Goal: Task Accomplishment & Management: Use online tool/utility

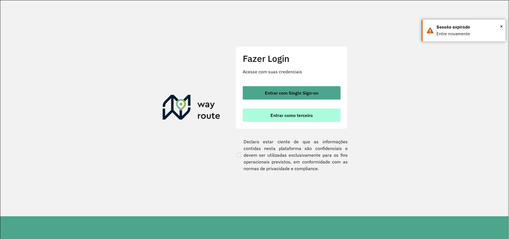
click at [277, 118] on button "Entrar como terceiro" at bounding box center [292, 115] width 98 height 13
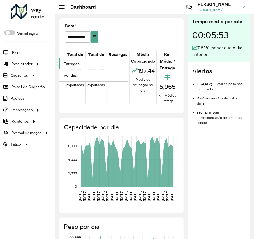
click at [71, 64] on span "Entregas" at bounding box center [72, 64] width 16 height 6
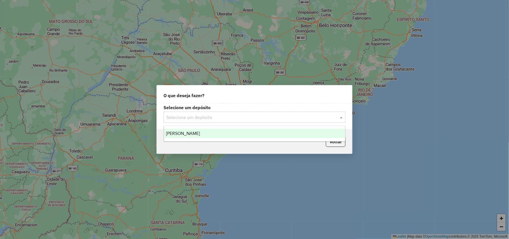
click at [224, 114] on input "text" at bounding box center [248, 117] width 165 height 7
click at [228, 126] on ng-dropdown-panel "[PERSON_NAME]" at bounding box center [255, 134] width 182 height 16
click at [239, 134] on div "[PERSON_NAME]" at bounding box center [254, 134] width 181 height 10
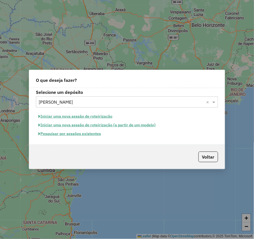
click at [74, 116] on button "Iniciar uma nova sessão de roteirização" at bounding box center [75, 116] width 79 height 9
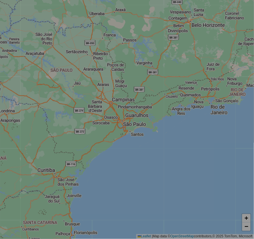
select select "*"
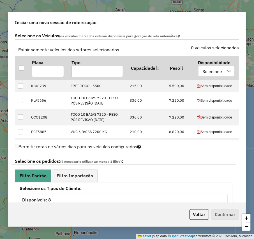
scroll to position [358, 0]
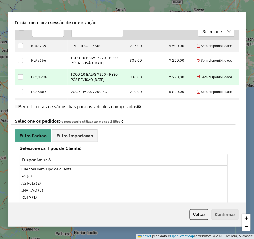
click at [18, 76] on div at bounding box center [20, 76] width 5 height 5
drag, startPoint x: 183, startPoint y: 109, endPoint x: 139, endPoint y: 106, distance: 44.3
click at [183, 109] on div "Permitir rotas de vários dias para os veículos configurados" at bounding box center [127, 107] width 224 height 11
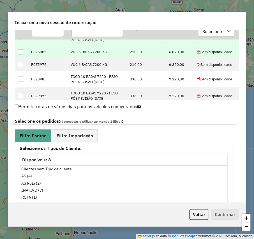
click at [20, 53] on div at bounding box center [20, 51] width 5 height 5
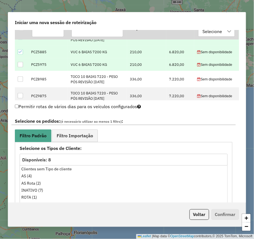
click at [21, 64] on div at bounding box center [20, 64] width 5 height 5
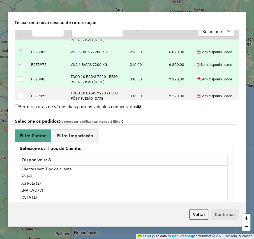
scroll to position [79, 0]
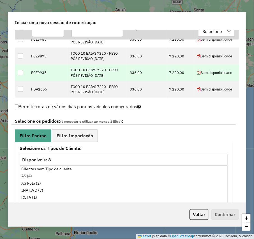
click at [19, 74] on div at bounding box center [20, 72] width 5 height 5
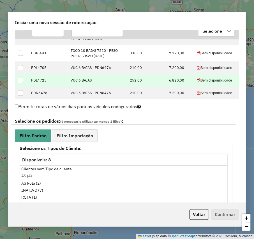
scroll to position [239, 0]
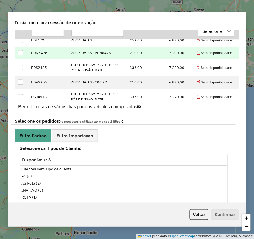
click at [21, 55] on div at bounding box center [20, 52] width 5 height 5
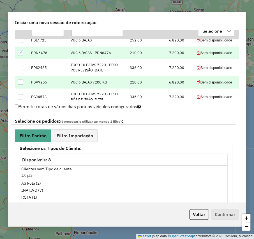
click at [20, 85] on div at bounding box center [20, 81] width 5 height 5
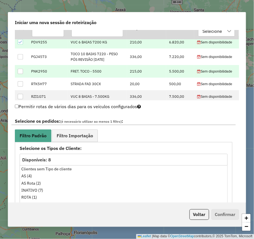
scroll to position [318, 0]
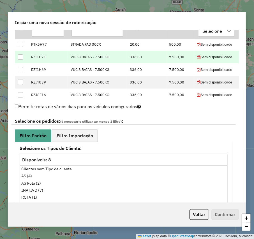
click at [18, 58] on div at bounding box center [21, 57] width 6 height 6
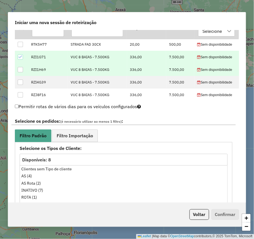
click at [19, 69] on td at bounding box center [21, 69] width 13 height 13
click at [20, 71] on div at bounding box center [20, 69] width 5 height 5
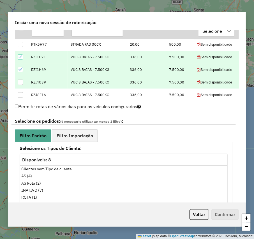
click at [22, 84] on div at bounding box center [20, 81] width 5 height 5
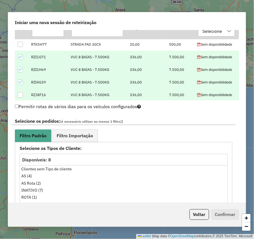
click at [22, 95] on div at bounding box center [20, 94] width 5 height 5
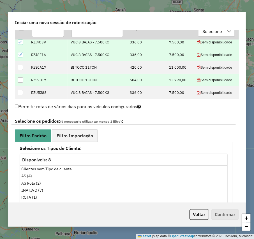
click at [23, 81] on div at bounding box center [20, 79] width 5 height 5
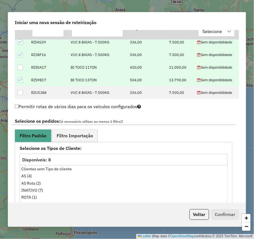
scroll to position [398, 0]
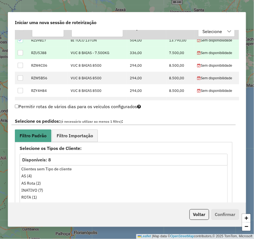
click at [19, 55] on div at bounding box center [20, 52] width 5 height 5
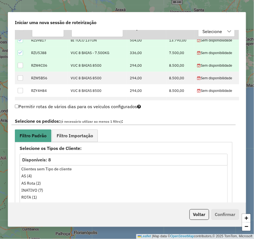
click at [22, 67] on div at bounding box center [20, 65] width 5 height 5
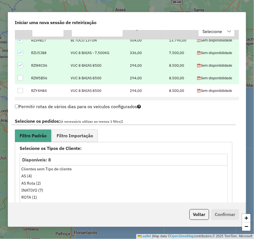
click at [23, 77] on td at bounding box center [21, 78] width 13 height 13
click at [22, 84] on td at bounding box center [21, 78] width 13 height 13
click at [21, 81] on div at bounding box center [20, 77] width 5 height 5
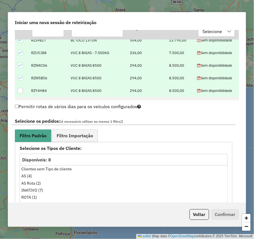
click at [22, 92] on div at bounding box center [20, 90] width 5 height 5
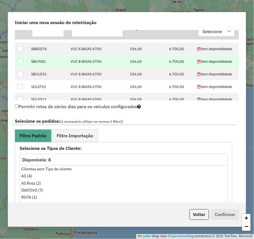
scroll to position [438, 0]
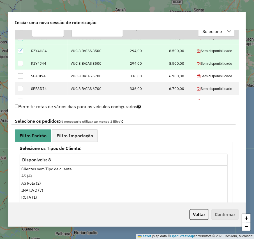
click at [20, 64] on div at bounding box center [20, 63] width 5 height 5
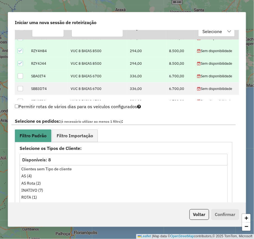
click at [22, 79] on div at bounding box center [20, 75] width 5 height 5
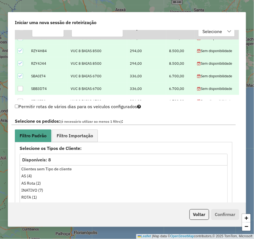
click at [21, 94] on td at bounding box center [21, 88] width 13 height 13
click at [21, 91] on div at bounding box center [20, 88] width 5 height 5
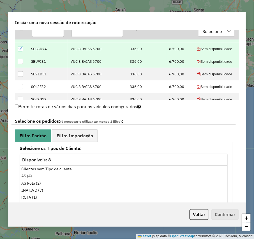
click at [22, 59] on td at bounding box center [21, 61] width 13 height 13
click at [19, 64] on div at bounding box center [20, 61] width 5 height 5
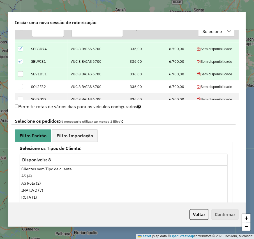
click at [19, 80] on td at bounding box center [21, 74] width 13 height 13
click at [20, 76] on div at bounding box center [20, 73] width 5 height 5
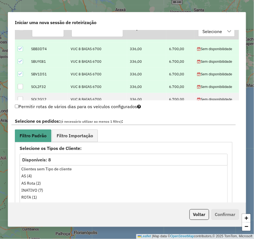
click at [20, 86] on div at bounding box center [20, 86] width 5 height 5
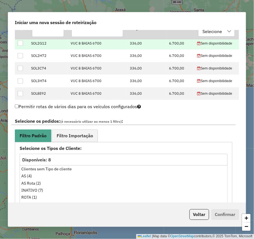
click at [22, 45] on div at bounding box center [20, 43] width 5 height 5
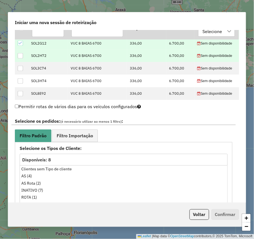
click at [20, 57] on div at bounding box center [20, 55] width 5 height 5
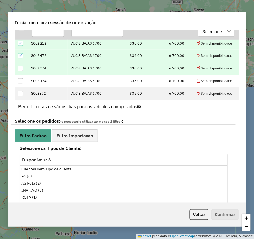
click at [19, 69] on div at bounding box center [20, 68] width 5 height 5
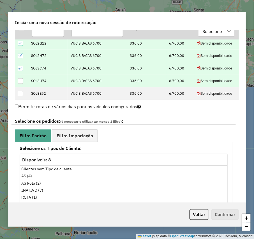
click at [20, 80] on div at bounding box center [20, 80] width 5 height 5
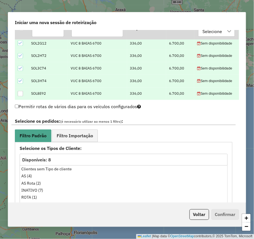
click at [20, 95] on div at bounding box center [20, 93] width 5 height 5
click at [201, 119] on label "Selecione os pedidos: (é necessário utilizar ao menos 1 filtro) :" at bounding box center [123, 122] width 224 height 8
drag, startPoint x: 219, startPoint y: 119, endPoint x: 224, endPoint y: 119, distance: 5.3
click at [219, 119] on label "Selecione os pedidos: (é necessário utilizar ao menos 1 filtro) :" at bounding box center [123, 122] width 224 height 8
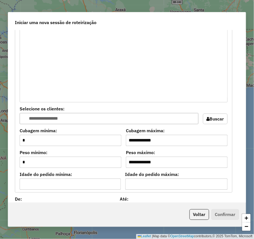
scroll to position [796, 0]
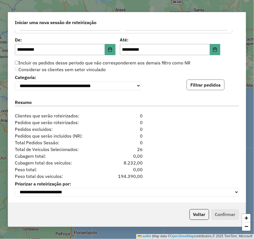
click at [191, 90] on button "Filtrar pedidos" at bounding box center [205, 84] width 38 height 11
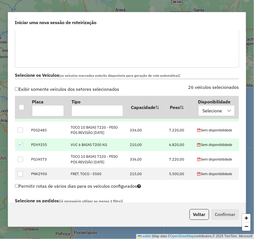
scroll to position [216, 0]
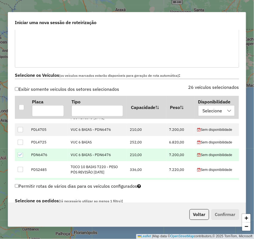
click at [20, 156] on icon at bounding box center [20, 155] width 4 height 4
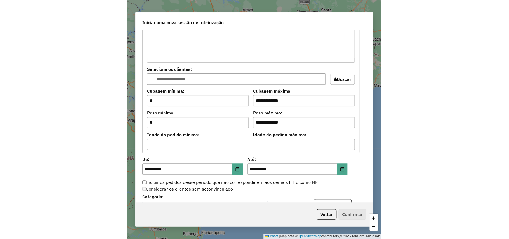
scroll to position [801, 0]
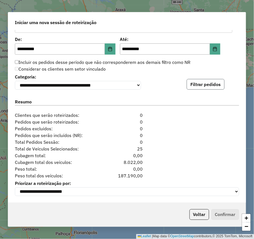
click at [208, 84] on button "Filtrar pedidos" at bounding box center [205, 84] width 38 height 11
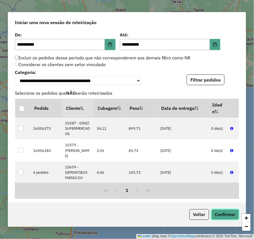
click at [229, 217] on button "Confirmar" at bounding box center [225, 214] width 28 height 11
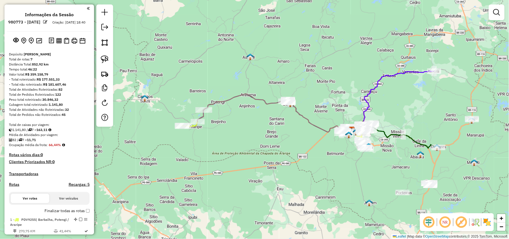
drag, startPoint x: 199, startPoint y: 149, endPoint x: 297, endPoint y: 159, distance: 97.9
click at [253, 159] on div "Janela de atendimento Grade de atendimento Capacidade Transportadoras Veículos …" at bounding box center [254, 119] width 509 height 239
click at [99, 56] on link at bounding box center [105, 59] width 12 height 12
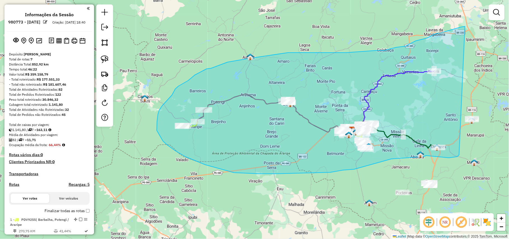
drag, startPoint x: 465, startPoint y: 26, endPoint x: 459, endPoint y: 155, distance: 128.9
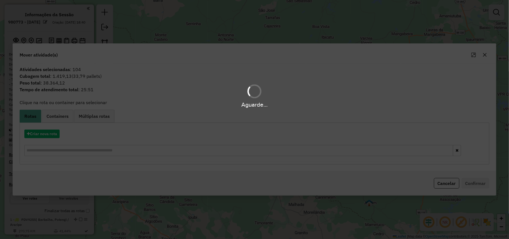
click at [54, 134] on div "Aguarde..." at bounding box center [254, 119] width 509 height 239
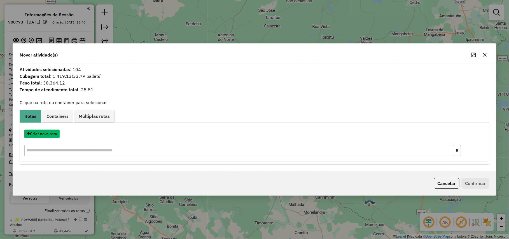
click at [54, 134] on button "Criar nova rota" at bounding box center [41, 134] width 35 height 9
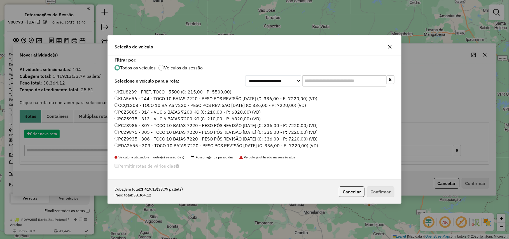
scroll to position [3, 2]
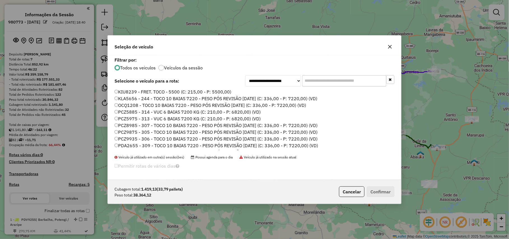
click at [210, 93] on label "KIU8239 - FRET. TOCO - 5500 (C: 215,00 - P: 5500,00)" at bounding box center [172, 91] width 117 height 7
click at [253, 191] on button "Confirmar" at bounding box center [381, 191] width 28 height 11
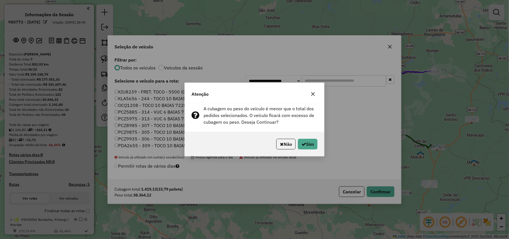
click at [253, 138] on div "Não Sim" at bounding box center [254, 144] width 139 height 24
click at [253, 142] on icon "button" at bounding box center [303, 144] width 4 height 4
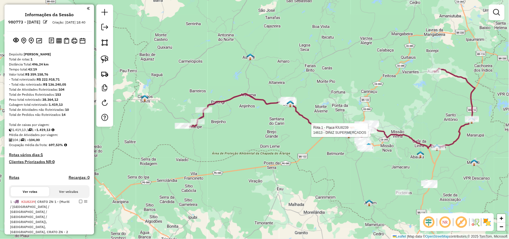
select select "**********"
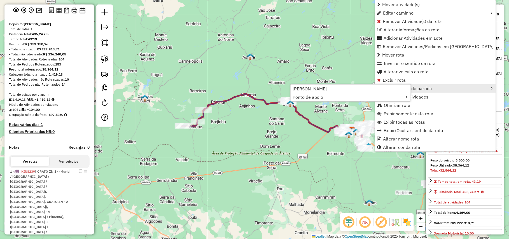
scroll to position [142, 0]
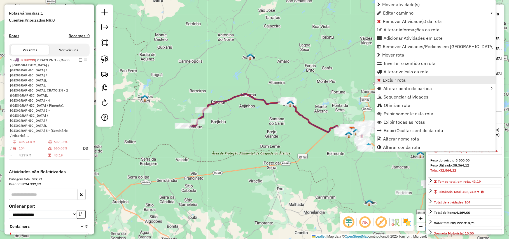
click at [253, 81] on span "Excluir rota" at bounding box center [394, 80] width 23 height 4
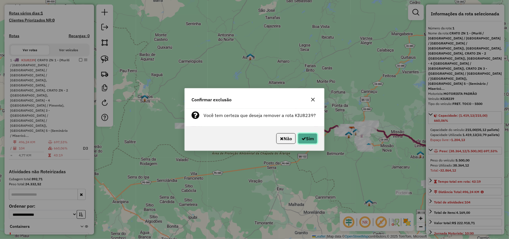
click at [253, 138] on button "Sim" at bounding box center [308, 138] width 20 height 11
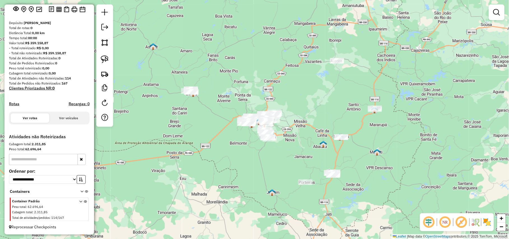
scroll to position [36, 0]
click at [249, 56] on div "Janela de atendimento Grade de atendimento Capacidade Transportadoras Veículos …" at bounding box center [254, 119] width 509 height 239
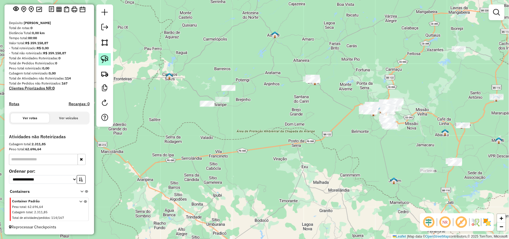
click at [106, 63] on img at bounding box center [105, 59] width 8 height 8
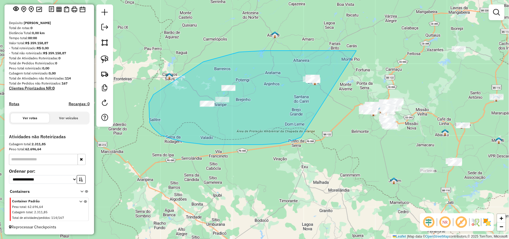
drag, startPoint x: 353, startPoint y: 51, endPoint x: 301, endPoint y: 137, distance: 100.5
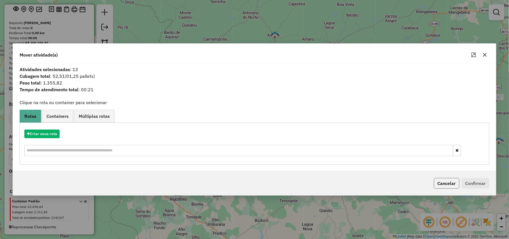
click at [253, 188] on button "Cancelar" at bounding box center [446, 183] width 25 height 11
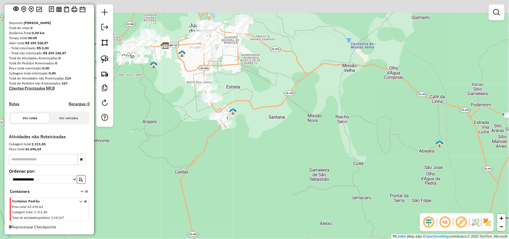
drag, startPoint x: 344, startPoint y: 127, endPoint x: 333, endPoint y: 200, distance: 73.6
click at [253, 200] on div "Janela de atendimento Grade de atendimento Capacidade Transportadoras Veículos …" at bounding box center [254, 119] width 509 height 239
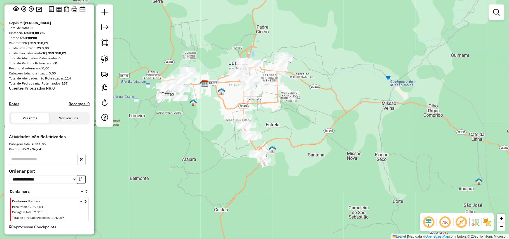
drag, startPoint x: 315, startPoint y: 138, endPoint x: 395, endPoint y: 163, distance: 84.5
click at [253, 163] on div "Janela de atendimento Grade de atendimento Capacidade Transportadoras Veículos …" at bounding box center [254, 119] width 509 height 239
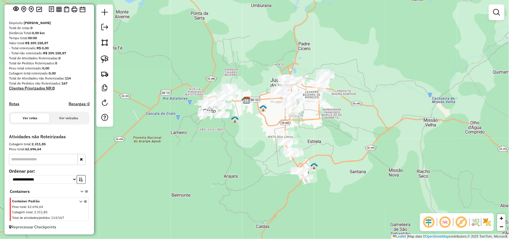
click at [253, 220] on img at bounding box center [487, 222] width 9 height 9
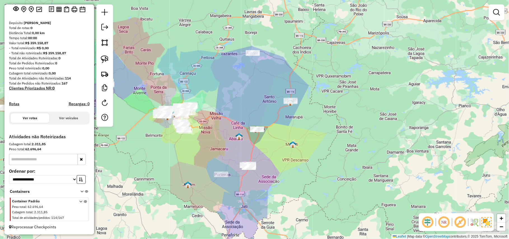
drag, startPoint x: 325, startPoint y: 83, endPoint x: 236, endPoint y: 73, distance: 90.1
click at [236, 73] on div "Janela de atendimento Grade de atendimento Capacidade Transportadoras Veículos …" at bounding box center [254, 119] width 509 height 239
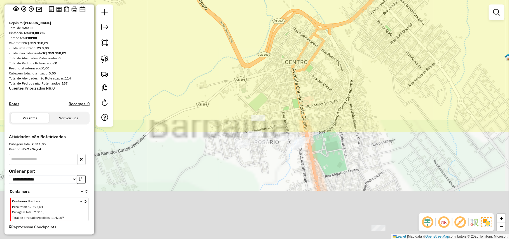
drag, startPoint x: 260, startPoint y: 195, endPoint x: 251, endPoint y: 29, distance: 166.5
click at [251, 29] on div "Janela de atendimento Grade de atendimento Capacidade Transportadoras Veículos …" at bounding box center [254, 119] width 509 height 239
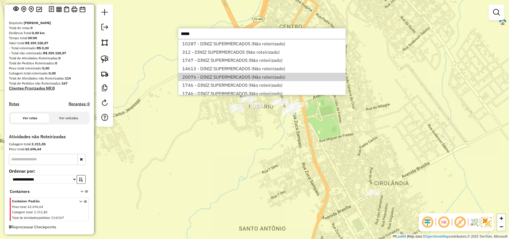
scroll to position [20, 0]
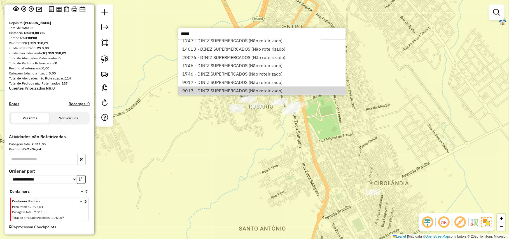
type input "*****"
click at [253, 202] on div "Janela de atendimento Grade de atendimento Capacidade Transportadoras Veículos …" at bounding box center [254, 119] width 509 height 239
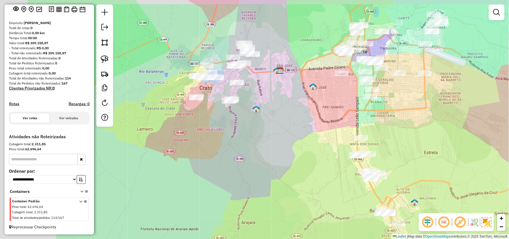
drag, startPoint x: 315, startPoint y: 154, endPoint x: 331, endPoint y: 158, distance: 16.8
click at [253, 158] on div "Janela de atendimento Grade de atendimento Capacidade Transportadoras Veículos …" at bounding box center [254, 119] width 509 height 239
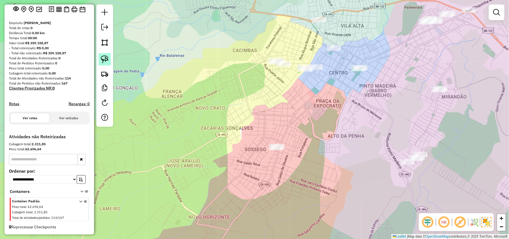
click at [107, 60] on img at bounding box center [105, 59] width 8 height 8
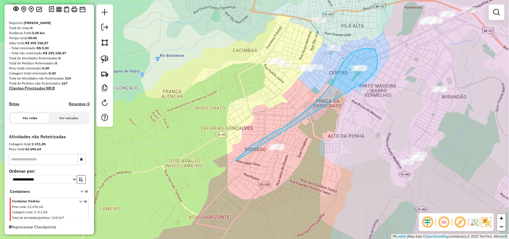
drag, startPoint x: 354, startPoint y: 88, endPoint x: 338, endPoint y: 210, distance: 123.9
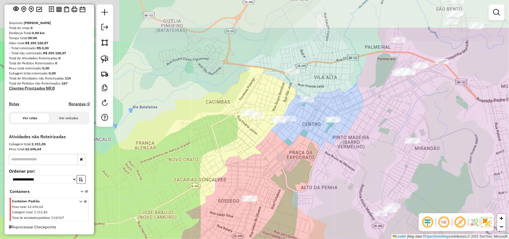
drag, startPoint x: 338, startPoint y: 121, endPoint x: 311, endPoint y: 173, distance: 58.1
click at [253, 173] on div "Janela de atendimento Grade de atendimento Capacidade Transportadoras Veículos …" at bounding box center [254, 119] width 509 height 239
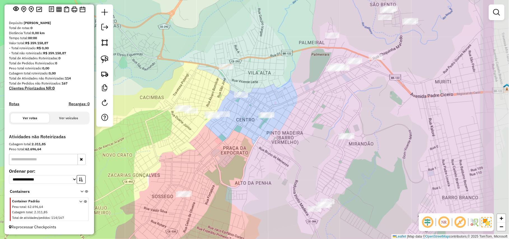
drag, startPoint x: 294, startPoint y: 148, endPoint x: 251, endPoint y: 146, distance: 42.9
click at [251, 146] on div "Janela de atendimento Grade de atendimento Capacidade Transportadoras Veículos …" at bounding box center [254, 119] width 509 height 239
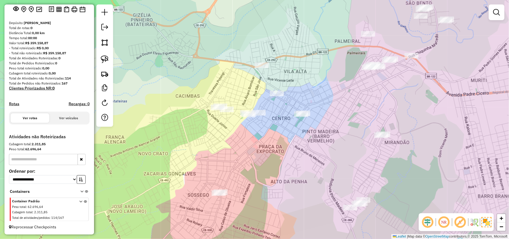
drag, startPoint x: 240, startPoint y: 107, endPoint x: 249, endPoint y: 104, distance: 10.1
click at [249, 104] on div "Janela de atendimento Grade de atendimento Capacidade Transportadoras Veículos …" at bounding box center [254, 119] width 509 height 239
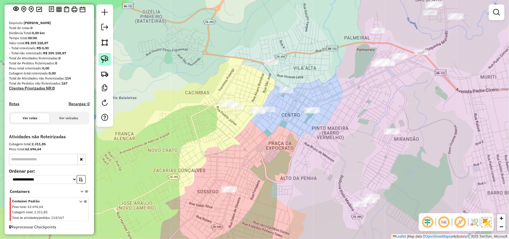
click at [106, 56] on img at bounding box center [105, 59] width 8 height 8
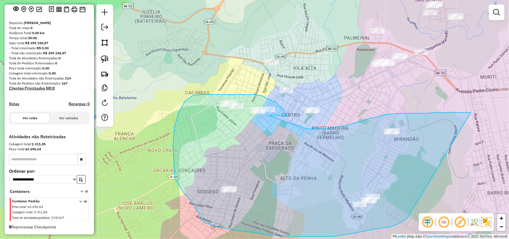
drag, startPoint x: 463, startPoint y: 113, endPoint x: 441, endPoint y: 198, distance: 88.7
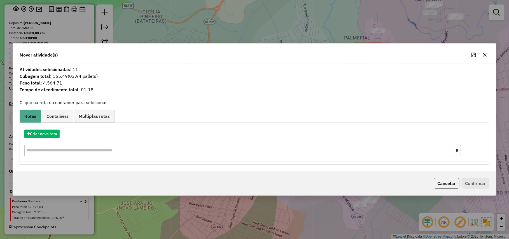
click at [253, 180] on button "Cancelar" at bounding box center [446, 183] width 25 height 11
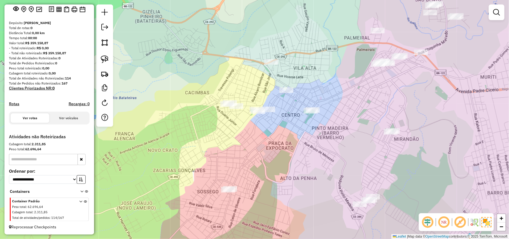
drag, startPoint x: 393, startPoint y: 113, endPoint x: 383, endPoint y: 176, distance: 64.0
click at [253, 176] on div "Janela de atendimento Grade de atendimento Capacidade Transportadoras Veículos …" at bounding box center [254, 119] width 509 height 239
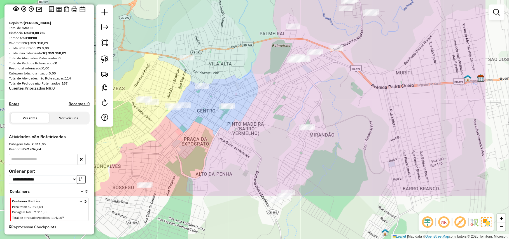
drag, startPoint x: 341, startPoint y: 183, endPoint x: 236, endPoint y: 143, distance: 112.6
click at [236, 143] on div "Janela de atendimento Grade de atendimento Capacidade Transportadoras Veículos …" at bounding box center [254, 119] width 509 height 239
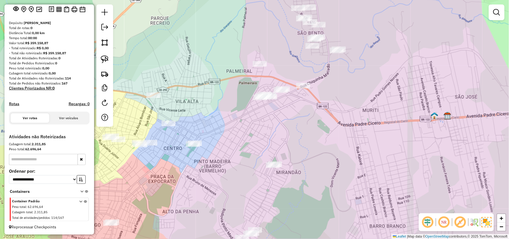
drag, startPoint x: 238, startPoint y: 142, endPoint x: 235, endPoint y: 150, distance: 8.8
click at [235, 150] on div "Janela de atendimento Grade de atendimento Capacidade Transportadoras Veículos …" at bounding box center [254, 119] width 509 height 239
click at [109, 53] on div at bounding box center [104, 65] width 17 height 122
click at [101, 62] on img at bounding box center [105, 59] width 8 height 8
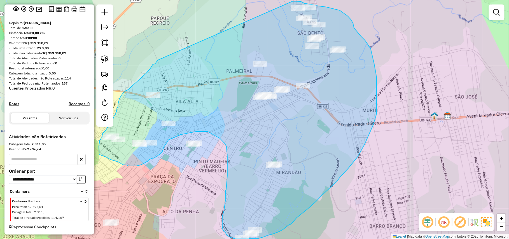
drag, startPoint x: 157, startPoint y: 60, endPoint x: 292, endPoint y: 1, distance: 147.6
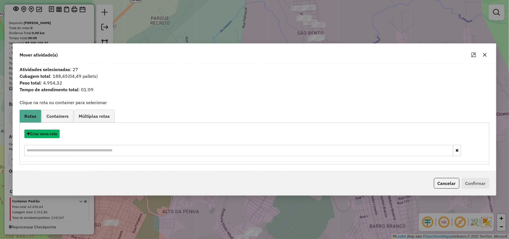
click at [45, 135] on button "Criar nova rota" at bounding box center [41, 134] width 35 height 9
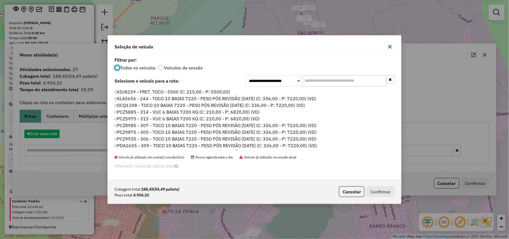
scroll to position [3, 2]
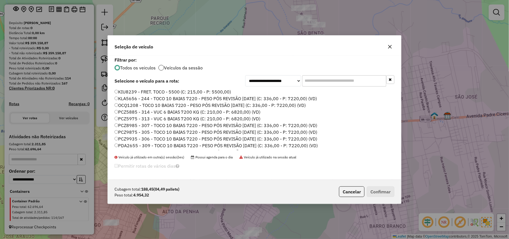
click at [160, 69] on div at bounding box center [161, 68] width 6 height 6
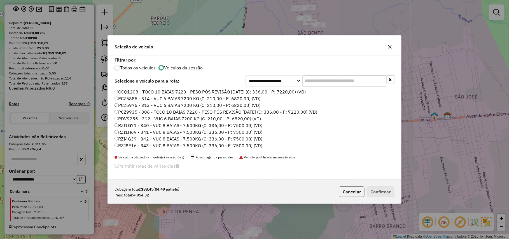
click at [253, 195] on button "Cancelar" at bounding box center [351, 191] width 25 height 11
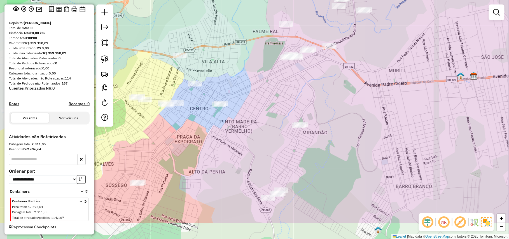
drag, startPoint x: 315, startPoint y: 222, endPoint x: 344, endPoint y: 177, distance: 53.3
click at [253, 177] on div "Janela de atendimento Grade de atendimento Capacidade Transportadoras Veículos …" at bounding box center [254, 119] width 509 height 239
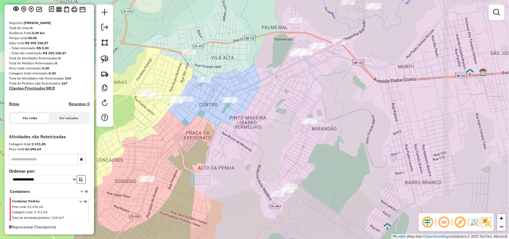
drag, startPoint x: 343, startPoint y: 177, endPoint x: 372, endPoint y: 182, distance: 29.5
click at [253, 182] on div "Janela de atendimento Grade de atendimento Capacidade Transportadoras Veículos …" at bounding box center [254, 119] width 509 height 239
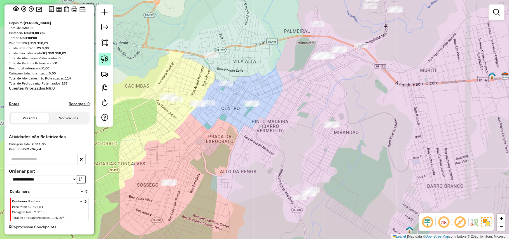
click at [105, 62] on img at bounding box center [105, 59] width 8 height 8
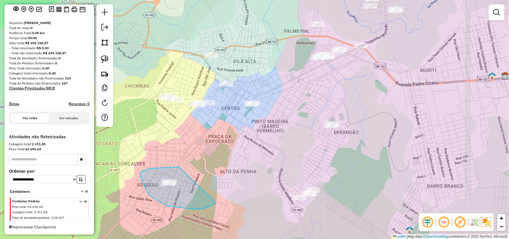
drag, startPoint x: 179, startPoint y: 167, endPoint x: 221, endPoint y: 183, distance: 45.0
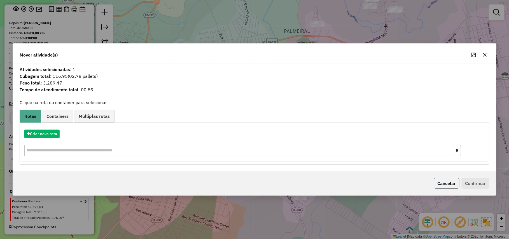
click at [253, 187] on button "Cancelar" at bounding box center [446, 183] width 25 height 11
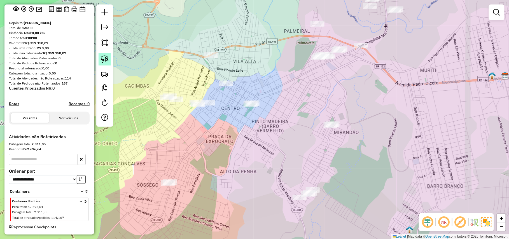
click at [102, 63] on img at bounding box center [105, 59] width 8 height 8
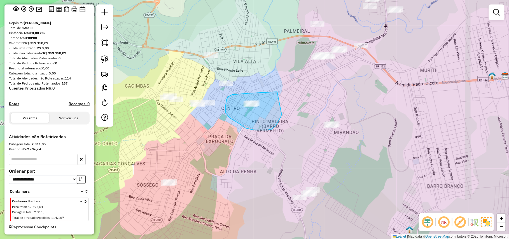
drag, startPoint x: 277, startPoint y: 92, endPoint x: 280, endPoint y: 107, distance: 15.5
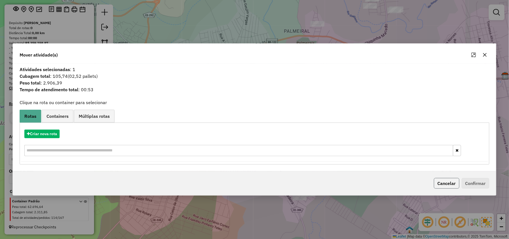
click at [253, 188] on button "Cancelar" at bounding box center [446, 183] width 25 height 11
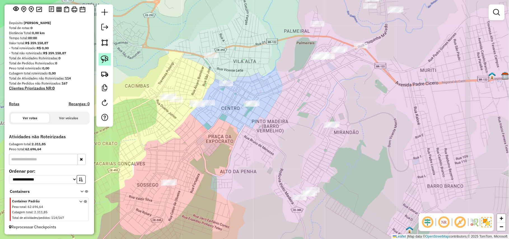
click at [101, 62] on img at bounding box center [105, 59] width 8 height 8
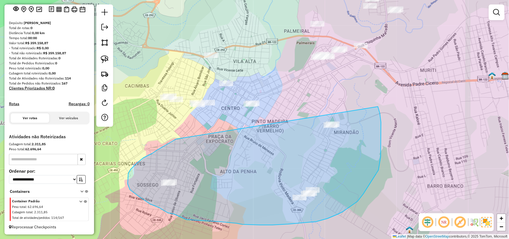
drag, startPoint x: 176, startPoint y: 139, endPoint x: 366, endPoint y: 100, distance: 194.3
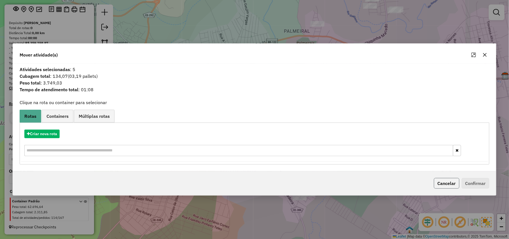
click at [253, 184] on button "Cancelar" at bounding box center [446, 183] width 25 height 11
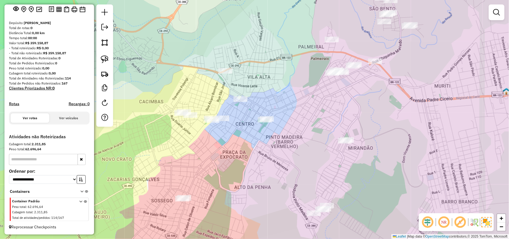
drag, startPoint x: 276, startPoint y: 144, endPoint x: 324, endPoint y: 199, distance: 72.7
click at [253, 198] on div "Janela de atendimento Grade de atendimento Capacidade Transportadoras Veículos …" at bounding box center [254, 119] width 509 height 239
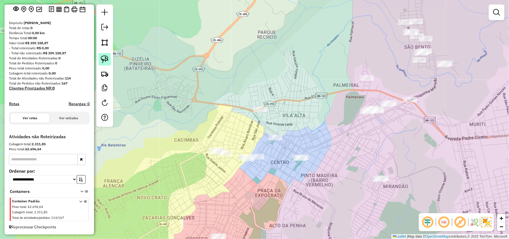
click at [102, 59] on img at bounding box center [105, 59] width 8 height 8
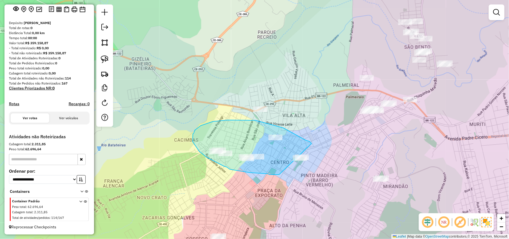
drag, startPoint x: 306, startPoint y: 140, endPoint x: 337, endPoint y: 160, distance: 36.4
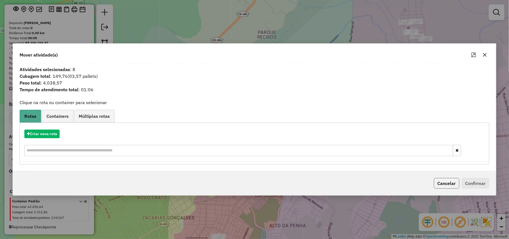
click at [253, 183] on button "Cancelar" at bounding box center [446, 183] width 25 height 11
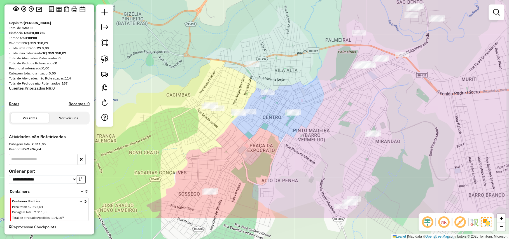
drag, startPoint x: 308, startPoint y: 185, endPoint x: 300, endPoint y: 139, distance: 46.6
click at [253, 139] on div "Janela de atendimento Grade de atendimento Capacidade Transportadoras Veículos …" at bounding box center [254, 119] width 509 height 239
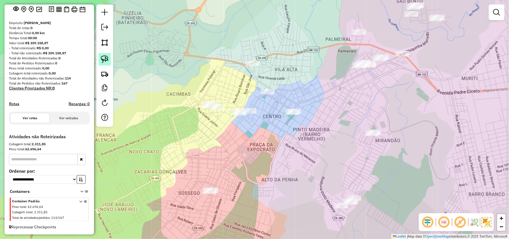
click at [101, 56] on img at bounding box center [105, 59] width 8 height 8
drag, startPoint x: 308, startPoint y: 110, endPoint x: 317, endPoint y: 133, distance: 24.6
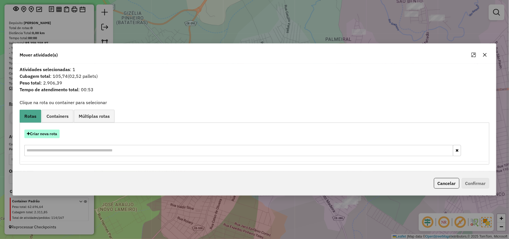
click at [48, 134] on button "Criar nova rota" at bounding box center [41, 134] width 35 height 9
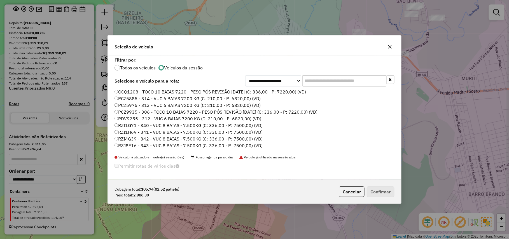
click at [146, 98] on label "PCZ5885 - 314 - VUC 6 BAIAS 7200 KG (C: 210,00 - P: 6820,00) (VD)" at bounding box center [187, 98] width 146 height 7
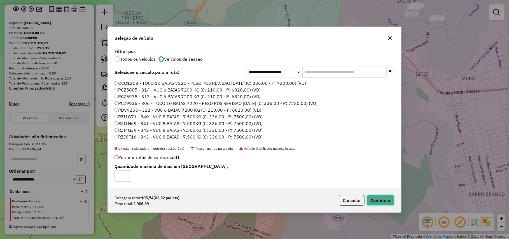
click at [253, 204] on button "Confirmar" at bounding box center [381, 200] width 28 height 11
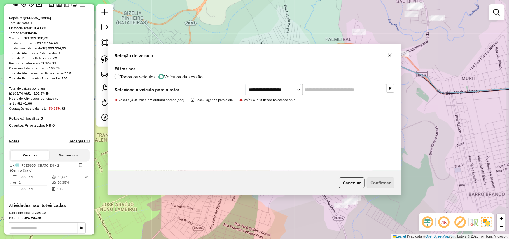
scroll to position [110, 0]
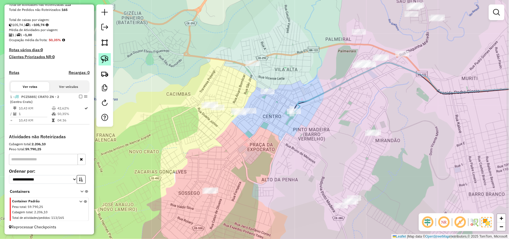
click at [106, 60] on img at bounding box center [105, 59] width 8 height 8
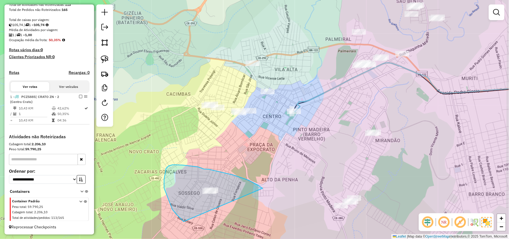
drag, startPoint x: 222, startPoint y: 172, endPoint x: 268, endPoint y: 224, distance: 69.2
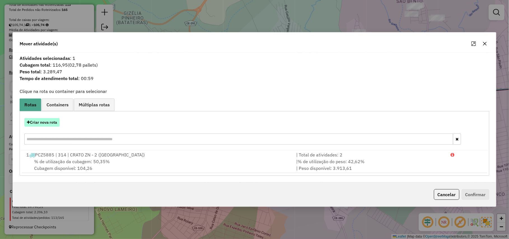
click at [49, 119] on button "Criar nova rota" at bounding box center [41, 122] width 35 height 9
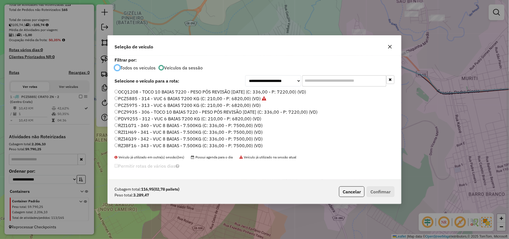
scroll to position [3, 2]
click at [233, 105] on label "PCZ5975 - 313 - VUC 6 BAIAS 7200 KG (C: 210,00 - P: 6820,00) (VD)" at bounding box center [187, 105] width 146 height 7
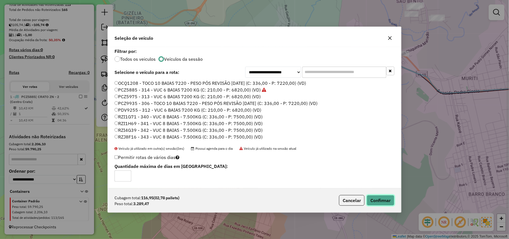
click at [253, 201] on button "Confirmar" at bounding box center [381, 200] width 28 height 11
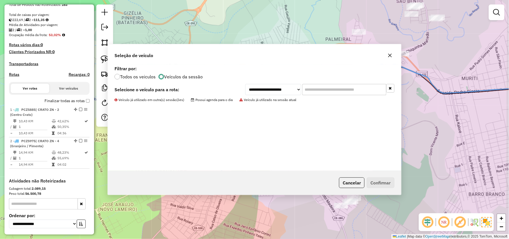
scroll to position [142, 0]
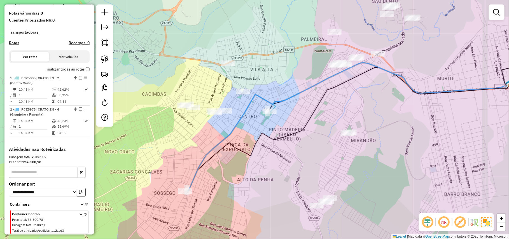
drag, startPoint x: 318, startPoint y: 166, endPoint x: 292, endPoint y: 167, distance: 25.8
click at [253, 167] on div "Janela de atendimento Grade de atendimento Capacidade Transportadoras Veículos …" at bounding box center [254, 119] width 509 height 239
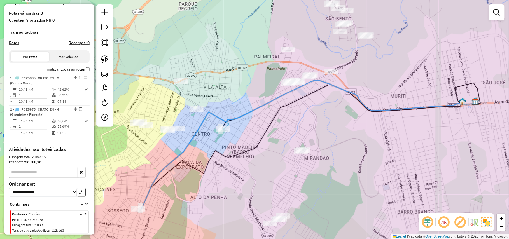
drag, startPoint x: 405, startPoint y: 164, endPoint x: 359, endPoint y: 181, distance: 49.2
click at [253, 181] on div "Janela de atendimento Grade de atendimento Capacidade Transportadoras Veículos …" at bounding box center [254, 119] width 509 height 239
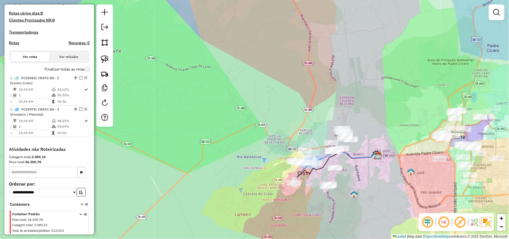
drag, startPoint x: 395, startPoint y: 176, endPoint x: 385, endPoint y: 171, distance: 11.3
click at [253, 171] on div "Janela de atendimento Grade de atendimento Capacidade Transportadoras Veículos …" at bounding box center [254, 119] width 509 height 239
click at [253, 9] on link at bounding box center [496, 12] width 11 height 11
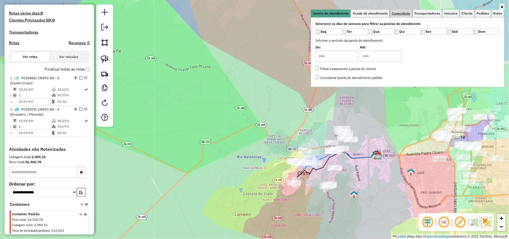
click at [253, 15] on span "Capacidade" at bounding box center [401, 13] width 18 height 3
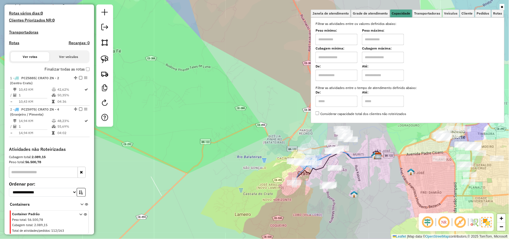
click at [253, 34] on input "text" at bounding box center [336, 39] width 42 height 11
type input "******"
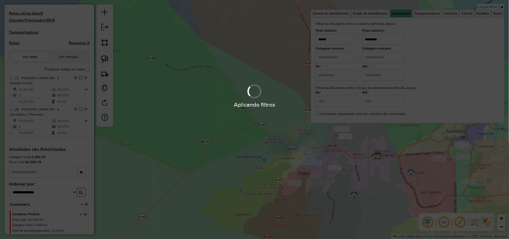
type input "*********"
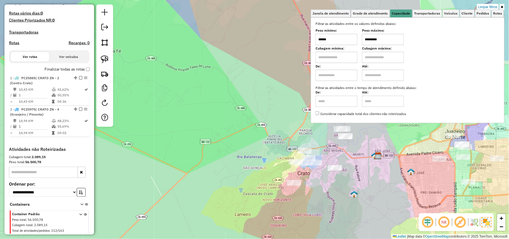
click at [253, 173] on div "Limpar filtros Janela de atendimento Grade de atendimento Capacidade Transporta…" at bounding box center [254, 119] width 509 height 239
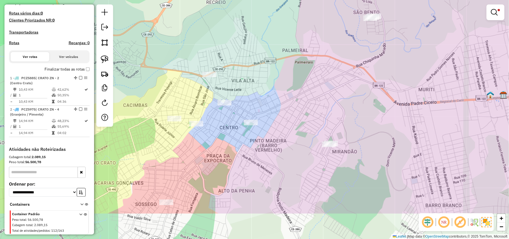
drag, startPoint x: 328, startPoint y: 165, endPoint x: 302, endPoint y: 86, distance: 82.5
click at [253, 86] on div "Limpar filtros Janela de atendimento Grade de atendimento Capacidade Transporta…" at bounding box center [254, 119] width 509 height 239
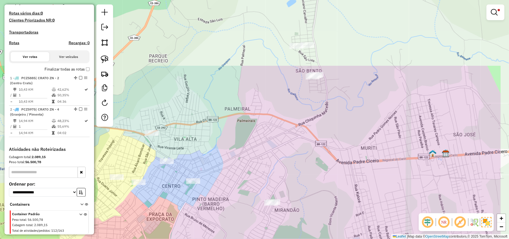
drag, startPoint x: 343, startPoint y: 128, endPoint x: 283, endPoint y: 217, distance: 107.4
click at [253, 217] on div "Limpar filtros Janela de atendimento Grade de atendimento Capacidade Transporta…" at bounding box center [254, 119] width 509 height 239
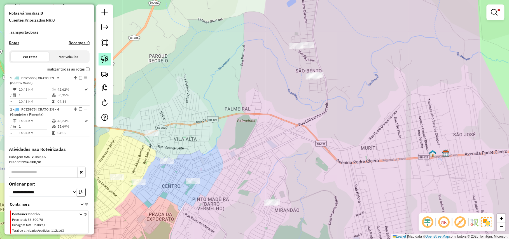
click at [107, 56] on img at bounding box center [105, 59] width 8 height 8
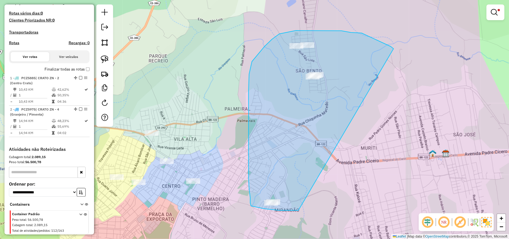
drag, startPoint x: 391, startPoint y: 46, endPoint x: 347, endPoint y: 161, distance: 122.8
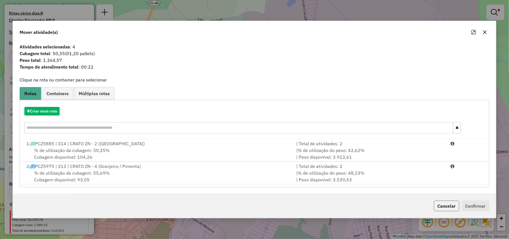
click at [253, 208] on button "Cancelar" at bounding box center [446, 206] width 25 height 11
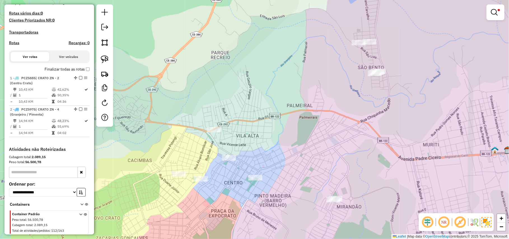
drag, startPoint x: 425, startPoint y: 183, endPoint x: 192, endPoint y: 104, distance: 246.6
click at [253, 182] on div "Limpar filtros Janela de atendimento Grade de atendimento Capacidade Transporta…" at bounding box center [254, 119] width 509 height 239
click at [106, 57] on img at bounding box center [105, 59] width 8 height 8
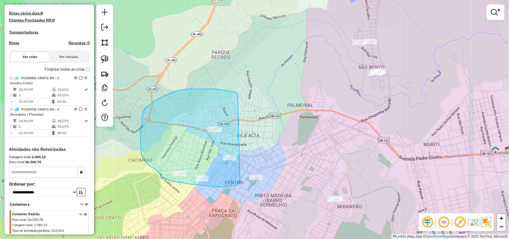
drag, startPoint x: 235, startPoint y: 92, endPoint x: 240, endPoint y: 177, distance: 85.2
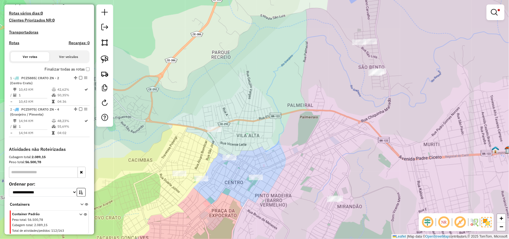
click at [243, 179] on div "Rota 1 - Placa PCZ5885 1746 - DINIZ SUPERMERCADOS Limpar filtros Janela de aten…" at bounding box center [254, 119] width 509 height 239
select select "**********"
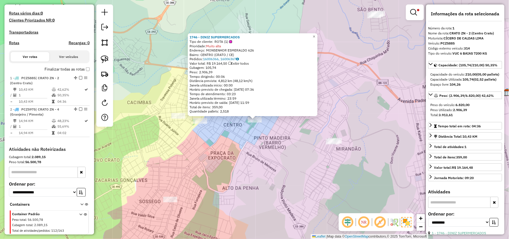
scroll to position [160, 0]
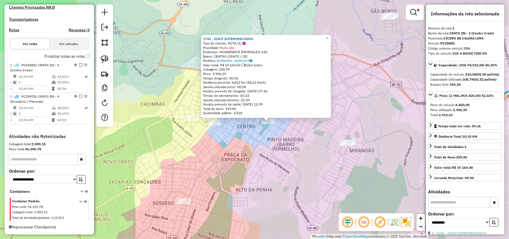
click at [253, 188] on div "1746 - DINIZ SUPERMERCADOS Tipo de cliente: ROTA (1) Prioridade: Muito alta End…" at bounding box center [254, 119] width 509 height 239
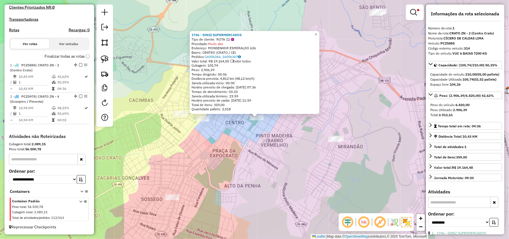
click at [253, 188] on div "1746 - DINIZ SUPERMERCADOS Tipo de cliente: ROTA (1) Prioridade: Muito alta End…" at bounding box center [254, 119] width 509 height 239
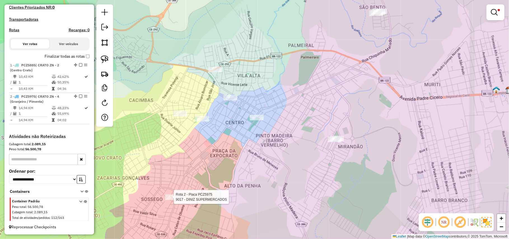
select select "**********"
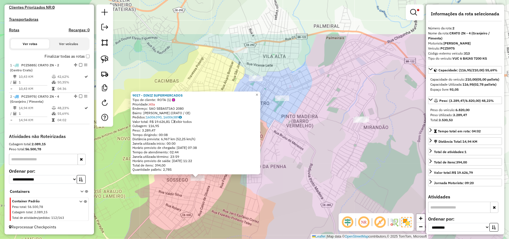
drag, startPoint x: 341, startPoint y: 163, endPoint x: 283, endPoint y: 232, distance: 89.4
click at [253, 232] on div "9017 - DINIZ SUPERMERCADOS Tipo de cliente: ROTA (1) Prioridade: Alta Endereço:…" at bounding box center [254, 119] width 509 height 239
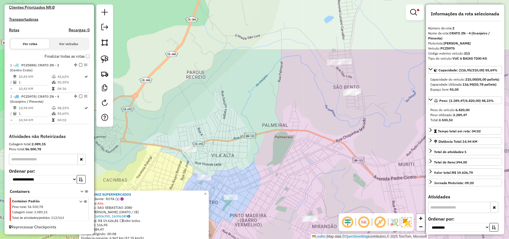
drag, startPoint x: 327, startPoint y: 111, endPoint x: 294, endPoint y: 184, distance: 80.4
click at [253, 184] on div "9017 - DINIZ SUPERMERCADOS Tipo de cliente: ROTA (1) Prioridade: Alta Endereço:…" at bounding box center [254, 119] width 509 height 239
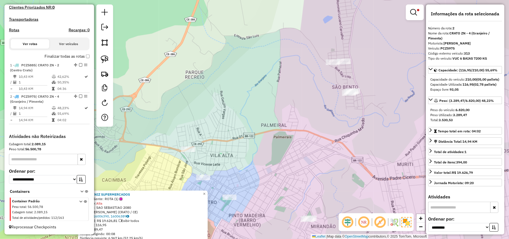
click at [253, 184] on div "9017 - DINIZ SUPERMERCADOS Tipo de cliente: ROTA (1) Prioridade: Alta Endereço:…" at bounding box center [254, 119] width 509 height 239
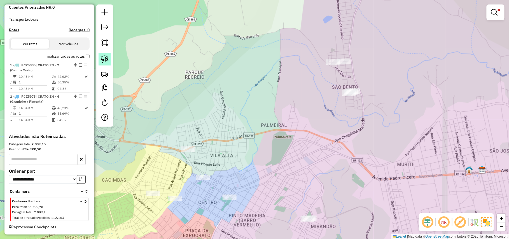
click at [102, 58] on img at bounding box center [105, 59] width 8 height 8
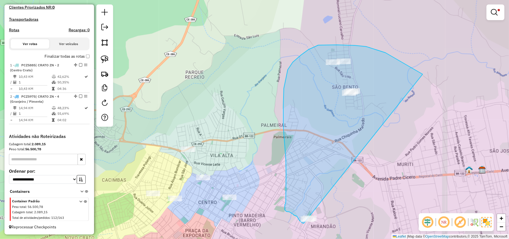
drag, startPoint x: 423, startPoint y: 74, endPoint x: 325, endPoint y: 225, distance: 179.6
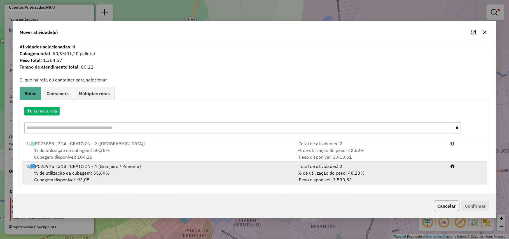
click at [241, 175] on div "% de utilização da cubagem: 55,69% Cubagem disponível: 93,05" at bounding box center [158, 176] width 270 height 13
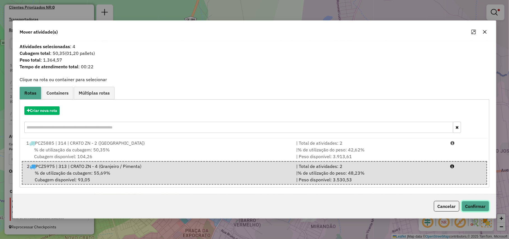
click at [253, 204] on button "Confirmar" at bounding box center [476, 206] width 28 height 11
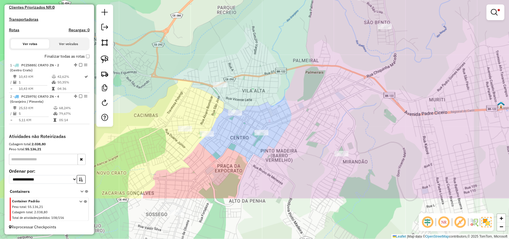
drag, startPoint x: 363, startPoint y: 184, endPoint x: 398, endPoint y: 104, distance: 86.7
click at [253, 105] on div "Limpar filtros Janela de atendimento Grade de atendimento Capacidade Transporta…" at bounding box center [254, 119] width 509 height 239
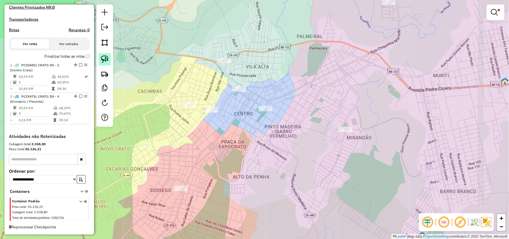
click at [105, 56] on img at bounding box center [105, 59] width 8 height 8
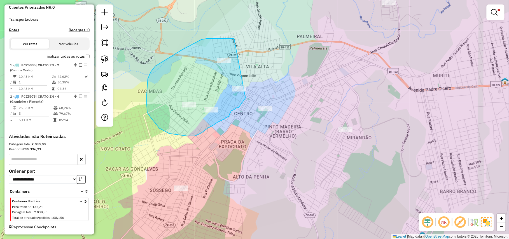
drag, startPoint x: 216, startPoint y: 38, endPoint x: 260, endPoint y: 75, distance: 57.4
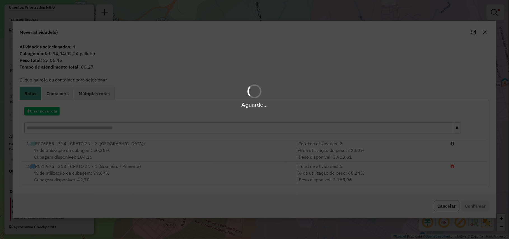
click at [253, 132] on hb-app "Aguarde... Pop-up bloqueado! Seu navegador bloqueou automáticamente a abertura …" at bounding box center [254, 119] width 509 height 239
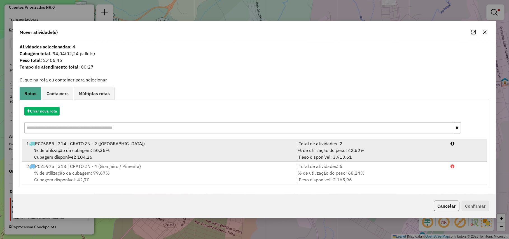
click at [253, 140] on div "| Total de atividades: 2" at bounding box center [370, 143] width 154 height 7
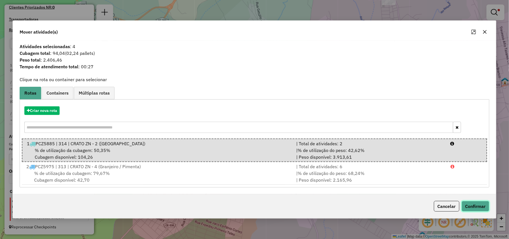
click at [253, 206] on button "Confirmar" at bounding box center [476, 206] width 28 height 11
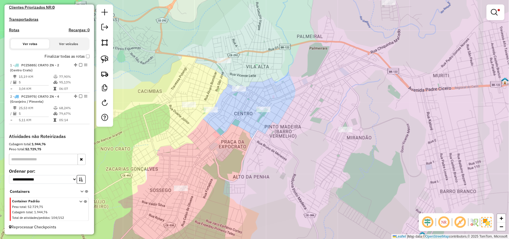
click at [253, 115] on div "Limpar filtros Janela de atendimento Grade de atendimento Capacidade Transporta…" at bounding box center [254, 119] width 509 height 239
select select "**********"
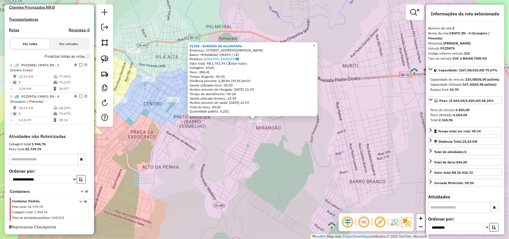
drag, startPoint x: 345, startPoint y: 150, endPoint x: 312, endPoint y: 163, distance: 35.0
click at [253, 163] on div "Rota 2 - Placa PCZ5975 91358 - EVANIRA DE ALCANTARA 91358 - EVANIRA DE ALCANTAR…" at bounding box center [254, 119] width 509 height 239
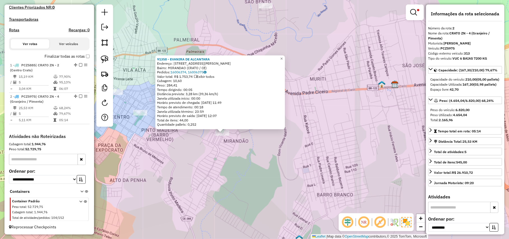
click at [253, 163] on div "91358 - EVANIRA DE ALCANTARA Endereço: R CELESTE LIRA MACEDO 294 Bairro: MIRAND…" at bounding box center [254, 119] width 509 height 239
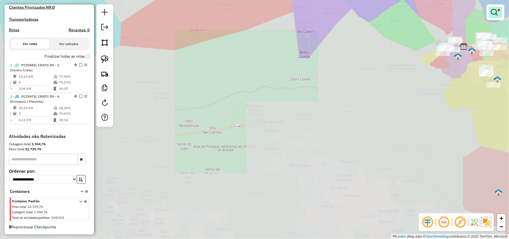
click at [253, 12] on em at bounding box center [494, 12] width 7 height 7
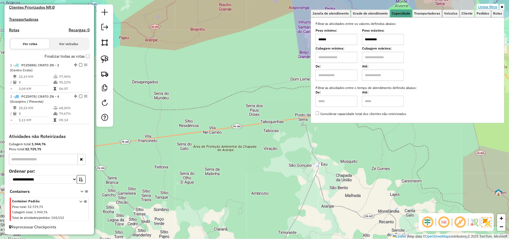
click at [253, 6] on link "Limpar filtros" at bounding box center [488, 7] width 22 height 6
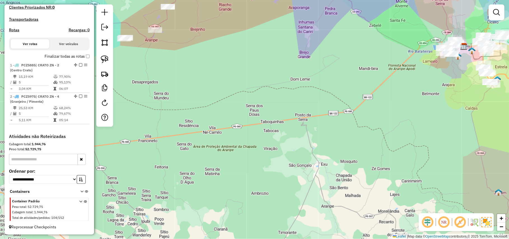
click at [253, 170] on div "Janela de atendimento Grade de atendimento Capacidade Transportadoras Veículos …" at bounding box center [254, 119] width 509 height 239
drag, startPoint x: 390, startPoint y: 134, endPoint x: 311, endPoint y: 189, distance: 96.3
click at [253, 197] on div "Janela de atendimento Grade de atendimento Capacidade Transportadoras Veículos …" at bounding box center [254, 119] width 509 height 239
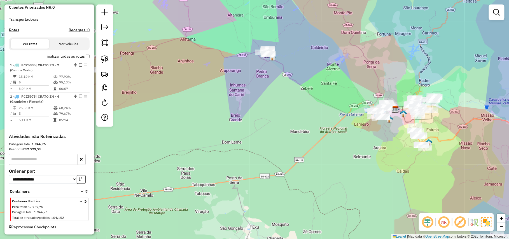
click at [62, 55] on label "Finalizar todas as rotas" at bounding box center [67, 56] width 45 height 6
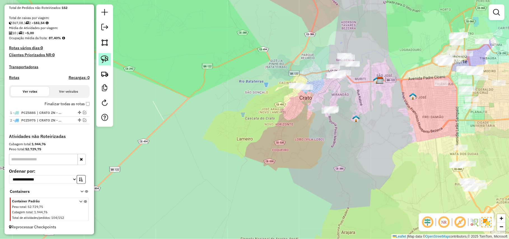
click at [108, 58] on img at bounding box center [105, 59] width 8 height 8
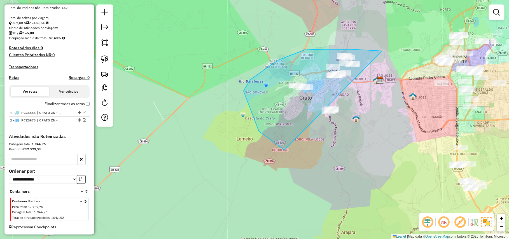
drag, startPoint x: 373, startPoint y: 51, endPoint x: 374, endPoint y: 107, distance: 56.3
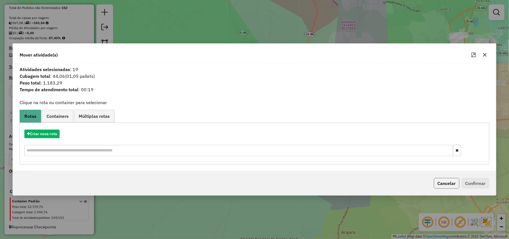
click at [253, 185] on button "Cancelar" at bounding box center [446, 183] width 25 height 11
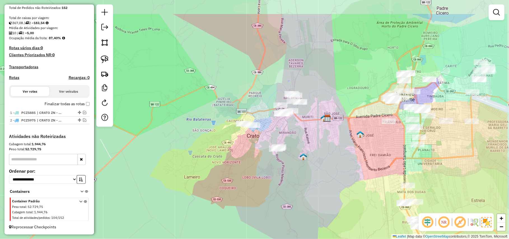
drag, startPoint x: 341, startPoint y: 115, endPoint x: 287, endPoint y: 154, distance: 67.3
click at [253, 154] on div "Janela de atendimento Grade de atendimento Capacidade Transportadoras Veículos …" at bounding box center [254, 119] width 509 height 239
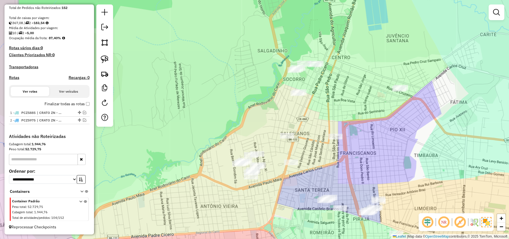
drag, startPoint x: 385, startPoint y: 107, endPoint x: 378, endPoint y: 94, distance: 14.7
click at [253, 94] on div "Janela de atendimento Grade de atendimento Capacidade Transportadoras Veículos …" at bounding box center [254, 119] width 509 height 239
click at [253, 165] on div at bounding box center [291, 163] width 14 height 6
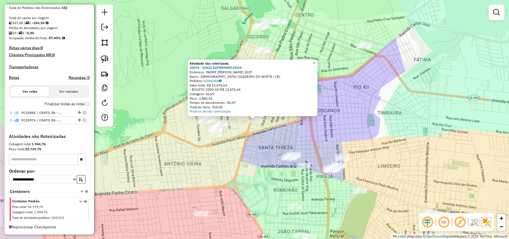
drag, startPoint x: 151, startPoint y: 96, endPoint x: 156, endPoint y: 123, distance: 27.4
click at [156, 123] on div "Atividade não roteirizada 20076 - DINIZ SUPERMERCADOS Endereço: PADRE CICERO 20…" at bounding box center [254, 119] width 509 height 239
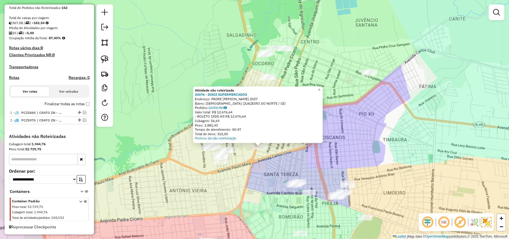
click at [156, 123] on div "Atividade não roteirizada 20076 - DINIZ SUPERMERCADOS Endereço: PADRE CICERO 20…" at bounding box center [254, 119] width 509 height 239
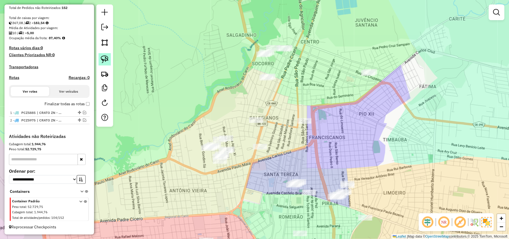
click at [102, 60] on img at bounding box center [105, 59] width 8 height 8
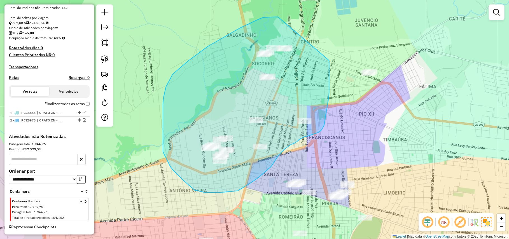
drag, startPoint x: 278, startPoint y: 17, endPoint x: 329, endPoint y: 60, distance: 67.3
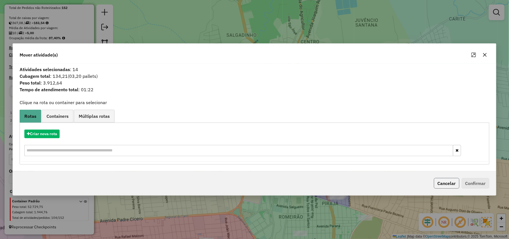
click at [253, 179] on button "Cancelar" at bounding box center [446, 183] width 25 height 11
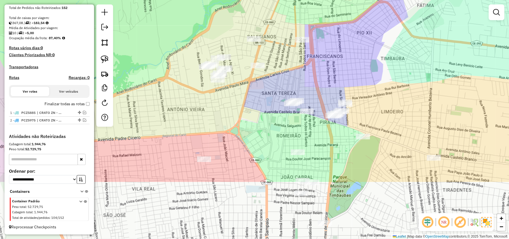
drag, startPoint x: 421, startPoint y: 147, endPoint x: 419, endPoint y: 74, distance: 72.5
click at [253, 74] on div "Janela de atendimento Grade de atendimento Capacidade Transportadoras Veículos …" at bounding box center [254, 119] width 509 height 239
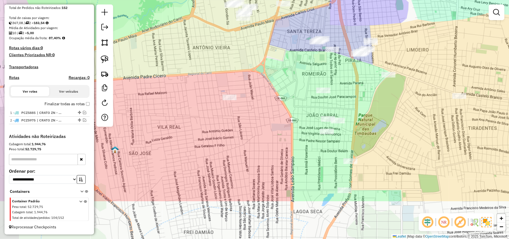
drag, startPoint x: 278, startPoint y: 111, endPoint x: 297, endPoint y: 68, distance: 46.9
click at [253, 68] on div "Janela de atendimento Grade de atendimento Capacidade Transportadoras Veículos …" at bounding box center [254, 119] width 509 height 239
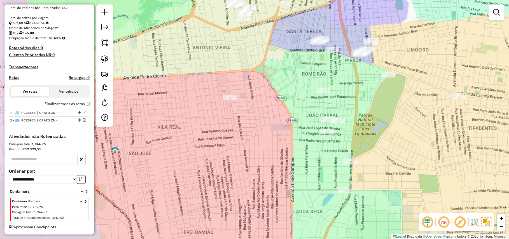
click at [253, 122] on div "Janela de atendimento Grade de atendimento Capacidade Transportadoras Veículos …" at bounding box center [254, 119] width 509 height 239
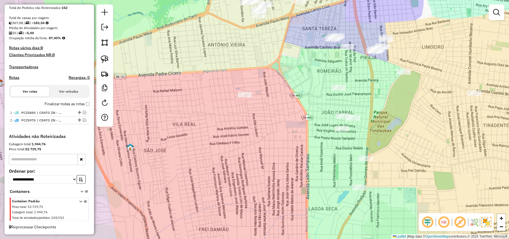
click at [253, 117] on div "Janela de atendimento Grade de atendimento Capacidade Transportadoras Veículos …" at bounding box center [254, 119] width 509 height 239
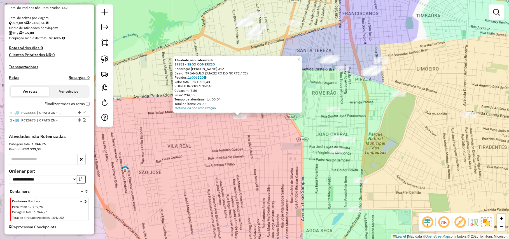
drag, startPoint x: 275, startPoint y: 158, endPoint x: 252, endPoint y: 142, distance: 27.3
click at [253, 145] on div "Atividade não roteirizada 19951 - SBOX COMERCIO Endereço: SOCORRO NOROES MOTA 3…" at bounding box center [254, 119] width 509 height 239
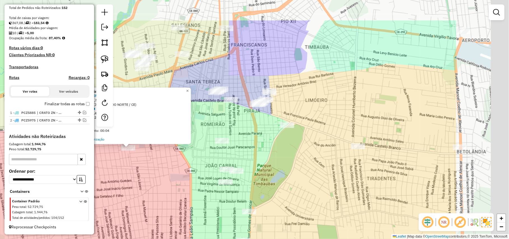
drag, startPoint x: 407, startPoint y: 151, endPoint x: 221, endPoint y: 223, distance: 199.7
click at [222, 223] on div "Atividade não roteirizada 19951 - SBOX COMERCIO Endereço: SOCORRO NOROES MOTA 3…" at bounding box center [254, 119] width 509 height 239
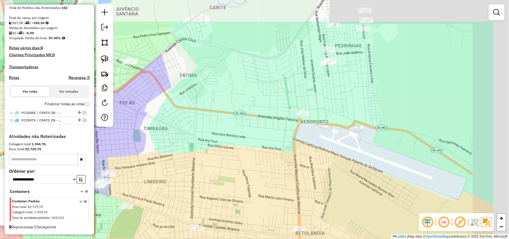
click at [253, 145] on div "Atividade não roteirizada 19951 - SBOX COMERCIO Endereço: SOCORRO NOROES MOTA 3…" at bounding box center [254, 119] width 509 height 239
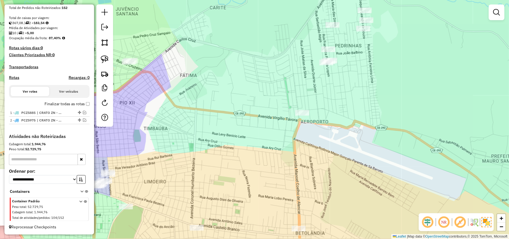
click at [253, 116] on div at bounding box center [302, 113] width 14 height 6
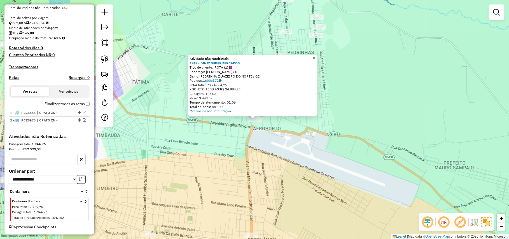
click at [252, 150] on div "Atividade não roteirizada 1747 - DINIZ SUPERMERCADOS Tipo de cliente: ROTA (1) …" at bounding box center [254, 119] width 509 height 239
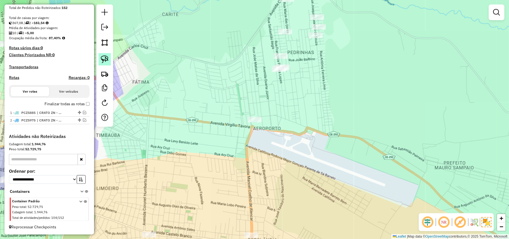
click at [109, 59] on link at bounding box center [105, 59] width 12 height 12
drag, startPoint x: 315, startPoint y: 115, endPoint x: 299, endPoint y: 166, distance: 53.6
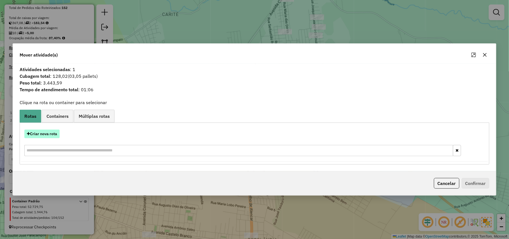
click at [41, 134] on button "Criar nova rota" at bounding box center [41, 134] width 35 height 9
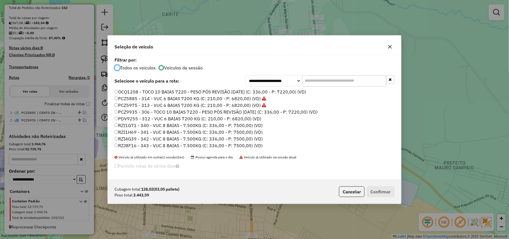
scroll to position [40, 0]
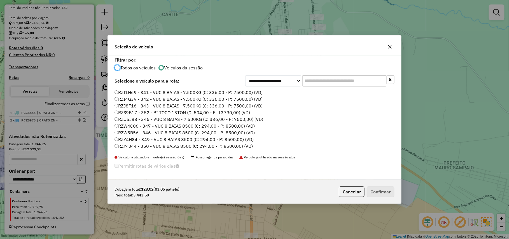
click at [166, 112] on label "RZS9B17 - 352 - BI TOCO 13TON (C: 504,00 - P: 13790,00) (VD)" at bounding box center [181, 112] width 135 height 7
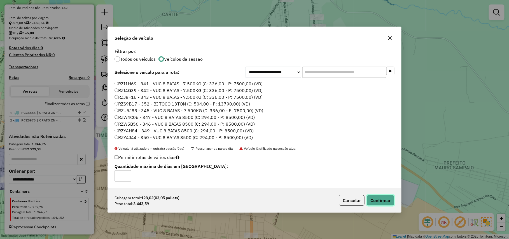
click at [253, 195] on button "Confirmar" at bounding box center [381, 200] width 28 height 11
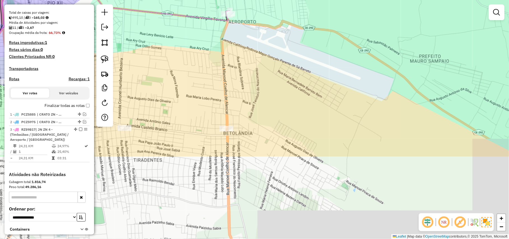
drag, startPoint x: 319, startPoint y: 204, endPoint x: 247, endPoint y: 60, distance: 162.0
click at [253, 64] on div "Janela de atendimento Grade de atendimento Capacidade Transportadoras Veículos …" at bounding box center [254, 119] width 509 height 239
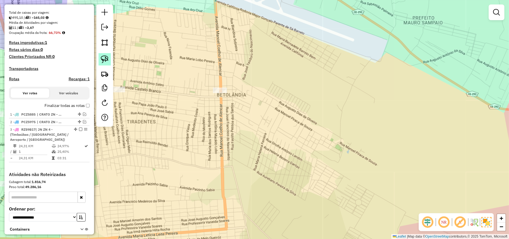
click at [106, 56] on img at bounding box center [105, 59] width 8 height 8
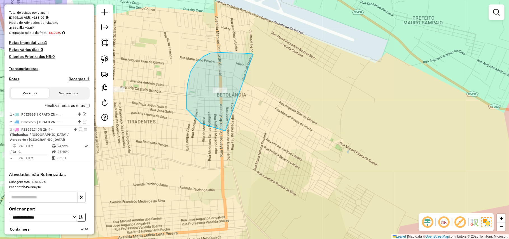
drag, startPoint x: 186, startPoint y: 97, endPoint x: 294, endPoint y: 107, distance: 107.9
click at [253, 107] on div "Janela de atendimento Grade de atendimento Capacidade Transportadoras Veículos …" at bounding box center [254, 119] width 509 height 239
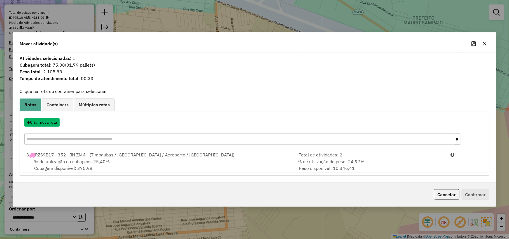
click at [49, 121] on button "Criar nova rota" at bounding box center [41, 122] width 35 height 9
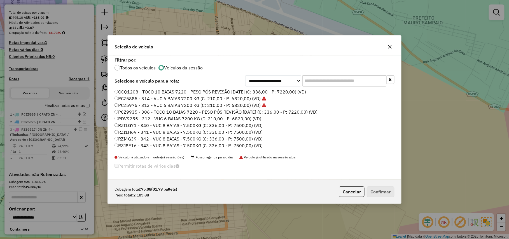
scroll to position [3, 2]
click at [178, 88] on div "**********" at bounding box center [254, 118] width 293 height 124
click at [253, 93] on label "OCQ1208 - TOCO 10 BAIAS 7220 - PESO PÓS REVISÃO 13/01/2025 (C: 336,00 - P: 7220…" at bounding box center [209, 91] width 191 height 7
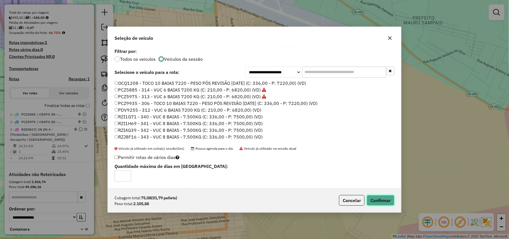
click at [253, 201] on button "Confirmar" at bounding box center [381, 200] width 28 height 11
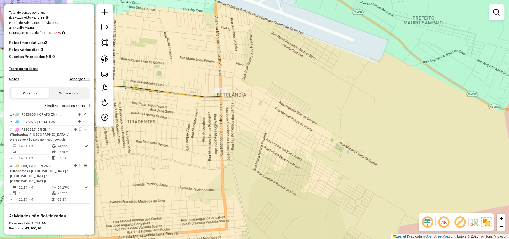
click at [66, 109] on label "Finalizar todas as rotas" at bounding box center [67, 106] width 45 height 6
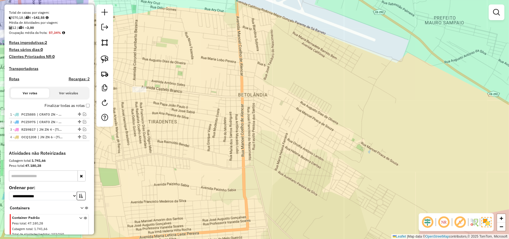
drag, startPoint x: 242, startPoint y: 127, endPoint x: 357, endPoint y: 129, distance: 115.6
click at [253, 129] on div "Janela de atendimento Grade de atendimento Capacidade Transportadoras Veículos …" at bounding box center [254, 119] width 509 height 239
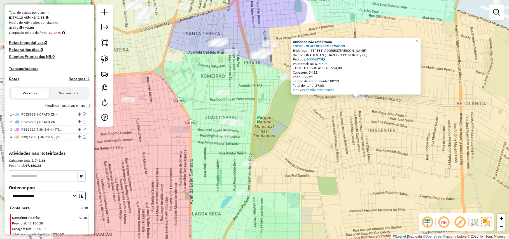
drag, startPoint x: 265, startPoint y: 137, endPoint x: 315, endPoint y: 123, distance: 51.6
click at [253, 123] on div "Atividade não roteirizada 10287 - DINIZ SUPERMERCADOS Endereço: RADIALISTA COEL…" at bounding box center [254, 119] width 509 height 239
click at [253, 136] on div "Atividade não roteirizada 10287 - DINIZ SUPERMERCADOS Endereço: RADIALISTA COEL…" at bounding box center [254, 119] width 509 height 239
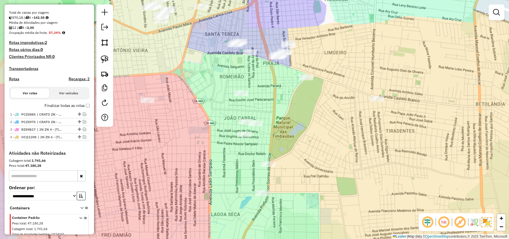
drag, startPoint x: 315, startPoint y: 136, endPoint x: 334, endPoint y: 137, distance: 19.0
click at [253, 137] on div "Janela de atendimento Grade de atendimento Capacidade Transportadoras Veículos …" at bounding box center [254, 119] width 509 height 239
click at [108, 61] on img at bounding box center [105, 59] width 8 height 8
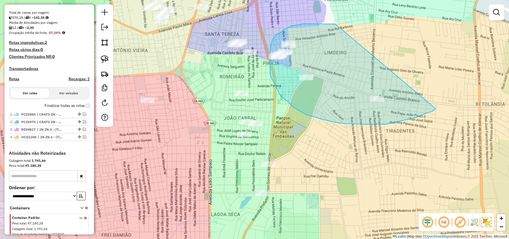
drag, startPoint x: 335, startPoint y: 24, endPoint x: 438, endPoint y: 82, distance: 118.3
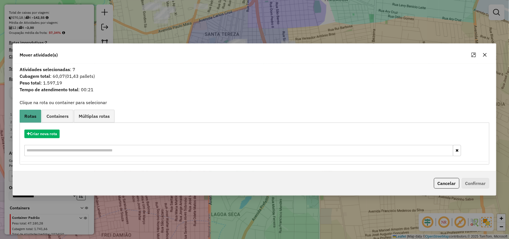
click at [253, 185] on button "Cancelar" at bounding box center [446, 183] width 25 height 11
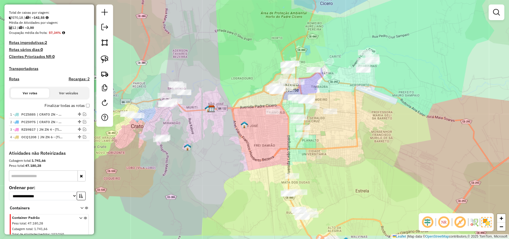
drag, startPoint x: 361, startPoint y: 175, endPoint x: 355, endPoint y: 129, distance: 45.7
click at [253, 129] on div "Janela de atendimento Grade de atendimento Capacidade Transportadoras Veículos …" at bounding box center [254, 119] width 509 height 239
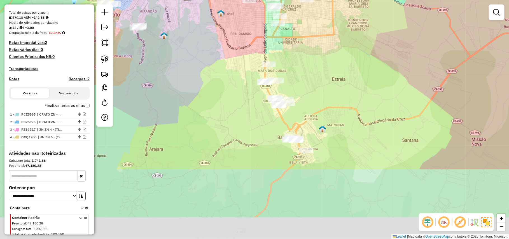
drag, startPoint x: 358, startPoint y: 159, endPoint x: 336, endPoint y: 62, distance: 99.3
click at [253, 62] on div "Janela de atendimento Grade de atendimento Capacidade Transportadoras Veículos …" at bounding box center [254, 119] width 509 height 239
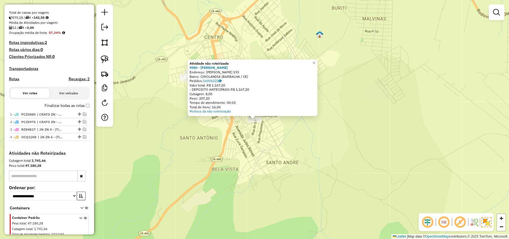
click at [253, 175] on div "Atividade não roteirizada 9980 - MACIEL MOREIRA FELIX Endereço: GUSTAVO BARROSO…" at bounding box center [254, 119] width 509 height 239
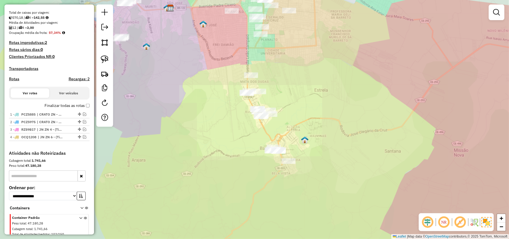
drag, startPoint x: 186, startPoint y: 89, endPoint x: 188, endPoint y: 95, distance: 6.9
click at [188, 95] on div "Janela de atendimento Grade de atendimento Capacidade Transportadoras Veículos …" at bounding box center [254, 119] width 509 height 239
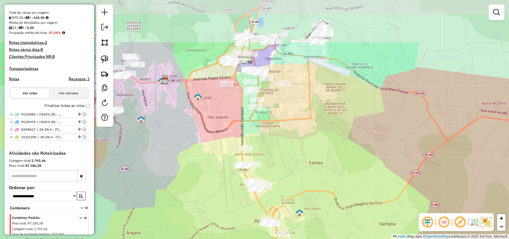
drag, startPoint x: 233, startPoint y: 127, endPoint x: 229, endPoint y: 144, distance: 17.3
click at [229, 144] on div "Janela de atendimento Grade de atendimento Capacidade Transportadoras Veículos …" at bounding box center [254, 119] width 509 height 239
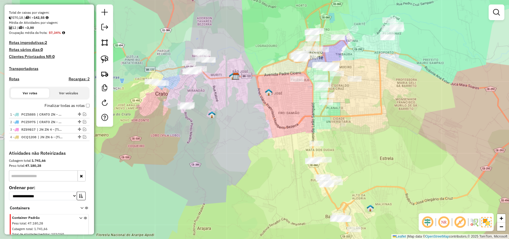
drag, startPoint x: 225, startPoint y: 141, endPoint x: 296, endPoint y: 137, distance: 70.9
click at [253, 137] on div "Janela de atendimento Grade de atendimento Capacidade Transportadoras Veículos …" at bounding box center [254, 119] width 509 height 239
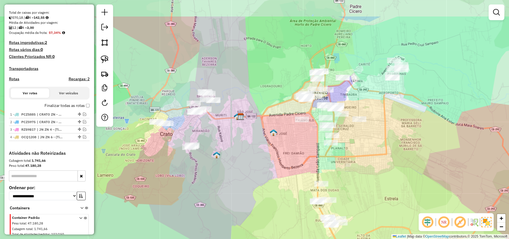
drag, startPoint x: 244, startPoint y: 113, endPoint x: 249, endPoint y: 153, distance: 40.6
click at [249, 153] on div "Janela de atendimento Grade de atendimento Capacidade Transportadoras Veículos …" at bounding box center [254, 119] width 509 height 239
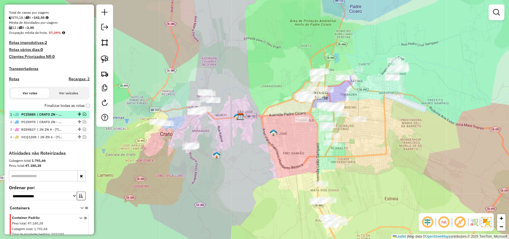
click at [83, 116] on em at bounding box center [84, 114] width 3 height 3
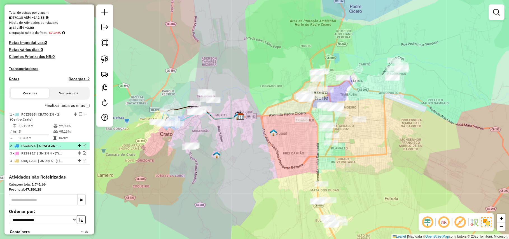
click at [83, 147] on em at bounding box center [84, 145] width 3 height 3
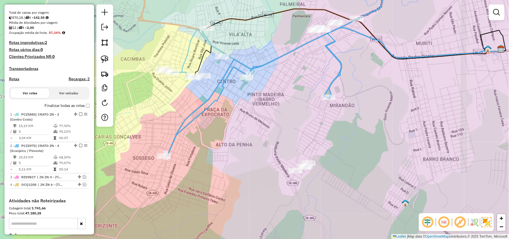
drag, startPoint x: 189, startPoint y: 142, endPoint x: 243, endPoint y: 148, distance: 54.7
click at [243, 148] on div "Janela de atendimento Grade de atendimento Capacidade Transportadoras Veículos …" at bounding box center [254, 119] width 509 height 239
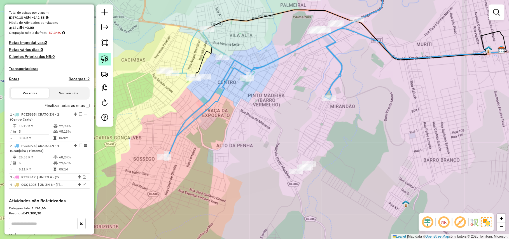
click at [101, 57] on img at bounding box center [105, 59] width 8 height 8
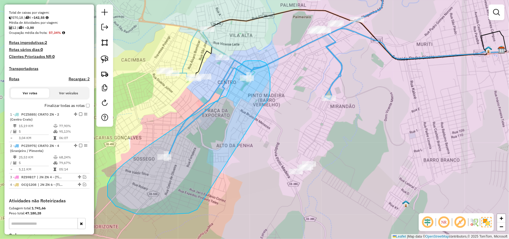
drag, startPoint x: 270, startPoint y: 85, endPoint x: 220, endPoint y: 192, distance: 117.8
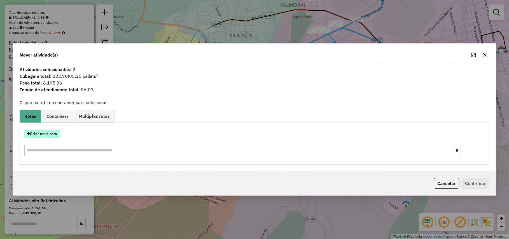
click at [46, 133] on button "Criar nova rota" at bounding box center [41, 134] width 35 height 9
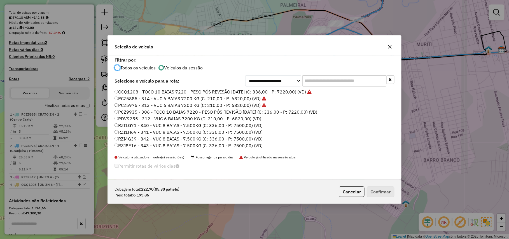
scroll to position [106, 0]
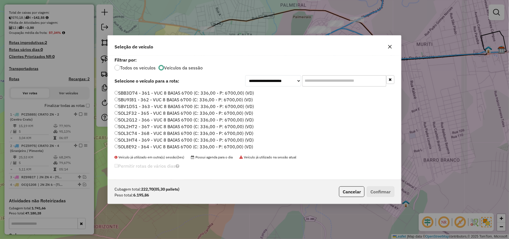
click at [142, 145] on label "SOL8E92 - 364 - VUC 8 BAIAS 6700 (C: 336,00 - P: 6700,00) (VD)" at bounding box center [183, 146] width 139 height 7
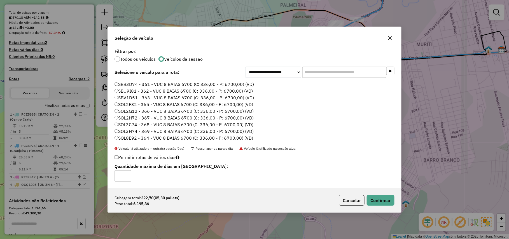
click at [253, 206] on div "Cubagem total: 222,70 (05,30 pallets) Peso total: 6.195,86 Cancelar Confirmar" at bounding box center [254, 200] width 293 height 24
click at [253, 201] on button "Confirmar" at bounding box center [381, 200] width 28 height 11
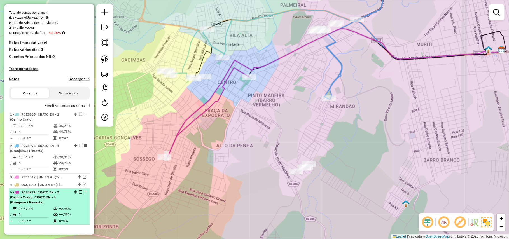
click at [79, 194] on em at bounding box center [80, 191] width 3 height 3
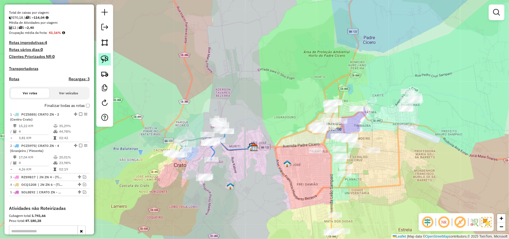
click at [105, 61] on img at bounding box center [105, 59] width 8 height 8
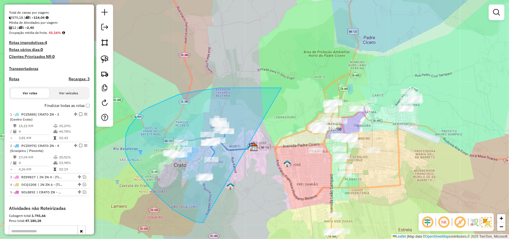
drag, startPoint x: 281, startPoint y: 88, endPoint x: 251, endPoint y: 202, distance: 118.1
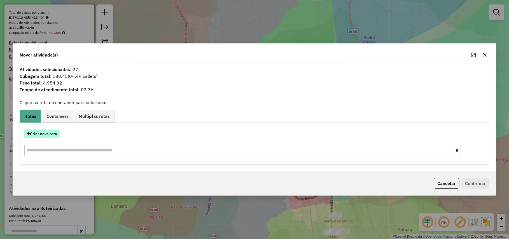
click at [36, 136] on button "Criar nova rota" at bounding box center [41, 134] width 35 height 9
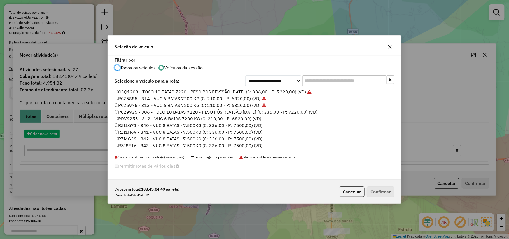
scroll to position [3, 2]
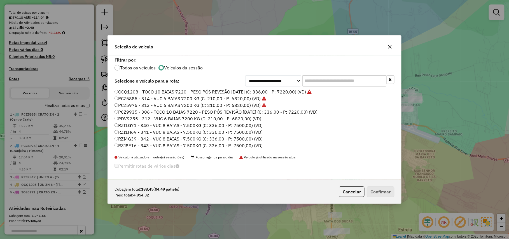
click at [147, 97] on label "PCZ5885 - 314 - VUC 6 BAIAS 7200 KG (C: 210,00 - P: 6820,00) (VD)" at bounding box center [190, 98] width 152 height 7
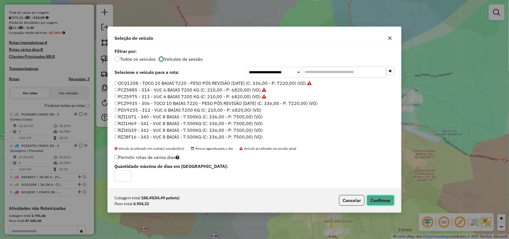
click at [253, 198] on button "Confirmar" at bounding box center [381, 200] width 28 height 11
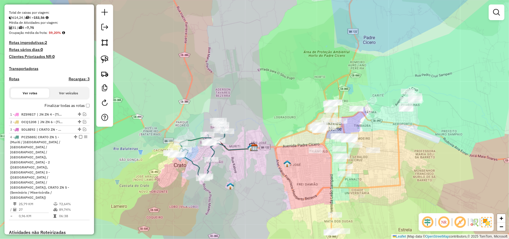
click at [69, 109] on label "Finalizar todas as rotas" at bounding box center [67, 106] width 45 height 6
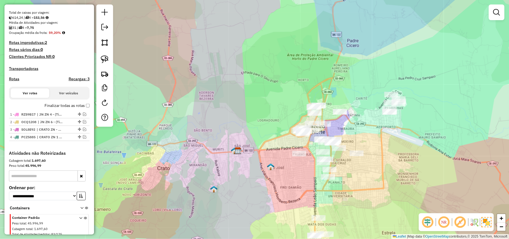
drag, startPoint x: 264, startPoint y: 172, endPoint x: 189, endPoint y: 176, distance: 75.1
click at [189, 176] on div "Janela de atendimento Grade de atendimento Capacidade Transportadoras Veículos …" at bounding box center [254, 119] width 509 height 239
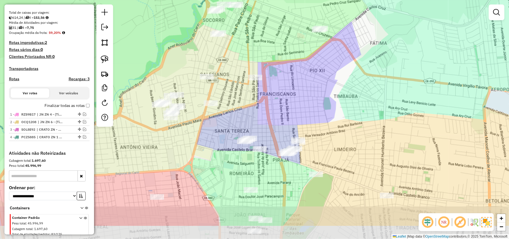
drag, startPoint x: 380, startPoint y: 109, endPoint x: 364, endPoint y: 72, distance: 40.3
click at [253, 72] on div "Janela de atendimento Grade de atendimento Capacidade Transportadoras Veículos …" at bounding box center [254, 119] width 509 height 239
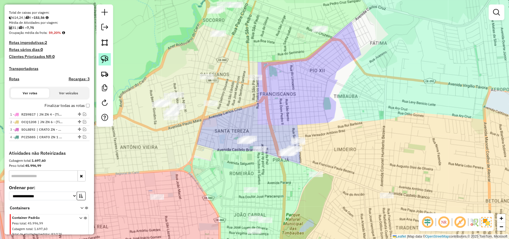
click at [107, 57] on img at bounding box center [105, 59] width 8 height 8
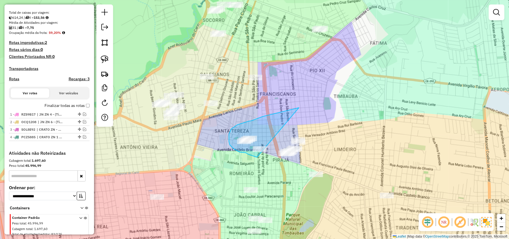
drag, startPoint x: 299, startPoint y: 108, endPoint x: 261, endPoint y: 158, distance: 62.9
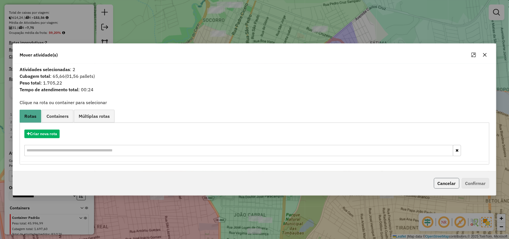
click at [253, 186] on button "Cancelar" at bounding box center [446, 183] width 25 height 11
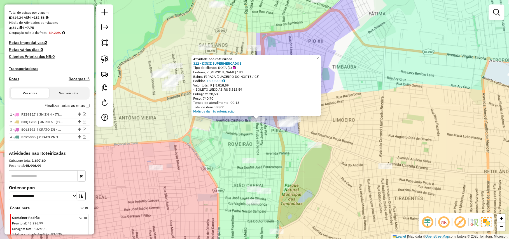
drag, startPoint x: 173, startPoint y: 148, endPoint x: 202, endPoint y: 151, distance: 29.1
click at [202, 151] on div "Atividade não roteirizada 312 - DINIZ SUPERMERCADOS Tipo de cliente: ROTA (1) E…" at bounding box center [254, 119] width 509 height 239
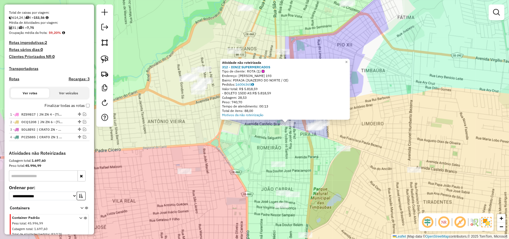
click at [199, 150] on div "Atividade não roteirizada 312 - DINIZ SUPERMERCADOS Tipo de cliente: ROTA (1) E…" at bounding box center [254, 119] width 509 height 239
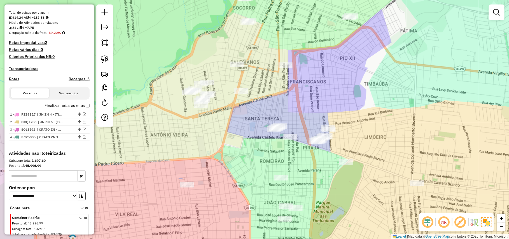
drag, startPoint x: 257, startPoint y: 99, endPoint x: 267, endPoint y: 166, distance: 68.2
click at [253, 166] on div "Janela de atendimento Grade de atendimento Capacidade Transportadoras Veículos …" at bounding box center [254, 119] width 509 height 239
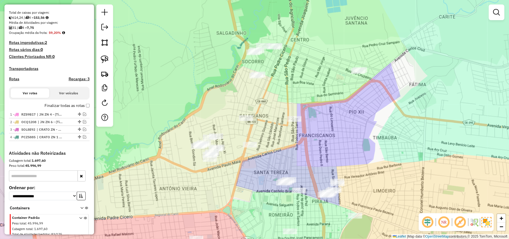
drag, startPoint x: 266, startPoint y: 165, endPoint x: 276, endPoint y: 161, distance: 10.2
click at [253, 164] on div "Janela de atendimento Grade de atendimento Capacidade Transportadoras Veículos …" at bounding box center [254, 119] width 509 height 239
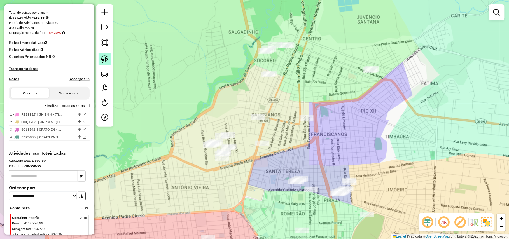
click at [109, 56] on link at bounding box center [105, 59] width 12 height 12
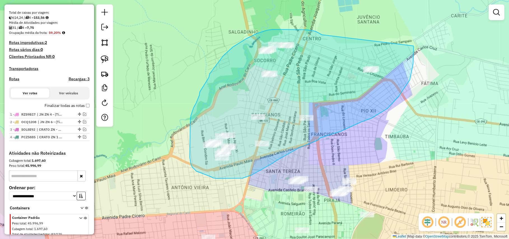
drag, startPoint x: 317, startPoint y: 32, endPoint x: 413, endPoint y: 45, distance: 97.2
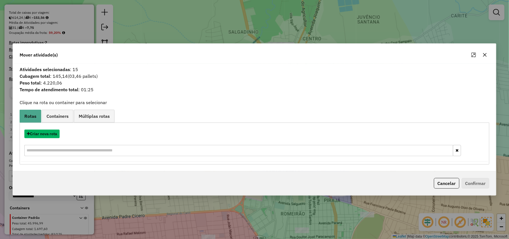
click at [59, 132] on button "Criar nova rota" at bounding box center [41, 134] width 35 height 9
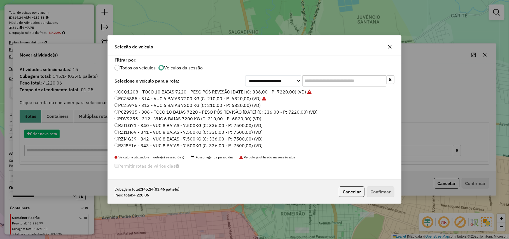
click at [59, 132] on div "**********" at bounding box center [254, 119] width 509 height 239
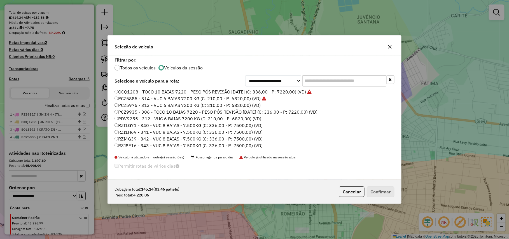
click at [185, 106] on label "PCZ5975 - 313 - VUC 6 BAIAS 7200 KG (C: 210,00 - P: 6820,00) (VD)" at bounding box center [187, 105] width 146 height 7
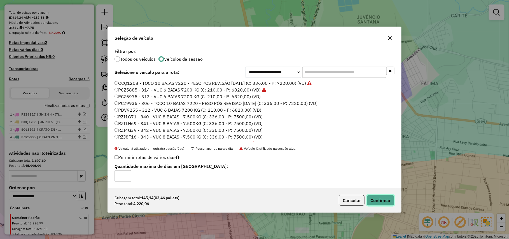
click at [253, 202] on button "Confirmar" at bounding box center [381, 200] width 28 height 11
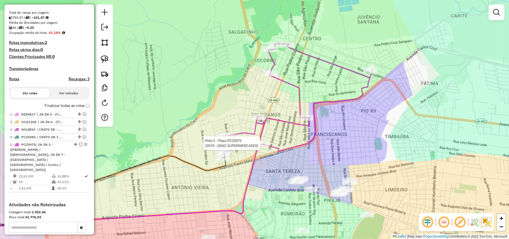
click at [253, 146] on div at bounding box center [262, 144] width 14 height 6
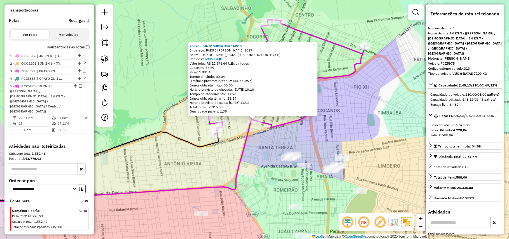
scroll to position [119, 0]
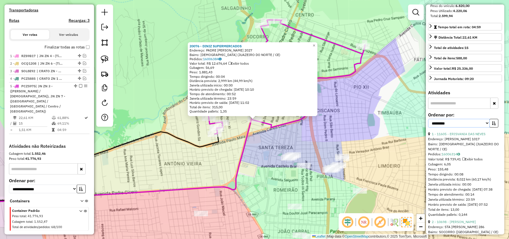
click at [253, 126] on select "**********" at bounding box center [459, 123] width 62 height 9
select select "*********"
click at [253, 120] on select "**********" at bounding box center [459, 123] width 62 height 9
click at [253, 134] on link "14 - 17180 - LEONILDA FERNANDES" at bounding box center [455, 134] width 46 height 4
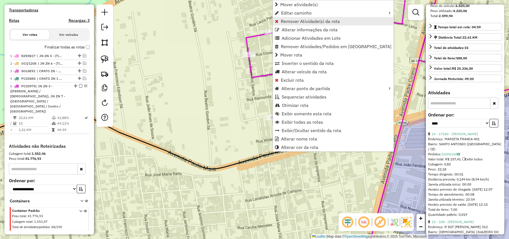
click at [253, 23] on span "Remover Atividade(s) da rota" at bounding box center [310, 21] width 59 height 4
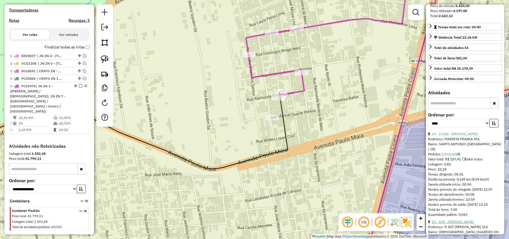
click at [253, 224] on link "15 - 108 - MARIA COSTA DOS SANTOS" at bounding box center [453, 222] width 42 height 4
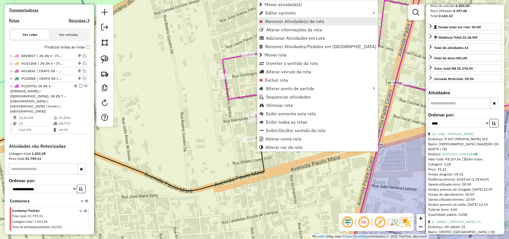
click at [253, 19] on span "Remover Atividade(s) da rota" at bounding box center [294, 21] width 59 height 4
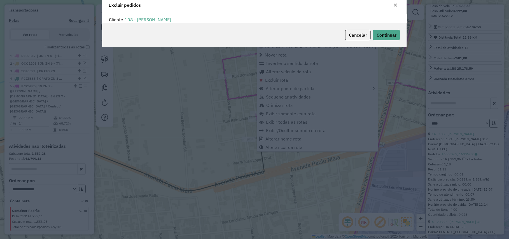
scroll to position [3, 2]
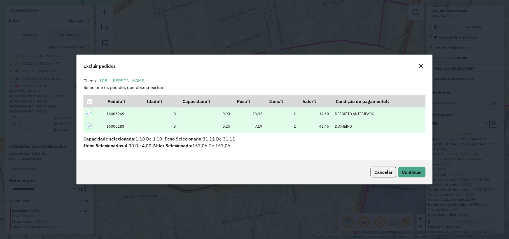
click at [253, 171] on div "Cancelar Continuar" at bounding box center [255, 172] width 356 height 24
click at [253, 171] on button "Continuar" at bounding box center [411, 172] width 27 height 11
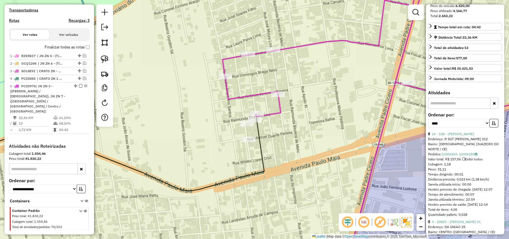
click at [253, 224] on div "4 - 20859 - DAVID DOS SANTOS OL" at bounding box center [465, 221] width 74 height 5
click at [253, 224] on link "4 - 20859 - DAVID DOS SANTOS OL" at bounding box center [456, 222] width 49 height 4
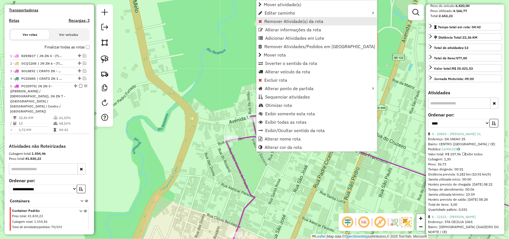
click at [253, 24] on span "Remover Atividade(s) da rota" at bounding box center [293, 21] width 59 height 4
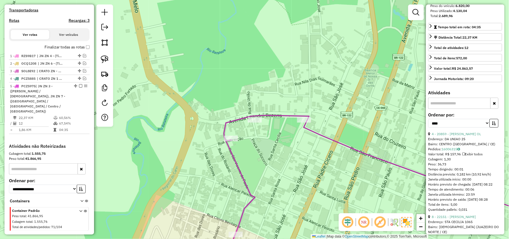
click at [253, 219] on link "8 - 22151 - LEANDRO GOMES ALVES" at bounding box center [454, 217] width 44 height 4
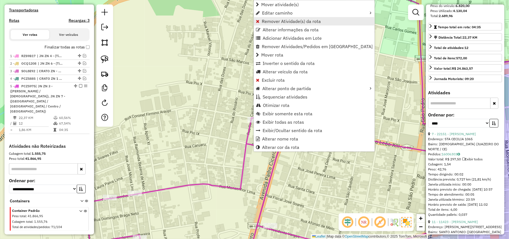
click at [253, 20] on span "Remover Atividade(s) da rota" at bounding box center [291, 21] width 59 height 4
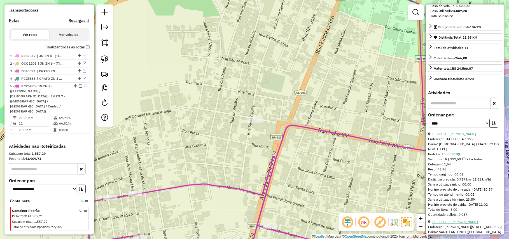
click at [253, 224] on link "11 - 11423 - JOSE DE SOUSA" at bounding box center [455, 222] width 46 height 4
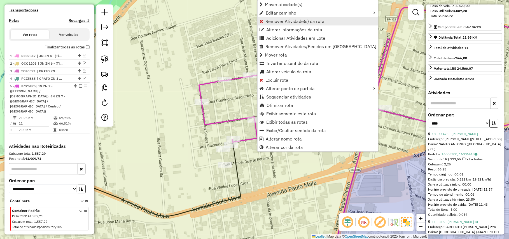
click at [253, 19] on span "Remover Atividade(s) da rota" at bounding box center [294, 21] width 59 height 4
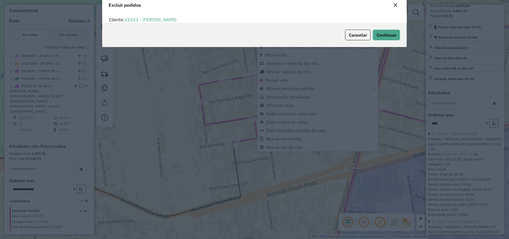
scroll to position [0, 0]
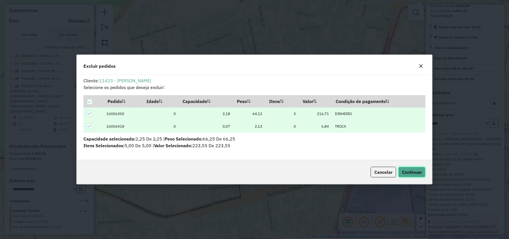
click at [253, 168] on button "Continuar" at bounding box center [411, 172] width 27 height 11
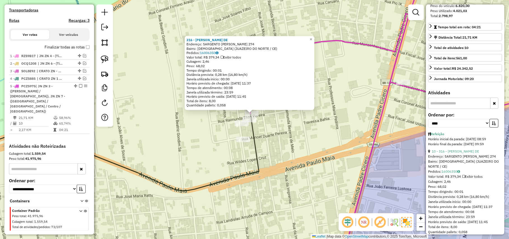
drag, startPoint x: 301, startPoint y: 192, endPoint x: 298, endPoint y: 186, distance: 6.6
click at [253, 186] on div "316 - VICENTE FERREIRA DE Endereço: SARGENTO JOSIAS PEDROSA 274 Bairro: SALESIA…" at bounding box center [254, 119] width 509 height 239
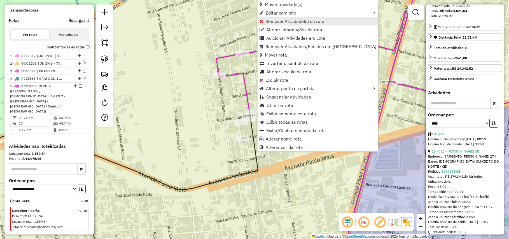
click at [253, 21] on span "Remover Atividade(s) da rota" at bounding box center [294, 21] width 59 height 4
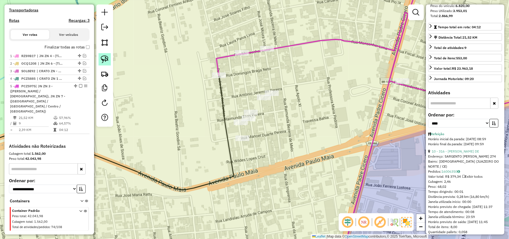
click at [106, 60] on img at bounding box center [105, 59] width 8 height 8
drag, startPoint x: 274, startPoint y: 86, endPoint x: 309, endPoint y: 104, distance: 39.9
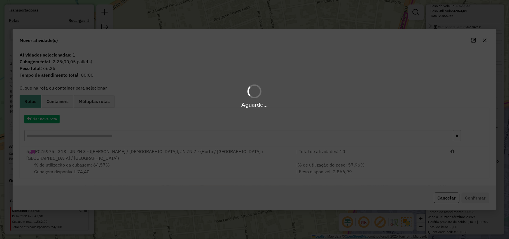
click at [182, 167] on hb-app "Aguarde... Pop-up bloqueado! Seu navegador bloqueou automáticamente a abertura …" at bounding box center [254, 119] width 509 height 239
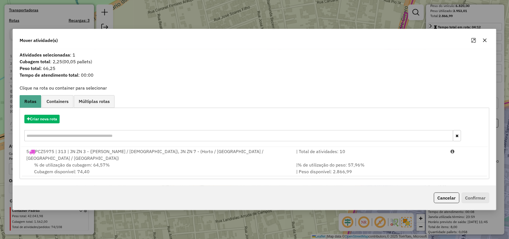
click at [182, 167] on div "% de utilização da cubagem: 64,57% Cubagem disponível: 74,40" at bounding box center [158, 167] width 270 height 13
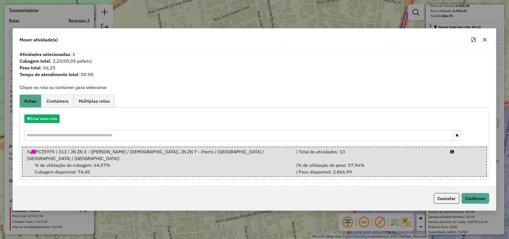
click at [182, 167] on div "% de utilização da cubagem: 64,57% Cubagem disponível: 74,40" at bounding box center [158, 168] width 269 height 13
click at [253, 193] on button "Confirmar" at bounding box center [476, 198] width 28 height 11
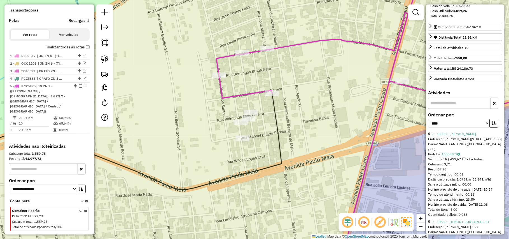
click at [63, 50] on label "Finalizar todas as rotas" at bounding box center [67, 47] width 45 height 6
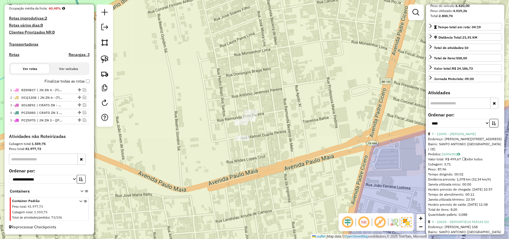
scroll to position [142, 0]
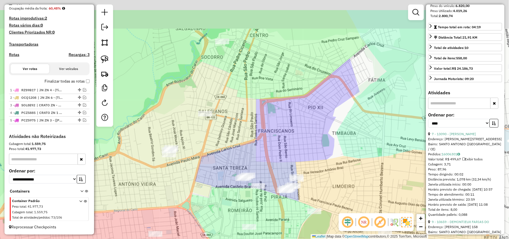
drag, startPoint x: 256, startPoint y: 90, endPoint x: 193, endPoint y: 126, distance: 72.6
click at [189, 126] on div "Janela de atendimento Grade de atendimento Capacidade Transportadoras Veículos …" at bounding box center [254, 119] width 509 height 239
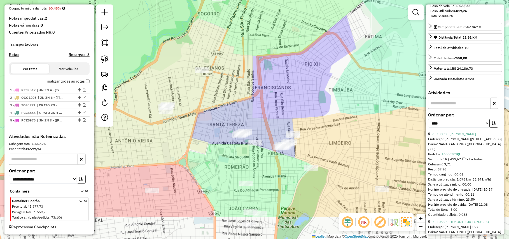
drag, startPoint x: 261, startPoint y: 112, endPoint x: 263, endPoint y: 66, distance: 45.9
click at [253, 66] on div "Janela de atendimento Grade de atendimento Capacidade Transportadoras Veículos …" at bounding box center [254, 119] width 509 height 239
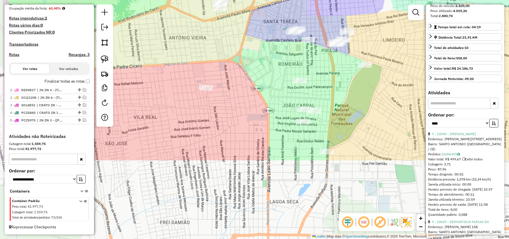
drag, startPoint x: 194, startPoint y: 152, endPoint x: 251, endPoint y: 61, distance: 107.4
click at [251, 61] on div "Janela de atendimento Grade de atendimento Capacidade Transportadoras Veículos …" at bounding box center [254, 119] width 509 height 239
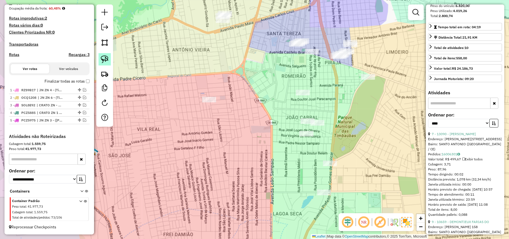
click at [102, 55] on link at bounding box center [105, 59] width 12 height 12
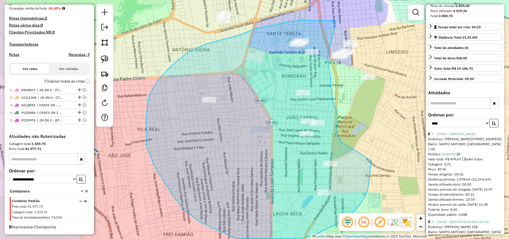
drag, startPoint x: 335, startPoint y: 20, endPoint x: 327, endPoint y: 58, distance: 38.6
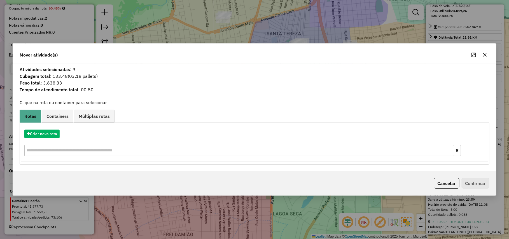
click at [42, 128] on div "Criar nova rota" at bounding box center [254, 143] width 467 height 36
click at [35, 132] on button "Criar nova rota" at bounding box center [41, 134] width 35 height 9
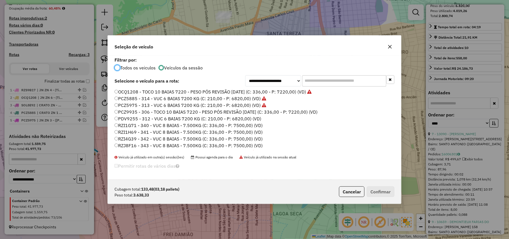
scroll to position [3, 2]
click at [168, 120] on label "PDV9255 - 312 - VUC 6 BAIAS 7200 KG (C: 210,00 - P: 6820,00) (VD)" at bounding box center [187, 118] width 147 height 7
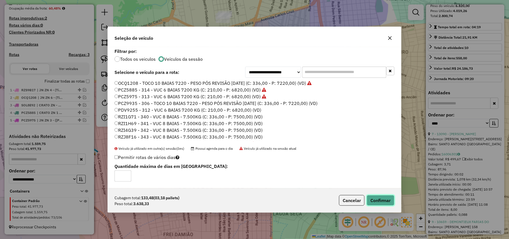
click at [253, 204] on button "Confirmar" at bounding box center [381, 200] width 28 height 11
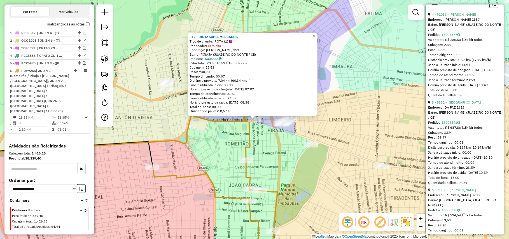
scroll to position [209, 0]
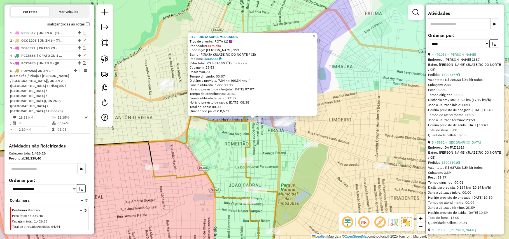
click at [253, 56] on link "4 - 91086 - FRANCISCO DANIEL SAN" at bounding box center [454, 54] width 44 height 4
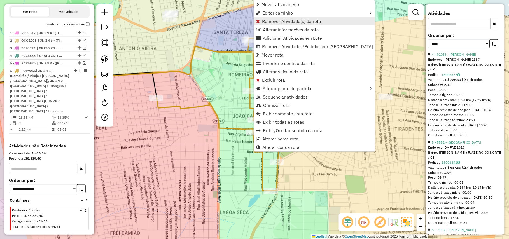
click at [253, 24] on link "Remover Atividade(s) da rota" at bounding box center [314, 21] width 121 height 8
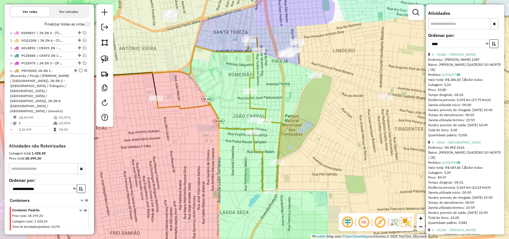
click at [253, 145] on div "5 - 5552 - MARIA DO SOCORRO" at bounding box center [465, 142] width 74 height 5
click at [253, 144] on link "5 - 5552 - MARIA DO SOCORRO" at bounding box center [456, 142] width 49 height 4
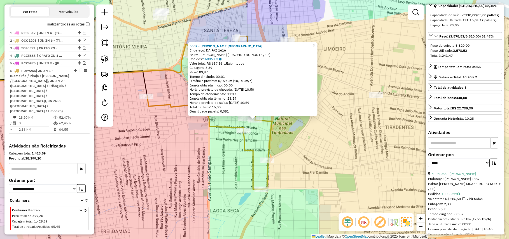
scroll to position [50, 0]
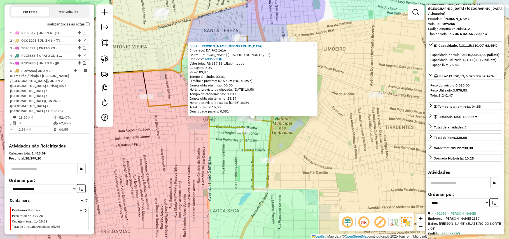
click at [253, 136] on div "5552 - MARIA DO SOCORRO Endereço: DA PAZ 1616 Bairro: JOAO CABRAL (JUAZEIRO DO …" at bounding box center [254, 119] width 509 height 239
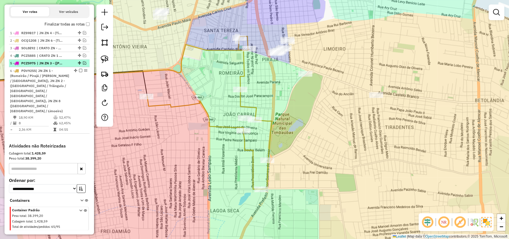
click at [61, 66] on span "| JN ZN 3 - (Antônio Vieira / Salesianos), JN ZN 7 - (Horto / Socorro / Centro …" at bounding box center [50, 63] width 26 height 5
select select "*********"
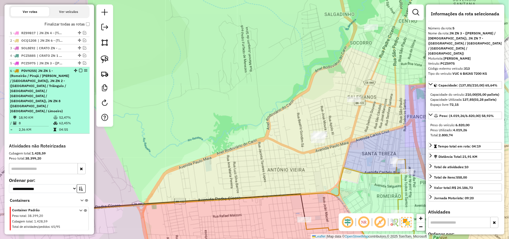
click at [79, 72] on em at bounding box center [80, 70] width 3 height 3
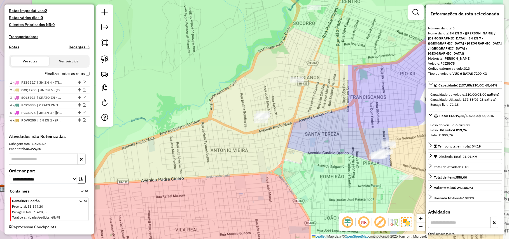
drag, startPoint x: 230, startPoint y: 105, endPoint x: 69, endPoint y: 73, distance: 163.6
click at [83, 74] on hb-router-mapa "Informações da Sessão 980773 - 18/08/2025 Criação: 16/08/2025 18:40 Depósito: J…" at bounding box center [254, 119] width 509 height 239
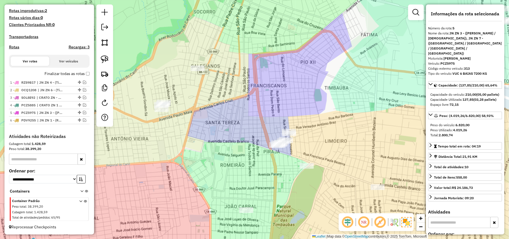
drag, startPoint x: 355, startPoint y: 107, endPoint x: 264, endPoint y: 79, distance: 95.8
click at [253, 80] on div "Janela de atendimento Grade de atendimento Capacidade Transportadoras Veículos …" at bounding box center [254, 119] width 509 height 239
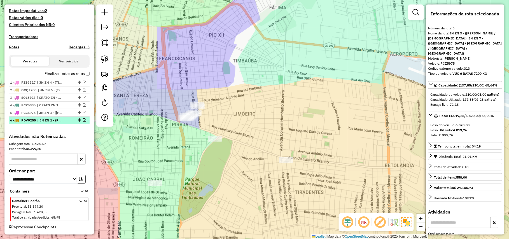
click at [83, 119] on em at bounding box center [84, 119] width 3 height 3
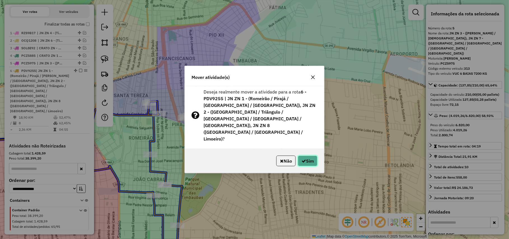
click at [253, 156] on button "Sim" at bounding box center [308, 161] width 20 height 11
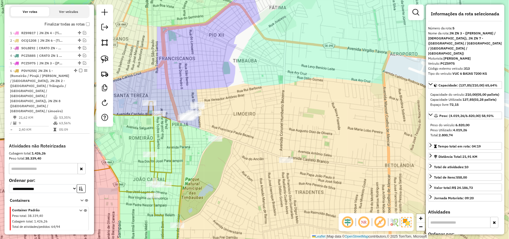
click at [74, 27] on label "Finalizar todas as rotas" at bounding box center [67, 24] width 45 height 6
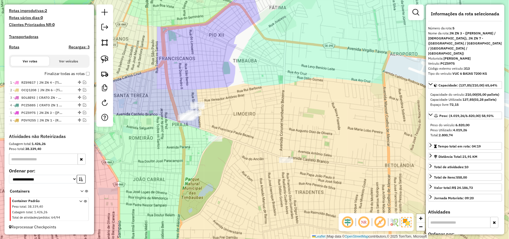
scroll to position [149, 0]
drag, startPoint x: 275, startPoint y: 79, endPoint x: 285, endPoint y: 79, distance: 10.1
click at [253, 79] on div "Janela de atendimento Grade de atendimento Capacidade Transportadoras Veículos …" at bounding box center [254, 119] width 509 height 239
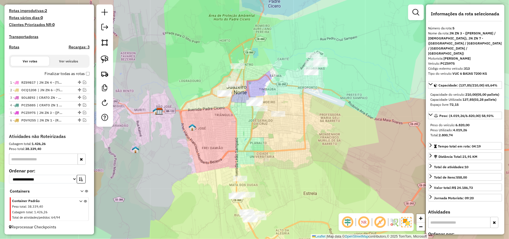
drag, startPoint x: 291, startPoint y: 72, endPoint x: 292, endPoint y: 87, distance: 15.1
click at [253, 87] on div "Janela de atendimento Grade de atendimento Capacidade Transportadoras Veículos …" at bounding box center [254, 119] width 509 height 239
click at [101, 54] on link at bounding box center [105, 59] width 12 height 12
click at [105, 55] on img at bounding box center [105, 59] width 8 height 8
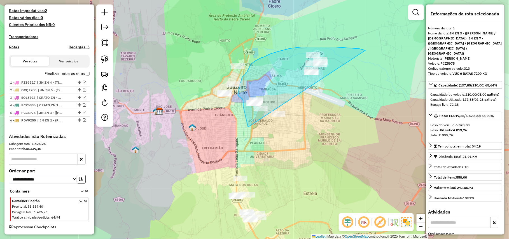
drag, startPoint x: 363, startPoint y: 50, endPoint x: 386, endPoint y: 111, distance: 65.6
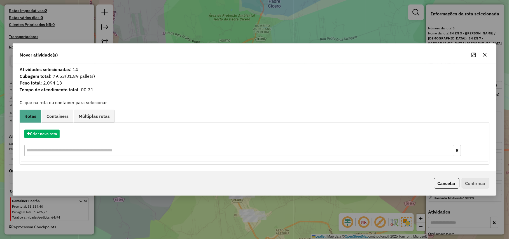
click at [50, 128] on div "Criar nova rota" at bounding box center [254, 143] width 467 height 36
click at [41, 130] on button "Criar nova rota" at bounding box center [41, 134] width 35 height 9
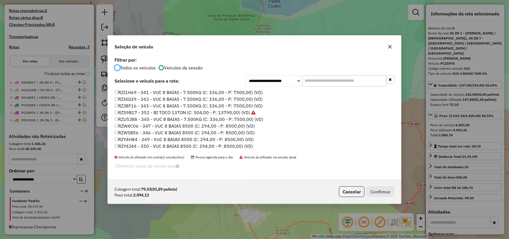
scroll to position [106, 0]
click at [200, 120] on label "SOL2G12 - 366 - VUC 8 BAIAS 6700 (C: 336,00 - P: 6700,00) (VD)" at bounding box center [183, 119] width 139 height 7
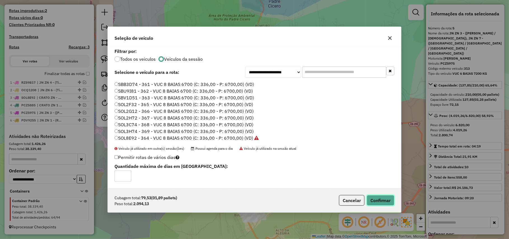
click at [253, 201] on button "Confirmar" at bounding box center [381, 200] width 28 height 11
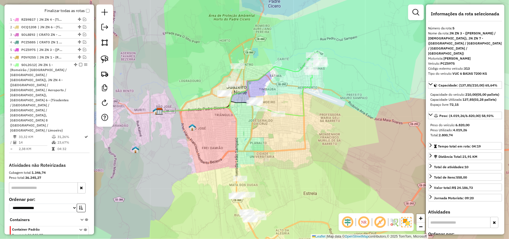
scroll to position [211, 0]
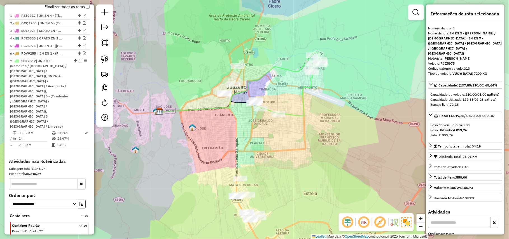
click at [253, 118] on div "Janela de atendimento Grade de atendimento Capacidade Transportadoras Veículos …" at bounding box center [254, 119] width 509 height 239
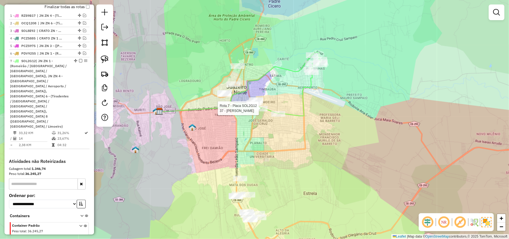
select select "*********"
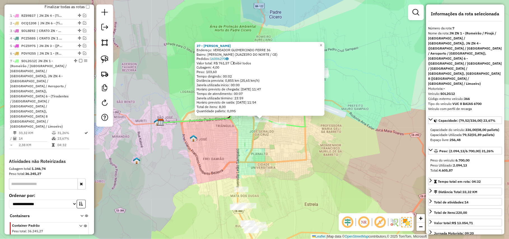
drag, startPoint x: 264, startPoint y: 144, endPoint x: 270, endPoint y: 144, distance: 6.2
click at [253, 144] on div "37 - JOAO JEOVANIO Endereço: VEREADOR GUIMERCINDO FERRE 36 Bairro: JOSE GERALDO…" at bounding box center [254, 119] width 509 height 239
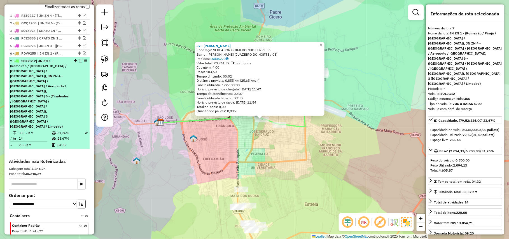
click at [78, 63] on div "7 - SOL2G12 | JN ZN 1 - (Romeirão / Pirajá / João Cabral / Lagoa Seca), JN ZN 4…" at bounding box center [49, 93] width 78 height 71
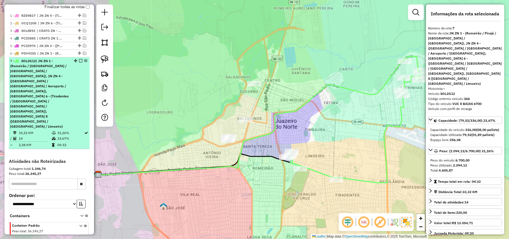
click at [79, 62] on em at bounding box center [80, 60] width 3 height 3
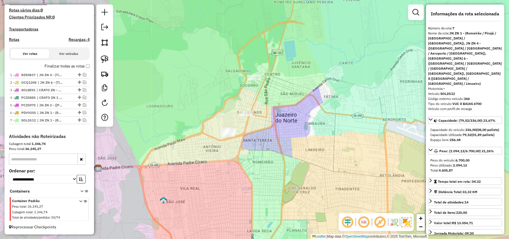
drag, startPoint x: 246, startPoint y: 162, endPoint x: 252, endPoint y: 38, distance: 124.1
click at [252, 38] on div "Janela de atendimento Grade de atendimento Capacidade Transportadoras Veículos …" at bounding box center [254, 119] width 509 height 239
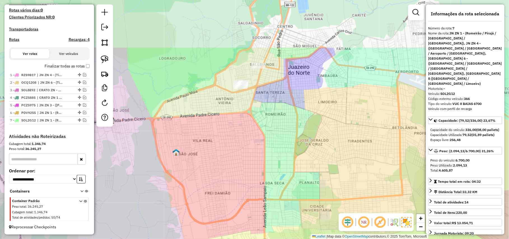
drag, startPoint x: 260, startPoint y: 119, endPoint x: 262, endPoint y: 142, distance: 23.6
click at [253, 142] on div "Janela de atendimento Grade de atendimento Capacidade Transportadoras Veículos …" at bounding box center [254, 119] width 509 height 239
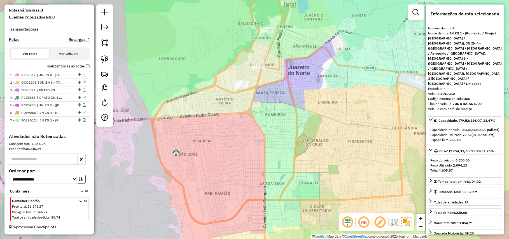
drag, startPoint x: 248, startPoint y: 77, endPoint x: 247, endPoint y: 54, distance: 22.4
click at [247, 55] on div "Janela de atendimento Grade de atendimento Capacidade Transportadoras Veículos …" at bounding box center [254, 119] width 509 height 239
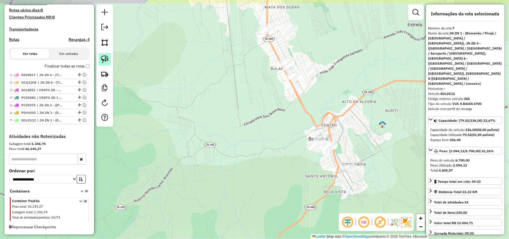
click at [109, 60] on link at bounding box center [105, 59] width 12 height 12
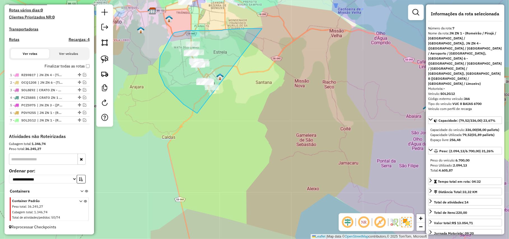
drag, startPoint x: 222, startPoint y: 31, endPoint x: 273, endPoint y: 106, distance: 91.0
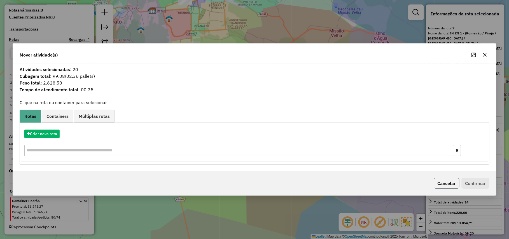
click at [253, 184] on button "Cancelar" at bounding box center [446, 183] width 25 height 11
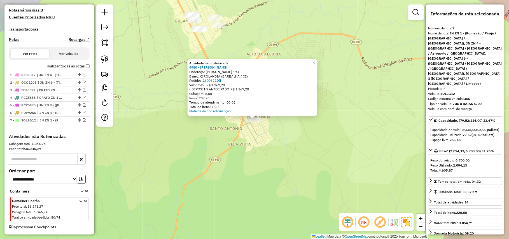
click at [179, 135] on div "Atividade não roteirizada 9980 - MACIEL MOREIRA FELIX Endereço: GUSTAVO BARROSO…" at bounding box center [254, 119] width 509 height 239
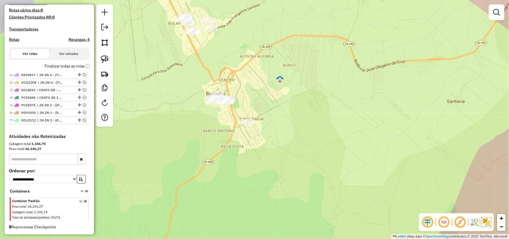
drag, startPoint x: 196, startPoint y: 127, endPoint x: 218, endPoint y: 178, distance: 56.2
click at [218, 178] on div "Janela de atendimento Grade de atendimento Capacidade Transportadoras Veículos …" at bounding box center [254, 119] width 509 height 239
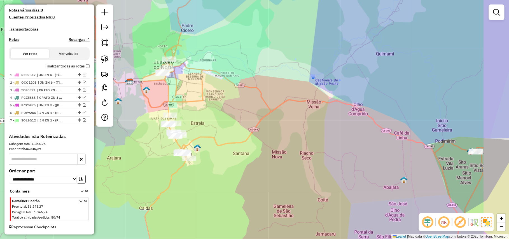
drag, startPoint x: 295, startPoint y: 109, endPoint x: 256, endPoint y: 126, distance: 43.1
click at [253, 126] on div "Janela de atendimento Grade de atendimento Capacidade Transportadoras Veículos …" at bounding box center [254, 119] width 509 height 239
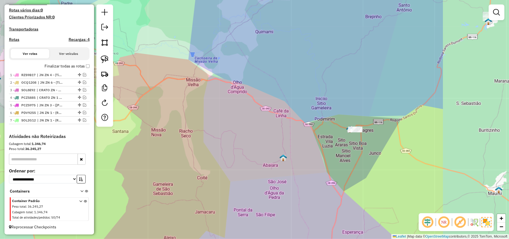
drag, startPoint x: 341, startPoint y: 155, endPoint x: 224, endPoint y: 131, distance: 119.3
click at [224, 131] on div "Janela de atendimento Grade de atendimento Capacidade Transportadoras Veículos …" at bounding box center [254, 119] width 509 height 239
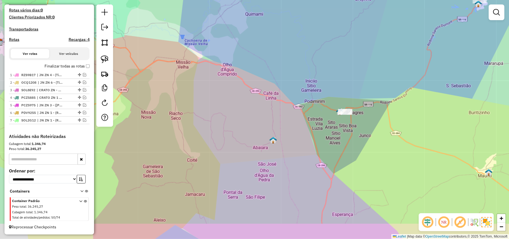
drag, startPoint x: 314, startPoint y: 150, endPoint x: 296, endPoint y: 120, distance: 35.0
click at [253, 123] on div "Janela de atendimento Grade de atendimento Capacidade Transportadoras Veículos …" at bounding box center [254, 119] width 509 height 239
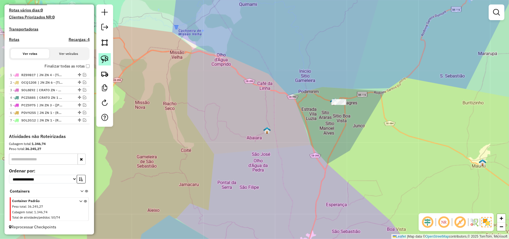
click at [106, 57] on img at bounding box center [105, 59] width 8 height 8
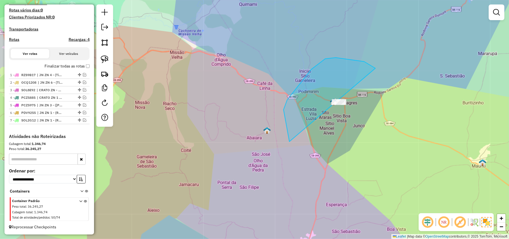
drag, startPoint x: 336, startPoint y: 58, endPoint x: 410, endPoint y: 126, distance: 101.0
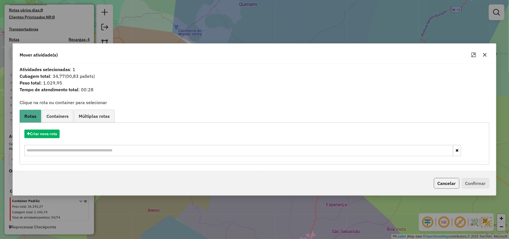
click at [253, 181] on button "Cancelar" at bounding box center [446, 183] width 25 height 11
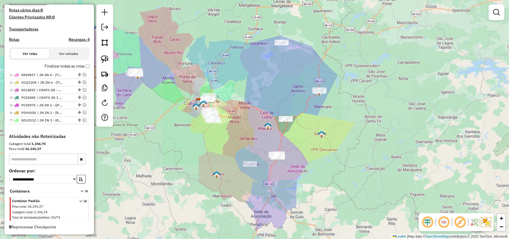
drag, startPoint x: 267, startPoint y: 81, endPoint x: 247, endPoint y: 86, distance: 20.0
click at [248, 86] on div "Janela de atendimento Grade de atendimento Capacidade Transportadoras Veículos …" at bounding box center [254, 119] width 509 height 239
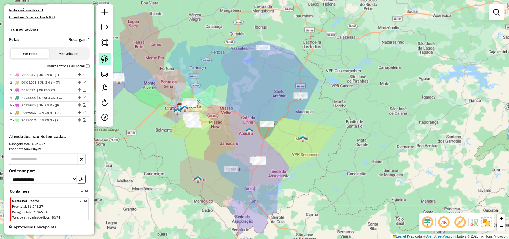
click at [105, 61] on img at bounding box center [105, 59] width 8 height 8
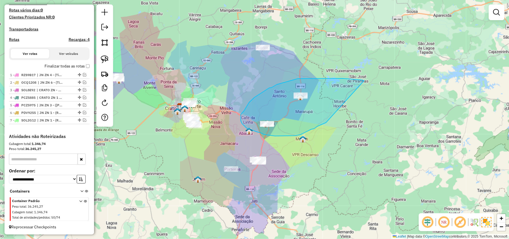
drag, startPoint x: 362, startPoint y: 80, endPoint x: 328, endPoint y: 121, distance: 53.3
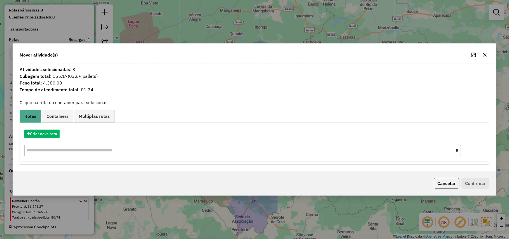
click at [253, 183] on button "Cancelar" at bounding box center [446, 183] width 25 height 11
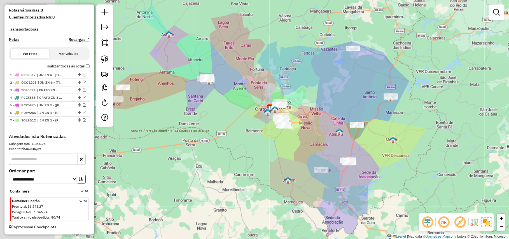
drag, startPoint x: 238, startPoint y: 101, endPoint x: 396, endPoint y: 103, distance: 157.3
click at [253, 103] on div "Janela de atendimento Grade de atendimento Capacidade Transportadoras Veículos …" at bounding box center [254, 119] width 509 height 239
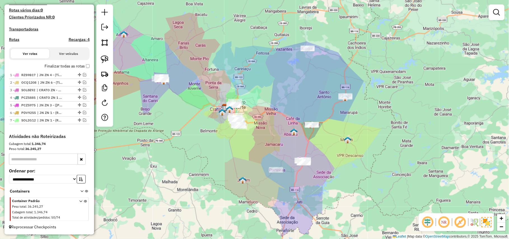
drag, startPoint x: 259, startPoint y: 81, endPoint x: 146, endPoint y: 80, distance: 113.1
click at [146, 80] on div "Janela de atendimento Grade de atendimento Capacidade Transportadoras Veículos …" at bounding box center [254, 119] width 509 height 239
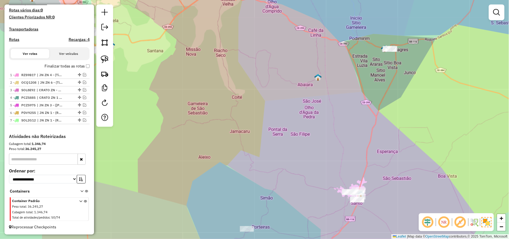
click at [246, 232] on div at bounding box center [247, 229] width 14 height 6
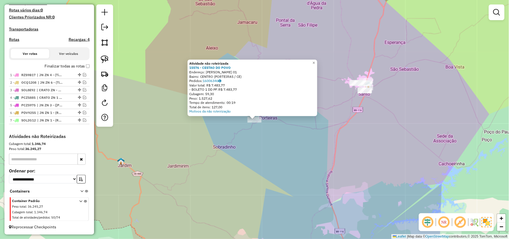
click at [253, 141] on div "Atividade não roteirizada 15576 - CESTAO DO POVO Endereço: JERONIMA TAVARES NEV…" at bounding box center [254, 119] width 509 height 239
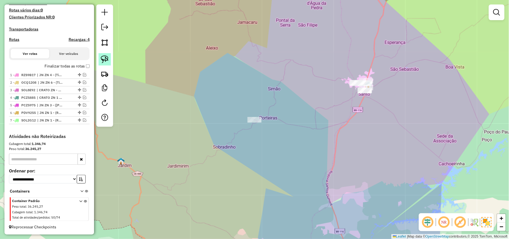
click at [104, 54] on link at bounding box center [105, 59] width 12 height 12
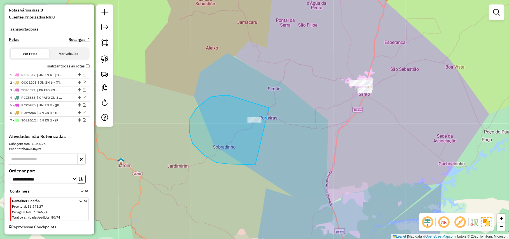
drag, startPoint x: 269, startPoint y: 108, endPoint x: 307, endPoint y: 126, distance: 41.9
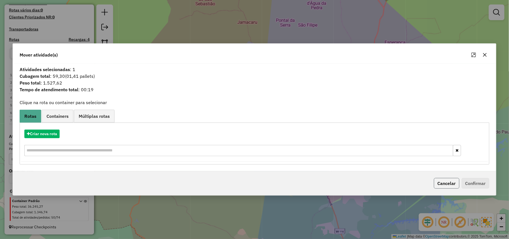
click at [253, 184] on button "Cancelar" at bounding box center [446, 183] width 25 height 11
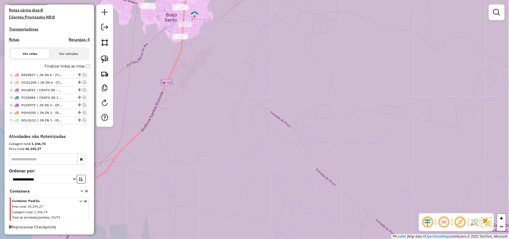
drag, startPoint x: 247, startPoint y: 61, endPoint x: 338, endPoint y: 159, distance: 134.5
click at [253, 159] on div "Janela de atendimento Grade de atendimento Capacidade Transportadoras Veículos …" at bounding box center [254, 119] width 509 height 239
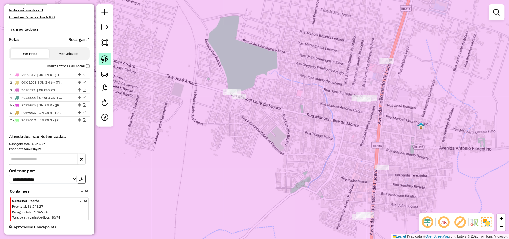
click at [99, 55] on link at bounding box center [105, 59] width 12 height 12
click at [104, 57] on img at bounding box center [105, 59] width 8 height 8
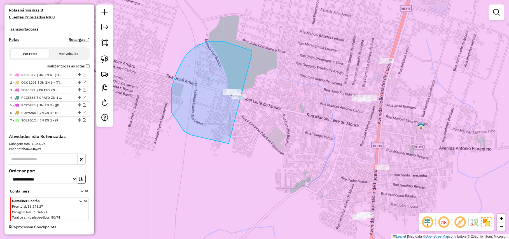
drag, startPoint x: 197, startPoint y: 45, endPoint x: 296, endPoint y: 66, distance: 100.7
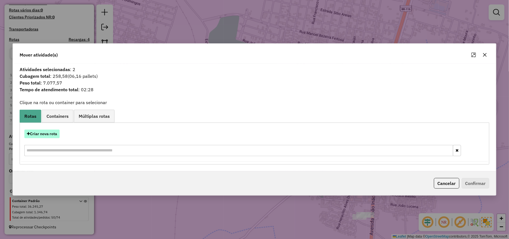
click at [57, 136] on button "Criar nova rota" at bounding box center [41, 134] width 35 height 9
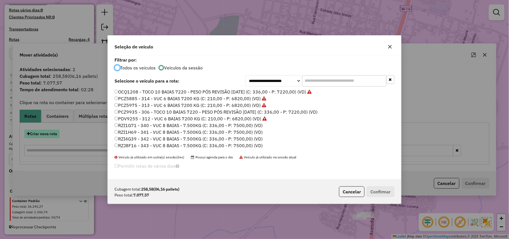
scroll to position [3, 2]
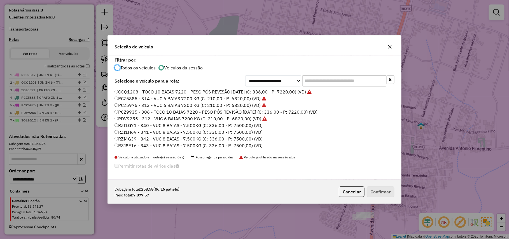
click at [253, 125] on label "RZI1G71 - 340 - VUC 8 BAIAS - 7.500KG (C: 336,00 - P: 7500,00) (VD)" at bounding box center [188, 125] width 148 height 7
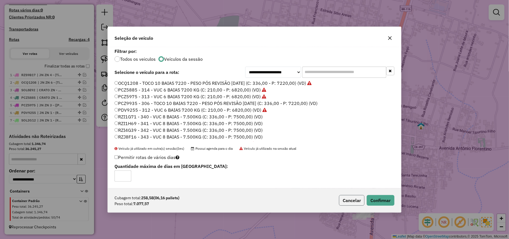
click at [253, 203] on button "Cancelar" at bounding box center [351, 200] width 25 height 11
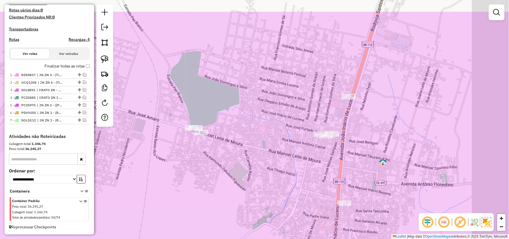
drag, startPoint x: 261, startPoint y: 109, endPoint x: 223, endPoint y: 145, distance: 52.3
click at [223, 145] on div "Janela de atendimento Grade de atendimento Capacidade Transportadoras Veículos …" at bounding box center [254, 119] width 509 height 239
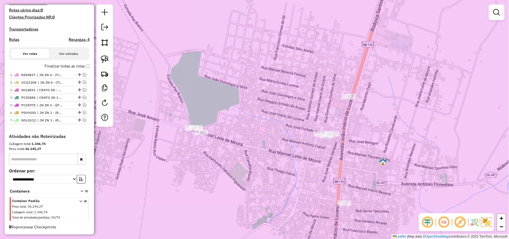
click at [98, 60] on div at bounding box center [104, 65] width 17 height 122
click at [105, 55] on link at bounding box center [105, 59] width 12 height 12
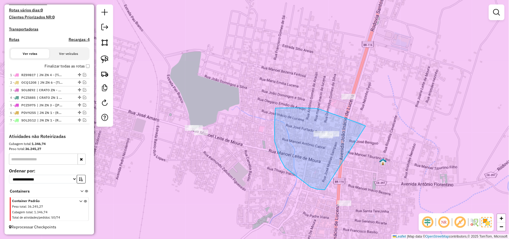
drag, startPoint x: 359, startPoint y: 123, endPoint x: 407, endPoint y: 146, distance: 53.0
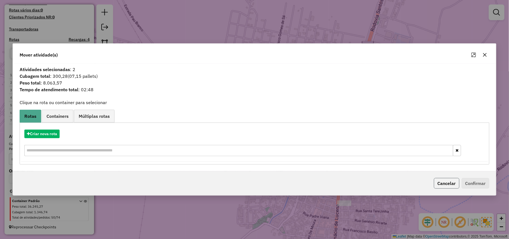
click at [253, 181] on button "Cancelar" at bounding box center [446, 183] width 25 height 11
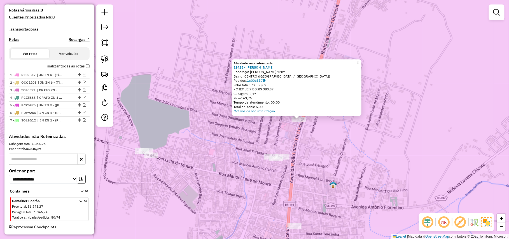
drag, startPoint x: 278, startPoint y: 157, endPoint x: 324, endPoint y: 157, distance: 45.6
click at [253, 157] on div "Atividade não roteirizada 13425 - FRANCISCA IRACEMA Endereço: JOAO INACIO DE LU…" at bounding box center [254, 119] width 509 height 239
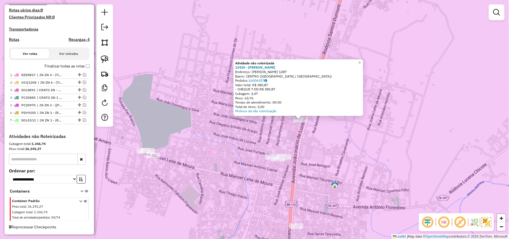
click at [247, 177] on div "Atividade não roteirizada 13425 - FRANCISCA IRACEMA Endereço: JOAO INACIO DE LU…" at bounding box center [254, 119] width 509 height 239
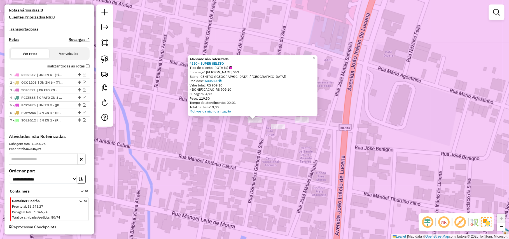
click at [253, 133] on div "Atividade não roteirizada 4330 - SUPER SELETO Tipo de cliente: ROTA (1) Endereç…" at bounding box center [254, 119] width 509 height 239
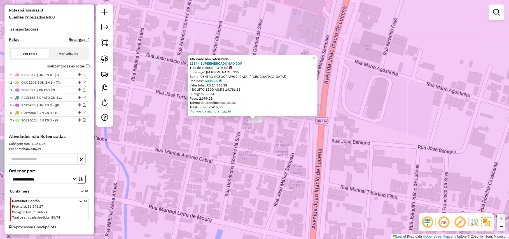
click at [253, 140] on div "Atividade não roteirizada 1354 - SUPERMERCADO SAO JOR Tipo de cliente: ROTA (1)…" at bounding box center [254, 119] width 509 height 239
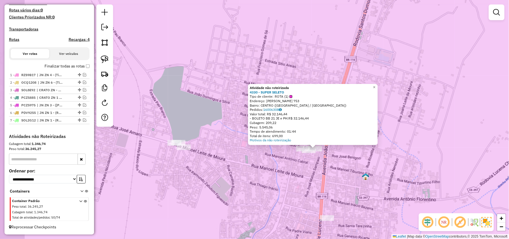
drag, startPoint x: 232, startPoint y: 198, endPoint x: 274, endPoint y: 164, distance: 54.2
click at [253, 164] on div "Atividade não roteirizada 4330 - SUPER SELETO Tipo de cliente: ROTA (1) Endereç…" at bounding box center [254, 119] width 509 height 239
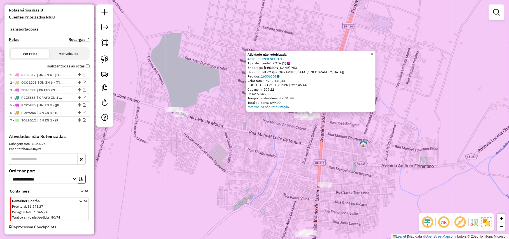
click at [253, 188] on div at bounding box center [325, 185] width 14 height 6
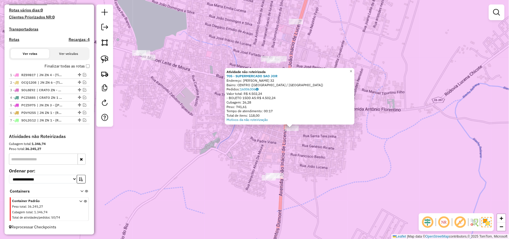
drag, startPoint x: 215, startPoint y: 144, endPoint x: 252, endPoint y: 153, distance: 37.9
click at [252, 153] on div "Atividade não roteirizada 705 - SUPERMERCADO SAO JOR Endereço: TIBURTINO INACIO…" at bounding box center [254, 119] width 509 height 239
click at [200, 148] on div "Atividade não roteirizada 705 - SUPERMERCADO SAO JOR Endereço: TIBURTINO INACIO…" at bounding box center [254, 119] width 509 height 239
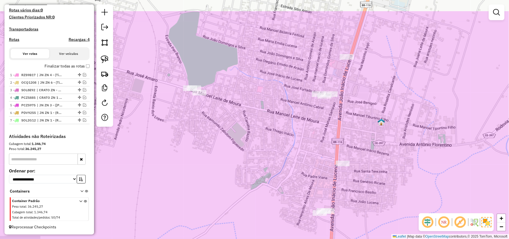
drag, startPoint x: 174, startPoint y: 121, endPoint x: 248, endPoint y: 175, distance: 91.4
click at [248, 175] on div "Janela de atendimento Grade de atendimento Capacidade Transportadoras Veículos …" at bounding box center [254, 119] width 509 height 239
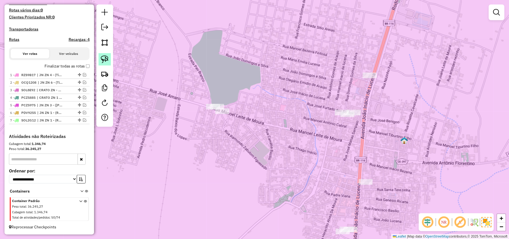
click at [107, 55] on img at bounding box center [105, 59] width 8 height 8
drag, startPoint x: 173, startPoint y: 84, endPoint x: 265, endPoint y: 74, distance: 92.9
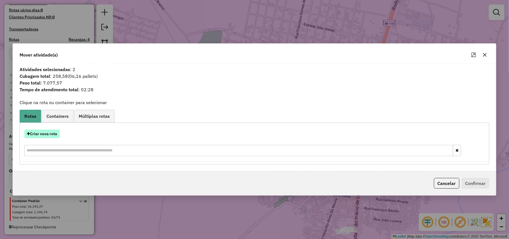
click at [60, 134] on button "Criar nova rota" at bounding box center [41, 134] width 35 height 9
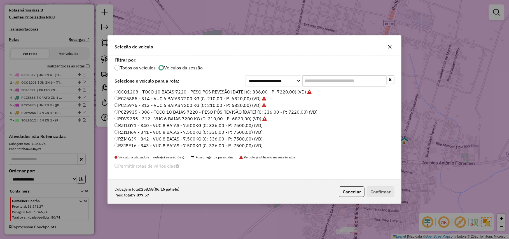
click at [56, 134] on div "**********" at bounding box center [254, 119] width 509 height 239
click at [192, 122] on label "RZI1G71 - 340 - VUC 8 BAIAS - 7.500KG (C: 336,00 - P: 7500,00) (VD)" at bounding box center [188, 125] width 148 height 7
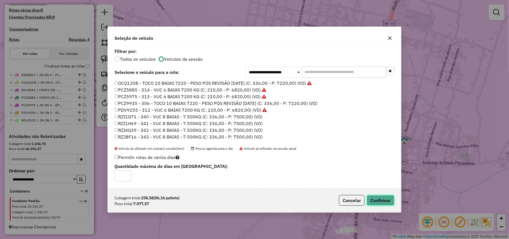
click at [253, 199] on button "Confirmar" at bounding box center [381, 200] width 28 height 11
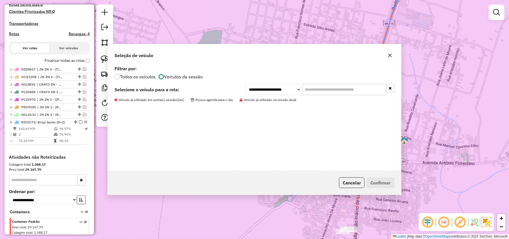
scroll to position [184, 0]
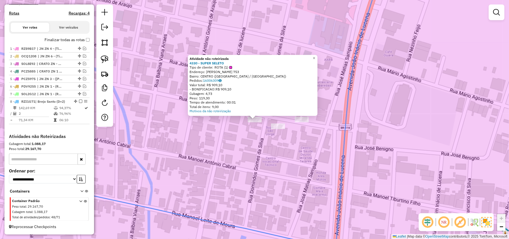
click at [253, 134] on div "Atividade não roteirizada 4330 - SUPER SELETO Tipo de cliente: ROTA (1) Endereç…" at bounding box center [254, 119] width 509 height 239
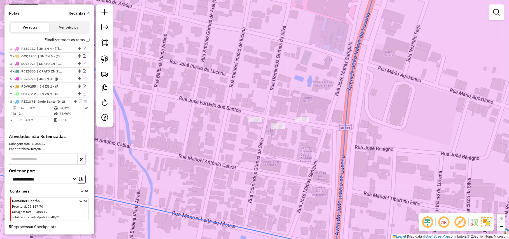
click at [253, 131] on div "Janela de atendimento Grade de atendimento Capacidade Transportadoras Veículos …" at bounding box center [254, 119] width 509 height 239
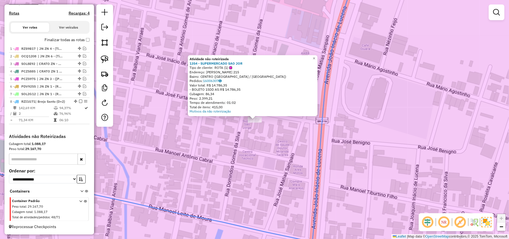
click at [253, 150] on div "Atividade não roteirizada 1354 - SUPERMERCADO SAO JOR Tipo de cliente: ROTA (1)…" at bounding box center [254, 119] width 509 height 239
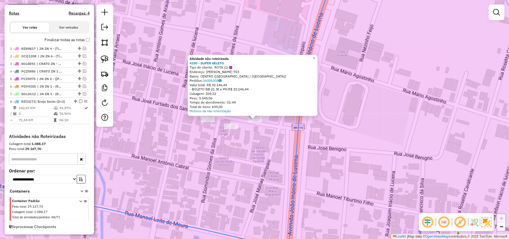
click at [253, 156] on div "Atividade não roteirizada 4330 - SUPER SELETO Tipo de cliente: ROTA (1) Endereç…" at bounding box center [254, 119] width 509 height 239
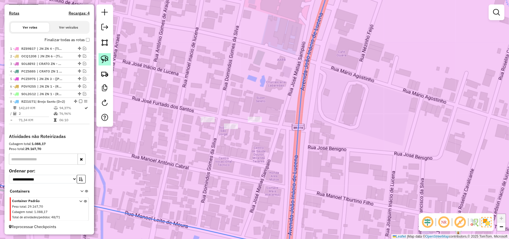
click at [110, 64] on link at bounding box center [105, 59] width 12 height 12
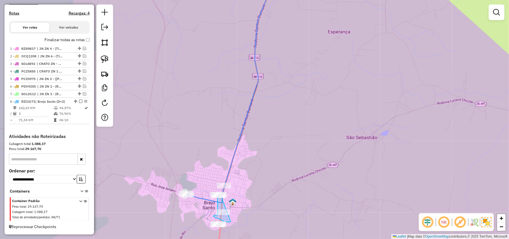
drag, startPoint x: 278, startPoint y: 153, endPoint x: 231, endPoint y: 222, distance: 83.9
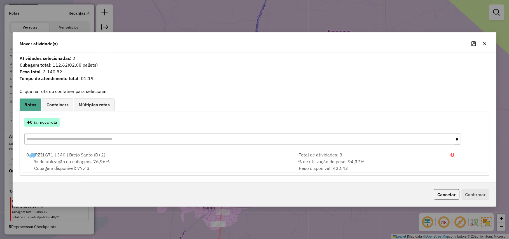
click at [48, 122] on button "Criar nova rota" at bounding box center [41, 122] width 35 height 9
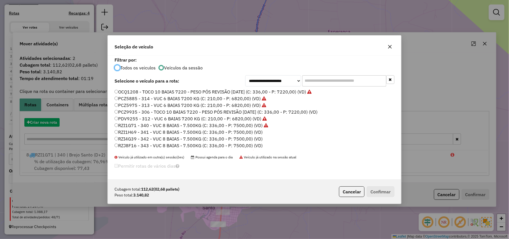
scroll to position [3, 2]
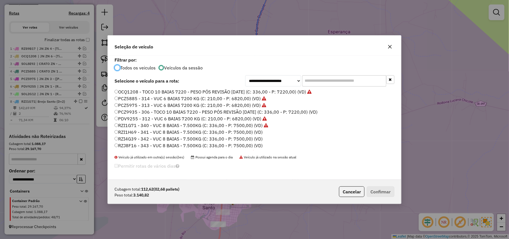
click at [138, 130] on label "RZI1H69 - 341 - VUC 8 BAIAS - 7.500KG (C: 336,00 - P: 7500,00) (VD)" at bounding box center [188, 132] width 148 height 7
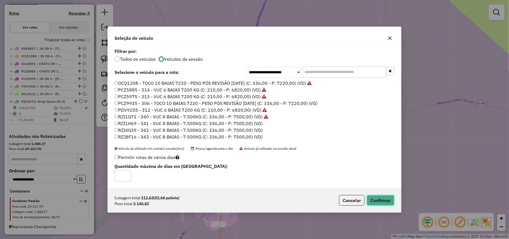
click at [253, 198] on button "Confirmar" at bounding box center [381, 200] width 28 height 11
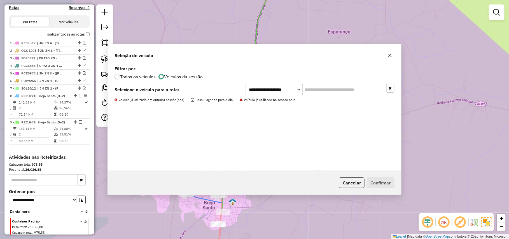
scroll to position [210, 0]
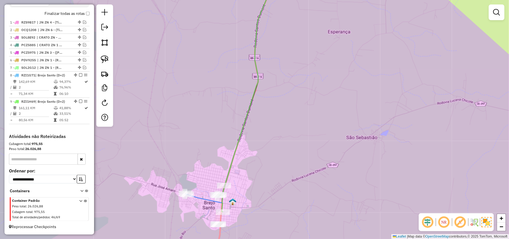
click at [64, 13] on label "Finalizar todas as rotas" at bounding box center [67, 14] width 45 height 6
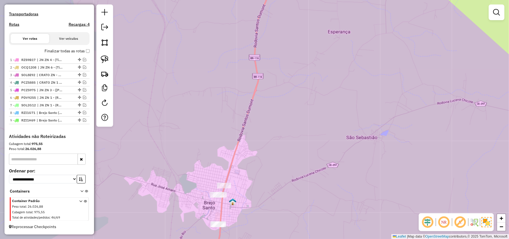
scroll to position [173, 0]
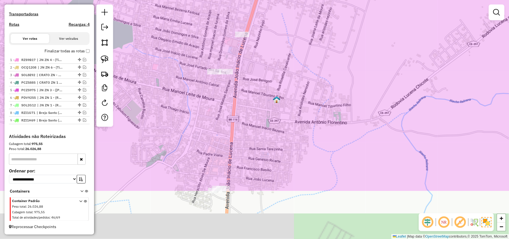
drag, startPoint x: 224, startPoint y: 210, endPoint x: 226, endPoint y: 138, distance: 72.2
click at [226, 138] on div "Janela de atendimento Grade de atendimento Capacidade Transportadoras Veículos …" at bounding box center [254, 119] width 509 height 239
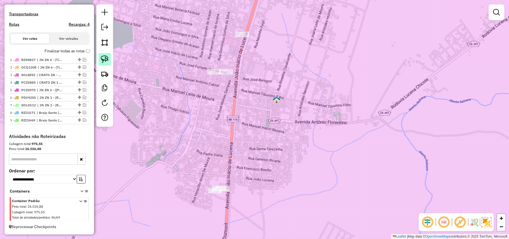
click at [109, 58] on link at bounding box center [105, 59] width 12 height 12
drag, startPoint x: 278, startPoint y: 62, endPoint x: 268, endPoint y: 117, distance: 56.2
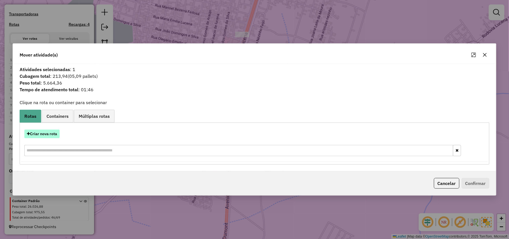
click at [44, 135] on button "Criar nova rota" at bounding box center [41, 134] width 35 height 9
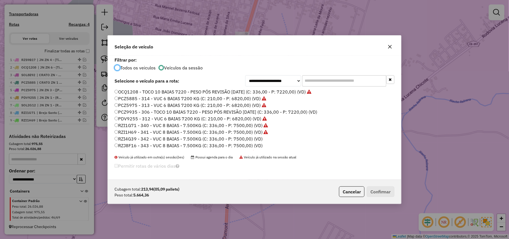
scroll to position [106, 0]
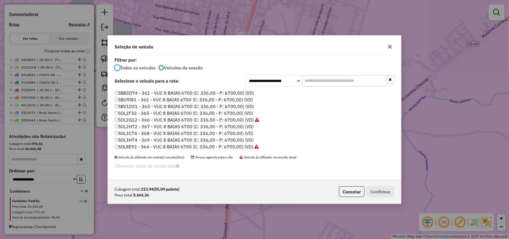
click at [195, 125] on label "SOL2H72 - 367 - VUC 8 BAIAS 6700 (C: 336,00 - P: 6700,00) (VD)" at bounding box center [183, 126] width 139 height 7
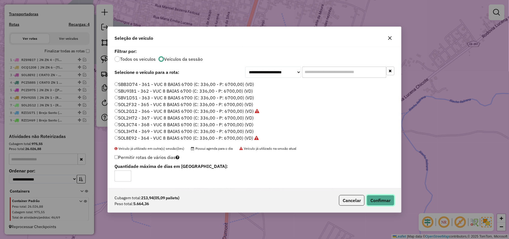
click at [253, 200] on button "Confirmar" at bounding box center [381, 200] width 28 height 11
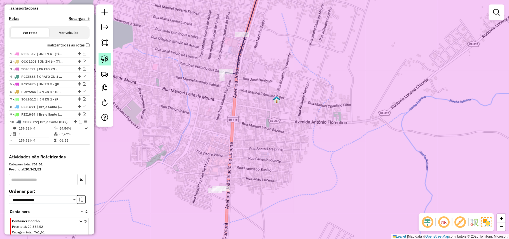
click at [102, 54] on link at bounding box center [105, 59] width 12 height 12
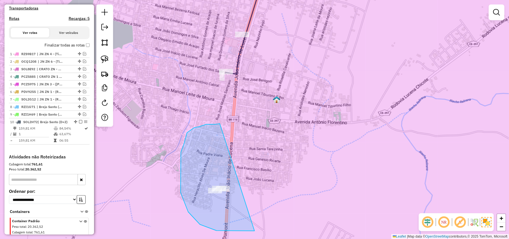
drag, startPoint x: 220, startPoint y: 124, endPoint x: 285, endPoint y: 165, distance: 77.4
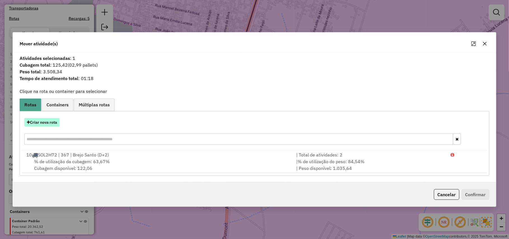
click at [51, 125] on button "Criar nova rota" at bounding box center [41, 122] width 35 height 9
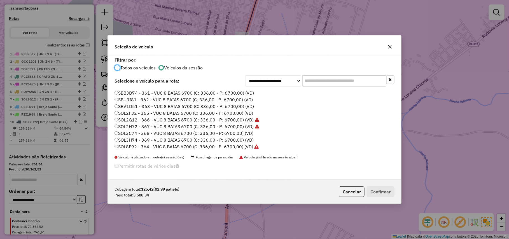
click at [153, 132] on label "SOL3C74 - 368 - VUC 8 BAIAS 6700 (C: 336,00 - P: 6700,00) (VD)" at bounding box center [183, 133] width 139 height 7
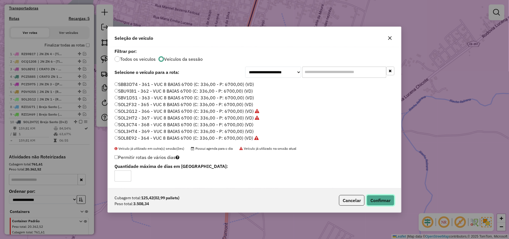
click at [253, 204] on button "Confirmar" at bounding box center [381, 200] width 28 height 11
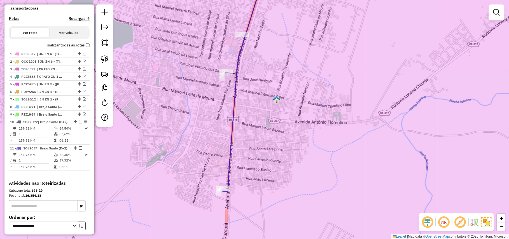
click at [65, 47] on label "Finalizar todas as rotas" at bounding box center [67, 45] width 45 height 6
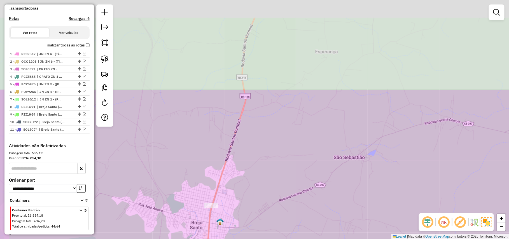
drag, startPoint x: 218, startPoint y: 101, endPoint x: 221, endPoint y: 143, distance: 42.1
click at [221, 143] on div "Janela de atendimento Grade de atendimento Capacidade Transportadoras Veículos …" at bounding box center [254, 119] width 509 height 239
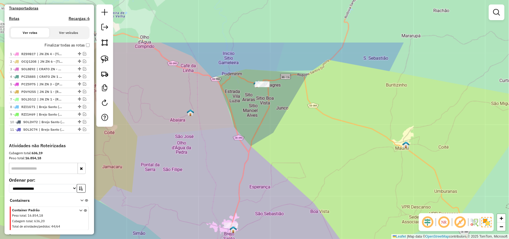
drag, startPoint x: 180, startPoint y: 92, endPoint x: 177, endPoint y: 212, distance: 119.8
click at [177, 212] on div "Janela de atendimento Grade de atendimento Capacidade Transportadoras Veículos …" at bounding box center [254, 119] width 509 height 239
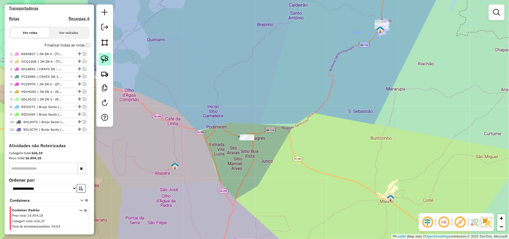
click at [103, 55] on img at bounding box center [105, 59] width 8 height 8
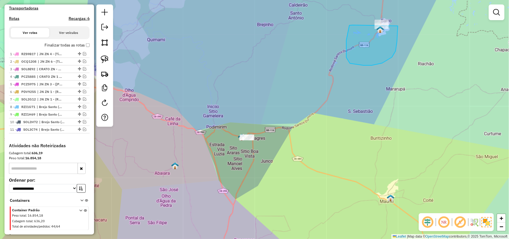
drag, startPoint x: 353, startPoint y: 25, endPoint x: 381, endPoint y: -3, distance: 40.0
click at [253, 0] on html "Aguarde... Pop-up bloqueado! Seu navegador bloqueou automáticamente a abertura …" at bounding box center [254, 119] width 509 height 239
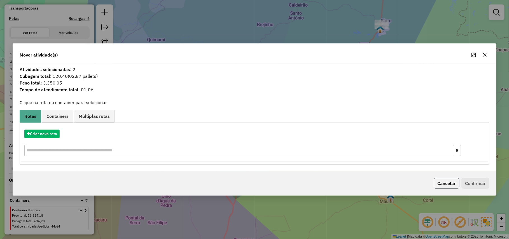
click at [253, 184] on button "Cancelar" at bounding box center [446, 183] width 25 height 11
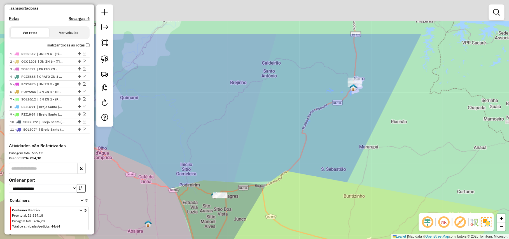
drag, startPoint x: 307, startPoint y: 58, endPoint x: 277, endPoint y: 124, distance: 73.1
click at [253, 124] on div "Janela de atendimento Grade de atendimento Capacidade Transportadoras Veículos …" at bounding box center [254, 119] width 509 height 239
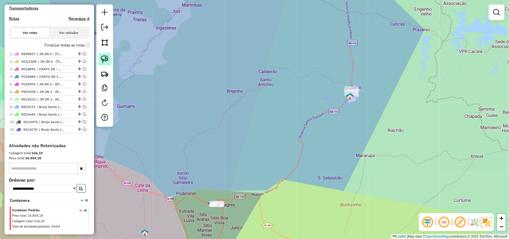
click at [100, 58] on link at bounding box center [105, 59] width 12 height 12
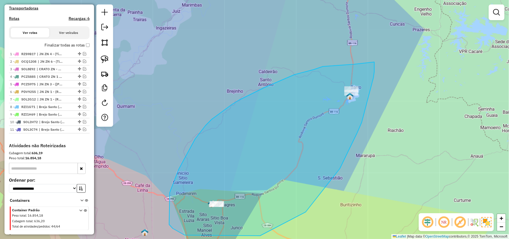
drag, startPoint x: 354, startPoint y: 64, endPoint x: 373, endPoint y: 54, distance: 21.4
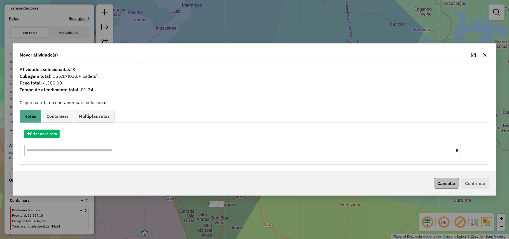
drag, startPoint x: 440, startPoint y: 177, endPoint x: 442, endPoint y: 185, distance: 8.4
click at [253, 177] on div "Cancelar Confirmar" at bounding box center [254, 183] width 483 height 24
click at [253, 185] on button "Cancelar" at bounding box center [446, 183] width 25 height 11
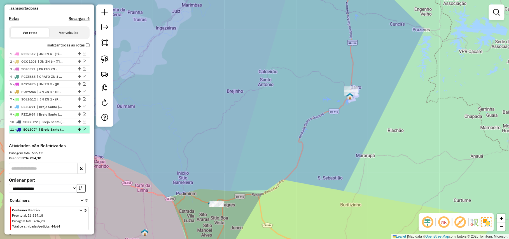
click at [85, 131] on div at bounding box center [79, 129] width 17 height 3
select select "*********"
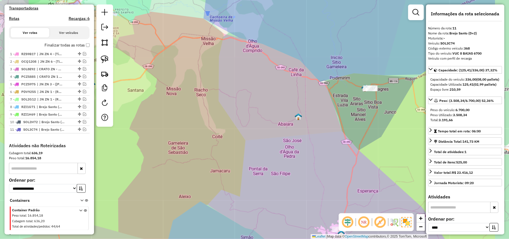
drag, startPoint x: 268, startPoint y: 172, endPoint x: 104, endPoint y: 176, distance: 163.2
click at [104, 176] on div "Janela de atendimento Grade de atendimento Capacidade Transportadoras Veículos …" at bounding box center [254, 119] width 509 height 239
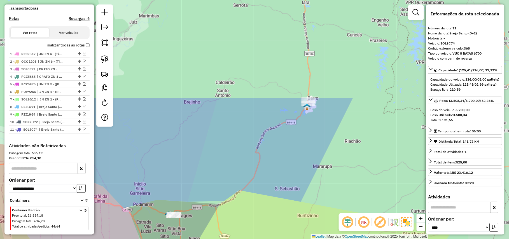
drag, startPoint x: 321, startPoint y: 62, endPoint x: 297, endPoint y: 121, distance: 63.8
click at [253, 135] on div "Janela de atendimento Grade de atendimento Capacidade Transportadoras Veículos …" at bounding box center [254, 119] width 509 height 239
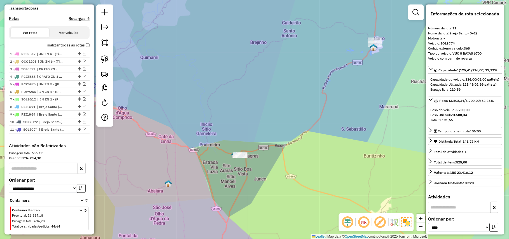
click at [106, 66] on div at bounding box center [104, 65] width 17 height 122
click at [104, 63] on img at bounding box center [105, 59] width 8 height 8
drag, startPoint x: 295, startPoint y: 114, endPoint x: 309, endPoint y: 172, distance: 59.7
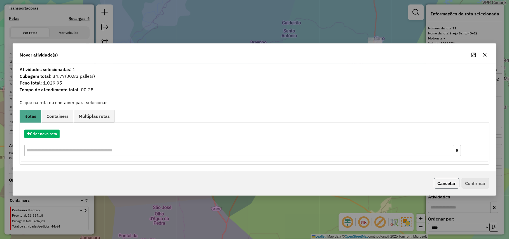
click at [253, 184] on button "Cancelar" at bounding box center [446, 183] width 25 height 11
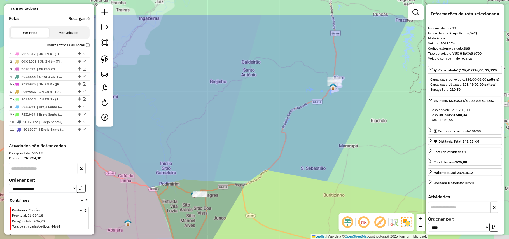
drag, startPoint x: 302, startPoint y: 102, endPoint x: 284, endPoint y: 118, distance: 24.4
click at [253, 118] on div "Janela de atendimento Grade de atendimento Capacidade Transportadoras Veículos …" at bounding box center [254, 119] width 509 height 239
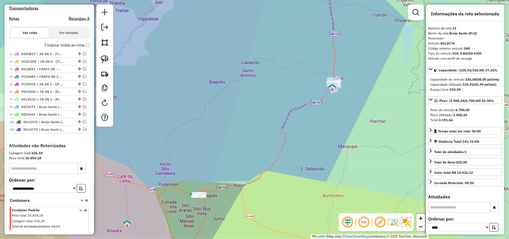
click at [112, 59] on div at bounding box center [104, 65] width 17 height 122
click at [101, 56] on img at bounding box center [105, 59] width 8 height 8
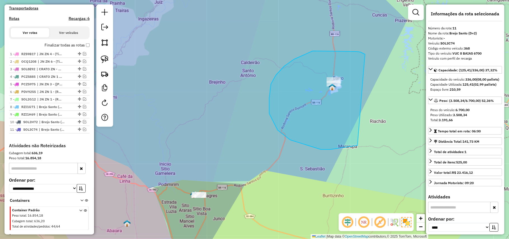
drag, startPoint x: 320, startPoint y: 51, endPoint x: 361, endPoint y: 85, distance: 53.4
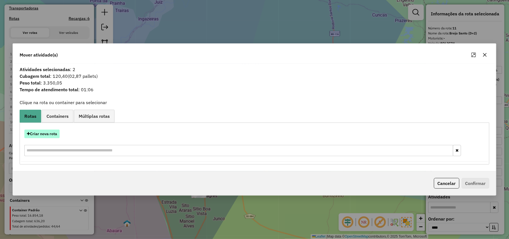
click at [50, 133] on button "Criar nova rota" at bounding box center [41, 134] width 35 height 9
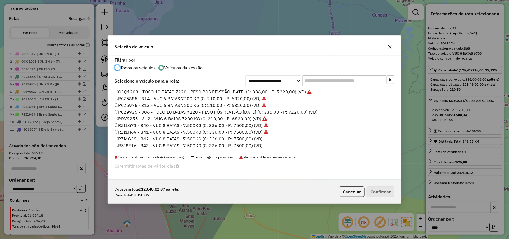
scroll to position [3, 2]
click at [143, 111] on label "PCZ9935 - 306 - TOCO 10 BAIAS 7220 - PESO PÓS REVISÃO 13/01/2025 (C: 336,00 - P…" at bounding box center [215, 112] width 203 height 7
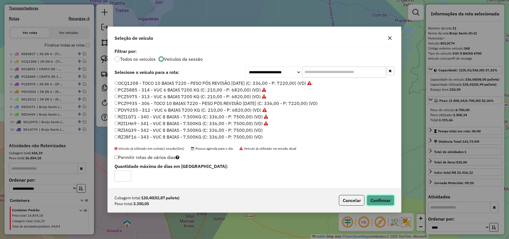
click at [253, 200] on button "Confirmar" at bounding box center [381, 200] width 28 height 11
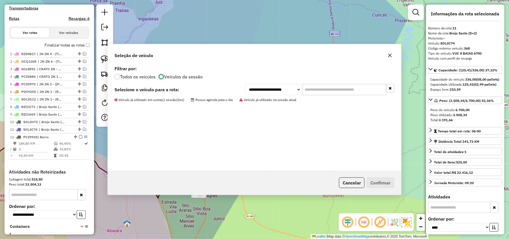
scroll to position [214, 0]
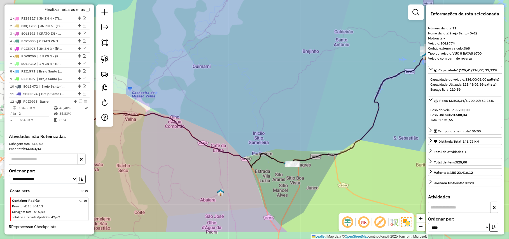
drag, startPoint x: 260, startPoint y: 102, endPoint x: 301, endPoint y: 82, distance: 46.1
click at [253, 82] on div "Janela de atendimento Grade de atendimento Capacidade Transportadoras Veículos …" at bounding box center [254, 119] width 509 height 239
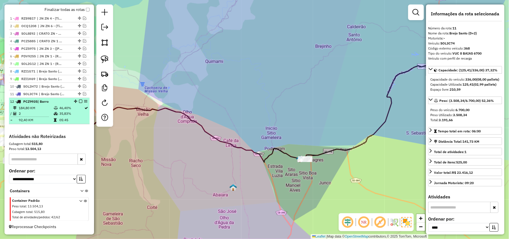
click at [79, 101] on em at bounding box center [80, 101] width 3 height 3
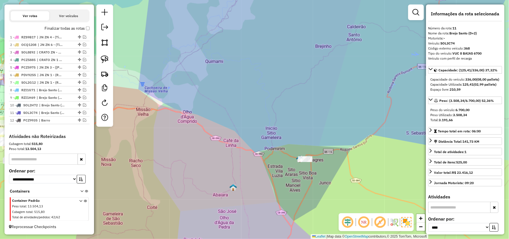
scroll to position [195, 0]
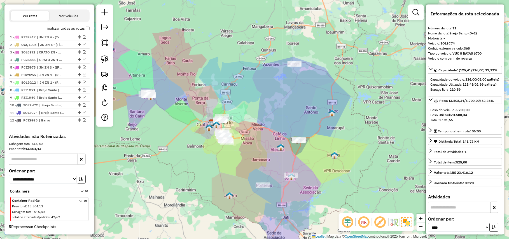
drag, startPoint x: 209, startPoint y: 165, endPoint x: 269, endPoint y: 153, distance: 60.5
click at [253, 153] on div "Janela de atendimento Grade de atendimento Capacidade Transportadoras Veículos …" at bounding box center [254, 119] width 509 height 239
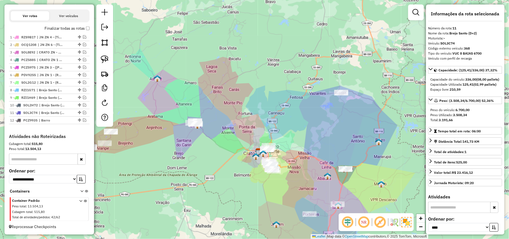
drag, startPoint x: 194, startPoint y: 130, endPoint x: 240, endPoint y: 159, distance: 54.2
click at [240, 159] on div "Janela de atendimento Grade de atendimento Capacidade Transportadoras Veículos …" at bounding box center [254, 119] width 509 height 239
drag, startPoint x: 71, startPoint y: 178, endPoint x: 58, endPoint y: 179, distance: 13.5
click at [71, 178] on select "**********" at bounding box center [43, 179] width 68 height 9
select select "*********"
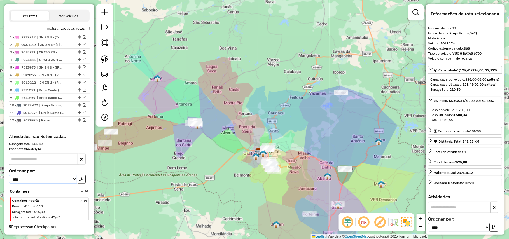
click at [9, 175] on select "**********" at bounding box center [43, 179] width 68 height 9
click at [81, 175] on button "button" at bounding box center [81, 179] width 9 height 9
click at [80, 191] on icon at bounding box center [81, 192] width 3 height 5
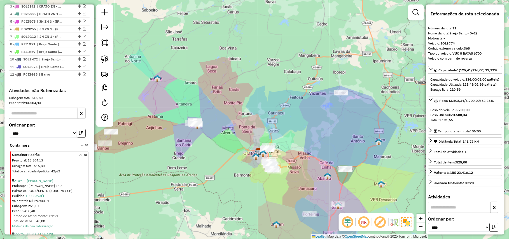
scroll to position [315, 0]
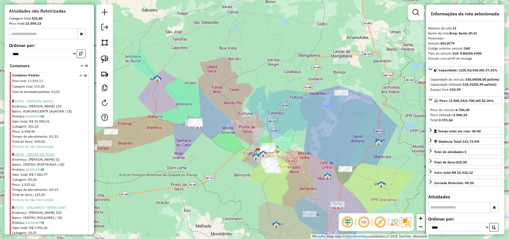
click at [42, 157] on link "15576 - CESTAO DO POVO" at bounding box center [34, 155] width 41 height 4
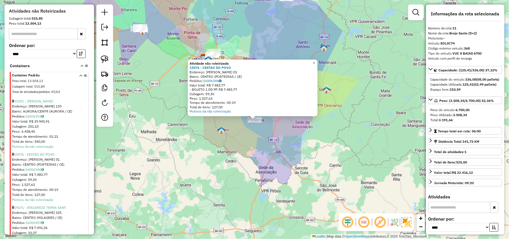
click at [253, 144] on div "Atividade não roteirizada 15576 - CESTAO DO POVO Endereço: JERONIMA TAVARES NEV…" at bounding box center [254, 119] width 509 height 239
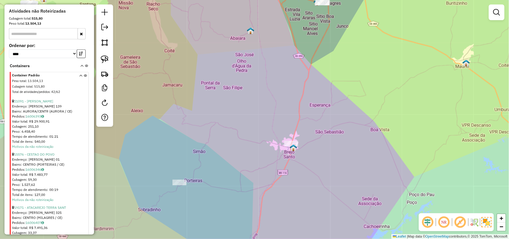
drag, startPoint x: 259, startPoint y: 159, endPoint x: 207, endPoint y: 102, distance: 76.7
click at [253, 127] on div "Janela de atendimento Grade de atendimento Capacidade Transportadoras Veículos …" at bounding box center [254, 119] width 509 height 239
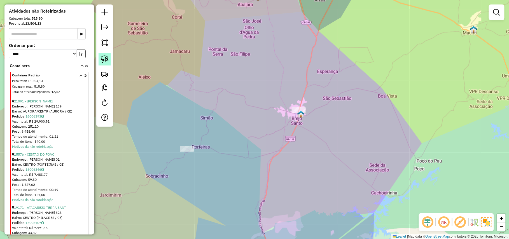
click at [102, 56] on img at bounding box center [105, 59] width 8 height 8
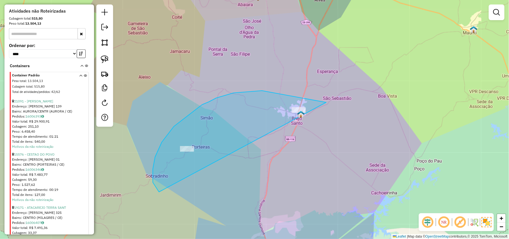
drag, startPoint x: 202, startPoint y: 105, endPoint x: 350, endPoint y: 150, distance: 154.7
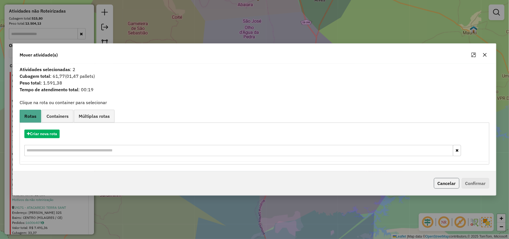
click at [253, 182] on button "Cancelar" at bounding box center [446, 183] width 25 height 11
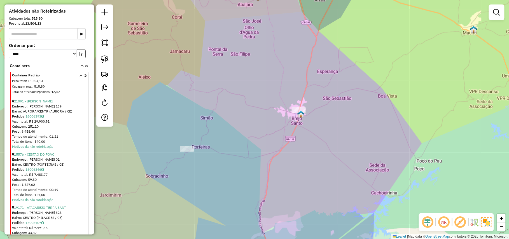
click at [253, 94] on div "Janela de atendimento Grade de atendimento Capacidade Transportadoras Veículos …" at bounding box center [254, 119] width 509 height 239
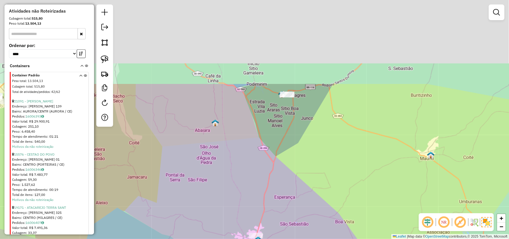
drag, startPoint x: 276, startPoint y: 95, endPoint x: 221, endPoint y: 227, distance: 142.6
click at [221, 227] on div "Janela de atendimento Grade de atendimento Capacidade Transportadoras Veículos …" at bounding box center [254, 119] width 509 height 239
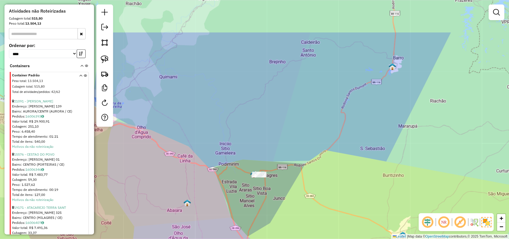
drag, startPoint x: 261, startPoint y: 75, endPoint x: 226, endPoint y: 160, distance: 92.1
click at [226, 160] on div "Janela de atendimento Grade de atendimento Capacidade Transportadoras Veículos …" at bounding box center [254, 119] width 509 height 239
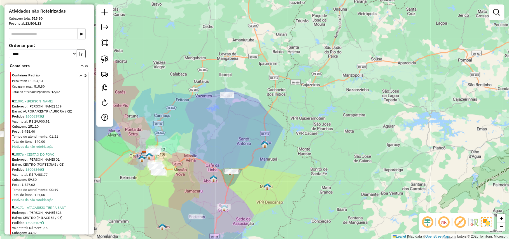
click at [81, 70] on icon at bounding box center [81, 66] width 3 height 5
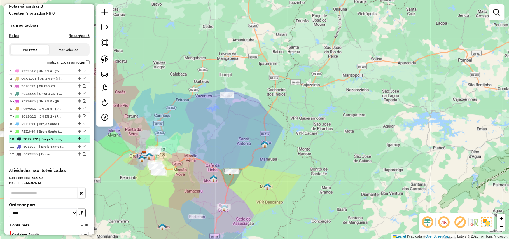
scroll to position [116, 0]
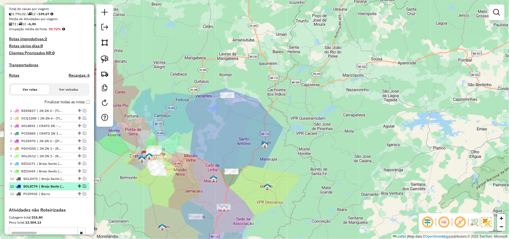
click at [83, 188] on em at bounding box center [84, 185] width 3 height 3
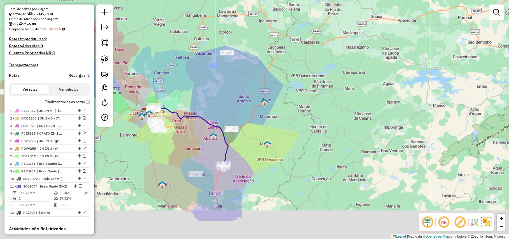
drag, startPoint x: 213, startPoint y: 189, endPoint x: 213, endPoint y: 144, distance: 45.9
click at [213, 144] on div "Janela de atendimento Grade de atendimento Capacidade Transportadoras Veículos …" at bounding box center [254, 119] width 509 height 239
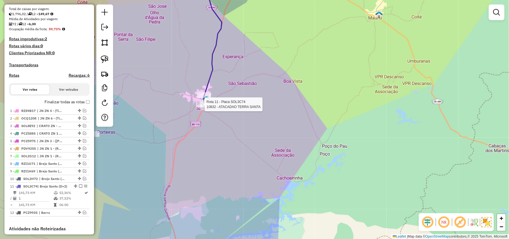
select select "*********"
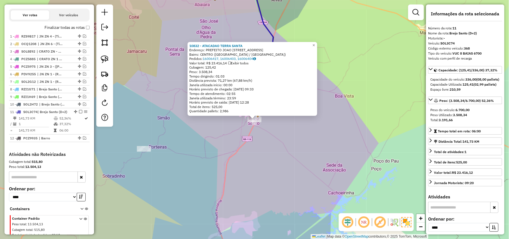
scroll to position [219, 0]
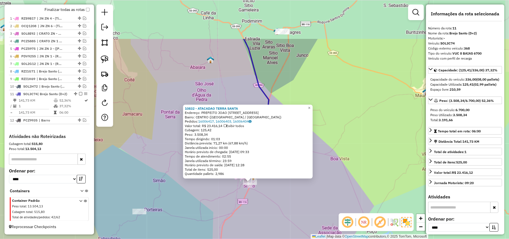
drag, startPoint x: 313, startPoint y: 153, endPoint x: 308, endPoint y: 215, distance: 62.3
click at [253, 215] on div "10832 - ATACADAO TERRA SANTA Endereço: PREFEITO JOAO INACIO DE LUCENA 47 Bairro…" at bounding box center [254, 119] width 509 height 239
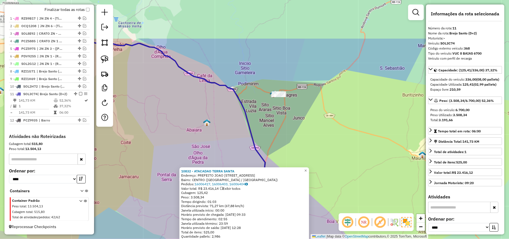
drag, startPoint x: 320, startPoint y: 79, endPoint x: 317, endPoint y: 142, distance: 63.6
click at [253, 142] on div "10832 - ATACADAO TERRA SANTA Endereço: PREFEITO JOAO INACIO DE LUCENA 47 Bairro…" at bounding box center [254, 119] width 509 height 239
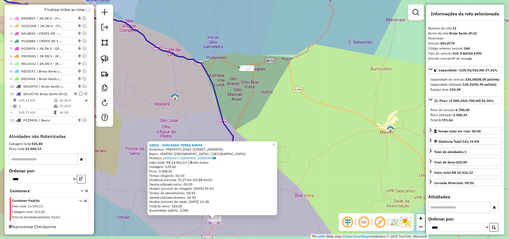
drag, startPoint x: 317, startPoint y: 135, endPoint x: 285, endPoint y: 108, distance: 41.7
click at [253, 108] on div "10832 - ATACADAO TERRA SANTA Endereço: PREFEITO JOAO INACIO DE LUCENA 47 Bairro…" at bounding box center [254, 119] width 509 height 239
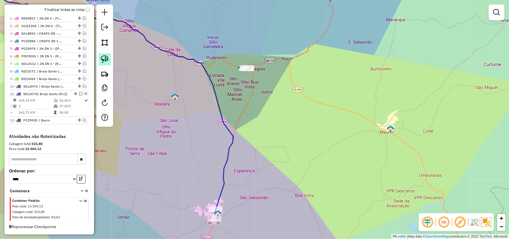
click at [106, 60] on img at bounding box center [105, 59] width 8 height 8
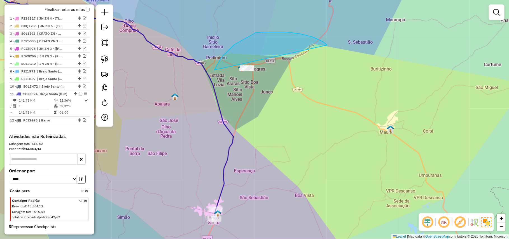
drag, startPoint x: 222, startPoint y: 57, endPoint x: 303, endPoint y: 132, distance: 110.7
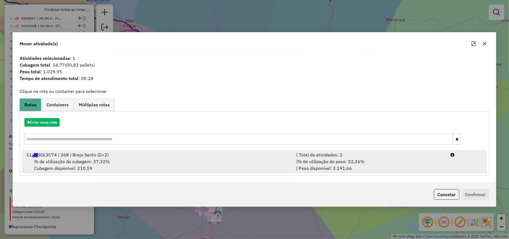
click at [210, 165] on div "% de utilização da cubagem: 37,32% Cubagem disponível: 210,59" at bounding box center [158, 164] width 270 height 13
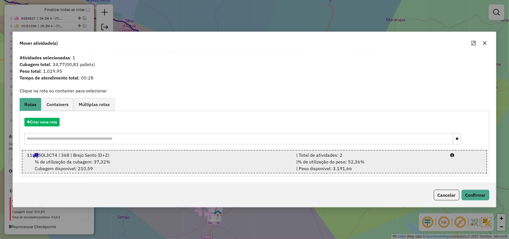
click at [210, 165] on div "% de utilização da cubagem: 37,32% Cubagem disponível: 210,59" at bounding box center [158, 164] width 269 height 13
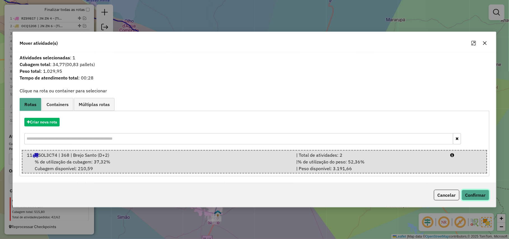
click at [253, 193] on button "Confirmar" at bounding box center [476, 195] width 28 height 11
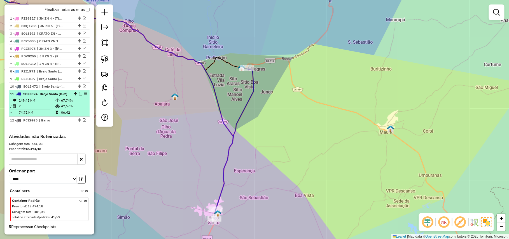
click at [80, 92] on em at bounding box center [80, 93] width 3 height 3
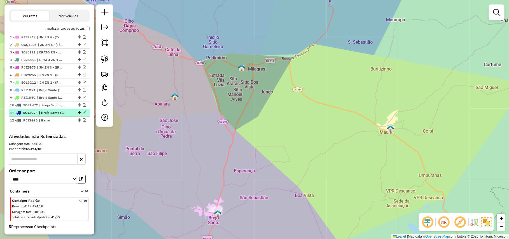
scroll to position [195, 0]
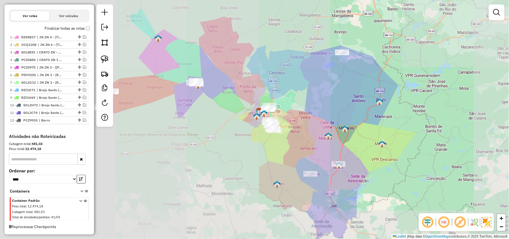
drag, startPoint x: 160, startPoint y: 135, endPoint x: 310, endPoint y: 154, distance: 150.9
click at [253, 154] on div "Janela de atendimento Grade de atendimento Capacidade Transportadoras Veículos …" at bounding box center [254, 119] width 509 height 239
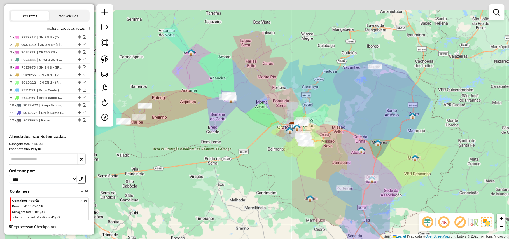
drag, startPoint x: 245, startPoint y: 150, endPoint x: 290, endPoint y: 167, distance: 47.9
click at [253, 167] on div "Janela de atendimento Grade de atendimento Capacidade Transportadoras Veículos …" at bounding box center [254, 119] width 509 height 239
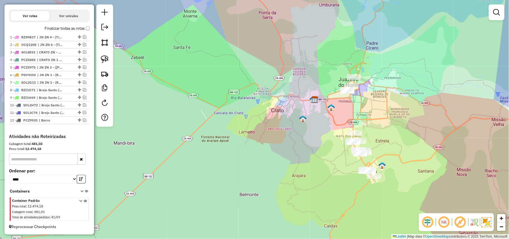
drag, startPoint x: 416, startPoint y: 138, endPoint x: 366, endPoint y: 161, distance: 54.5
click at [253, 160] on div "Janela de atendimento Grade de atendimento Capacidade Transportadoras Veículos …" at bounding box center [254, 119] width 509 height 239
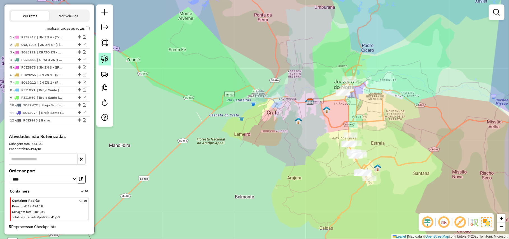
click at [105, 55] on img at bounding box center [105, 59] width 8 height 8
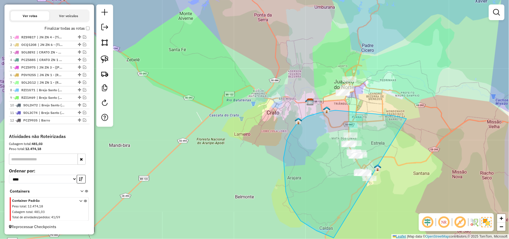
drag, startPoint x: 335, startPoint y: 110, endPoint x: 399, endPoint y: 235, distance: 140.4
click at [253, 235] on div "Janela de atendimento Grade de atendimento Capacidade Transportadoras Veículos …" at bounding box center [254, 119] width 509 height 239
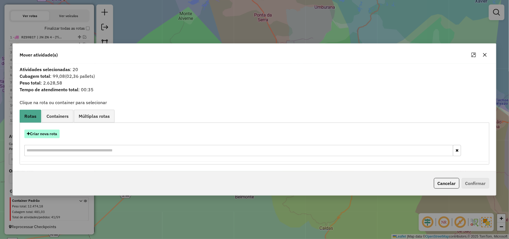
click at [34, 135] on button "Criar nova rota" at bounding box center [41, 134] width 35 height 9
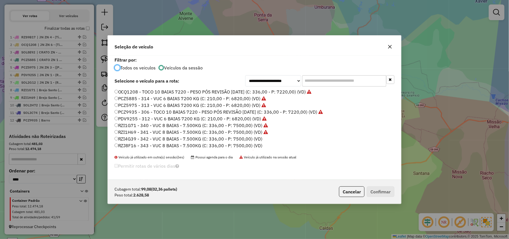
scroll to position [40, 0]
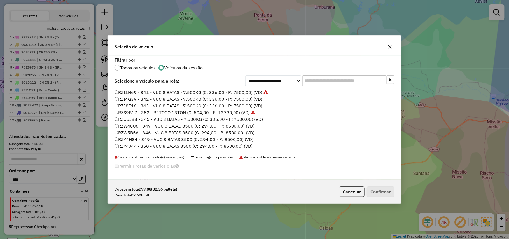
click at [253, 118] on label "RZU5J88 - 345 - VUC 8 BAIAS - 7.500KG (C: 336,00 - P: 7500,00) (VD)" at bounding box center [188, 119] width 149 height 7
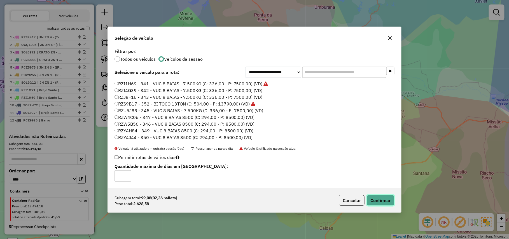
click at [253, 204] on button "Confirmar" at bounding box center [381, 200] width 28 height 11
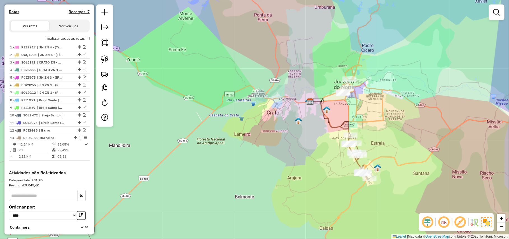
scroll to position [139, 0]
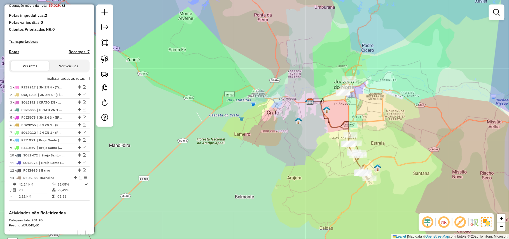
click at [69, 81] on label "Finalizar todas as rotas" at bounding box center [67, 79] width 45 height 6
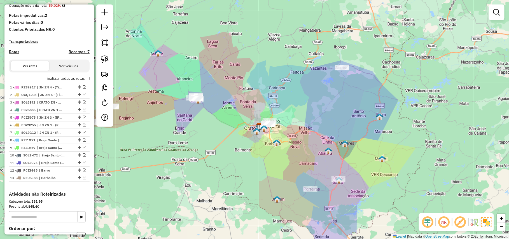
drag, startPoint x: 213, startPoint y: 144, endPoint x: 236, endPoint y: 149, distance: 23.4
click at [236, 149] on div "Janela de atendimento Grade de atendimento Capacidade Transportadoras Veículos …" at bounding box center [254, 119] width 509 height 239
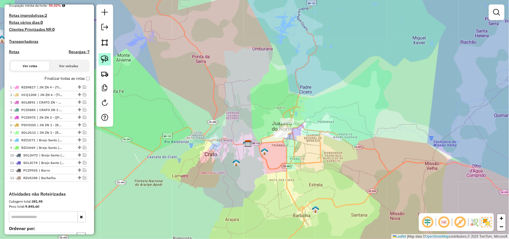
click at [108, 55] on img at bounding box center [105, 59] width 8 height 8
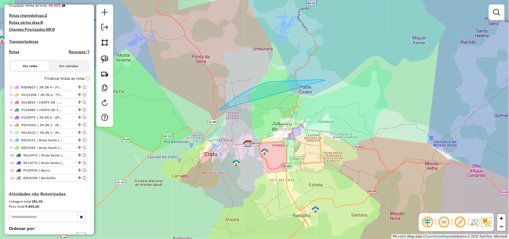
drag, startPoint x: 219, startPoint y: 110, endPoint x: 345, endPoint y: 137, distance: 128.9
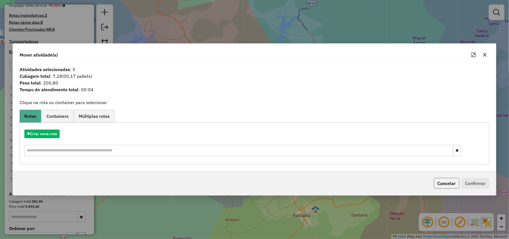
click at [253, 181] on button "Cancelar" at bounding box center [446, 183] width 25 height 11
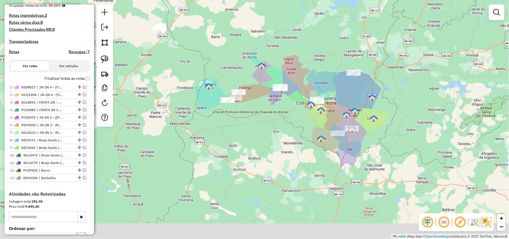
drag, startPoint x: 305, startPoint y: 151, endPoint x: 318, endPoint y: 132, distance: 23.5
click at [253, 132] on div "Janela de atendimento Grade de atendimento Capacidade Transportadoras Veículos …" at bounding box center [254, 119] width 509 height 239
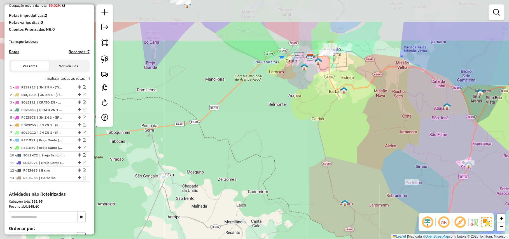
drag, startPoint x: 346, startPoint y: 103, endPoint x: 435, endPoint y: 170, distance: 111.1
click at [253, 170] on div "Janela de atendimento Grade de atendimento Capacidade Transportadoras Veículos …" at bounding box center [254, 119] width 509 height 239
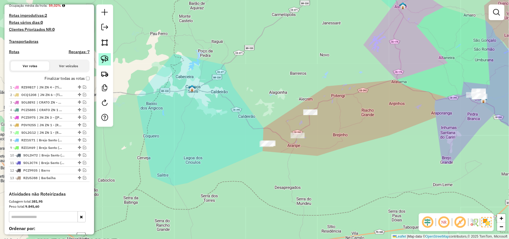
click at [108, 60] on img at bounding box center [105, 59] width 8 height 8
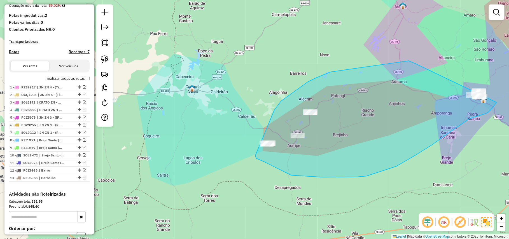
drag, startPoint x: 409, startPoint y: 61, endPoint x: 507, endPoint y: 62, distance: 98.5
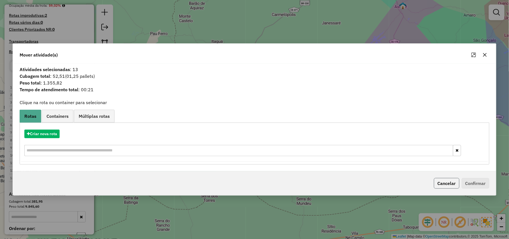
click at [253, 184] on button "Cancelar" at bounding box center [446, 183] width 25 height 11
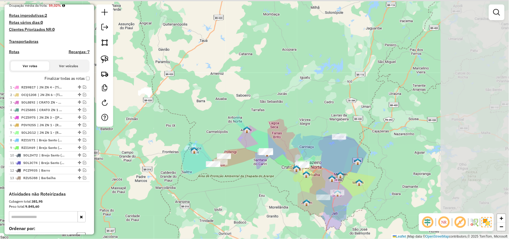
drag, startPoint x: 321, startPoint y: 175, endPoint x: 233, endPoint y: 179, distance: 87.7
click at [233, 179] on div "Janela de atendimento Grade de atendimento Capacidade Transportadoras Veículos …" at bounding box center [254, 119] width 509 height 239
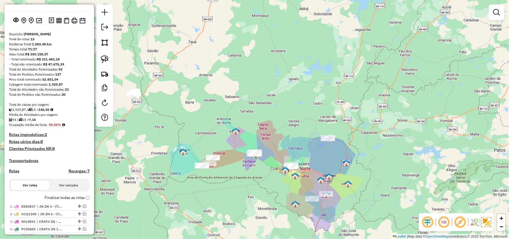
scroll to position [0, 0]
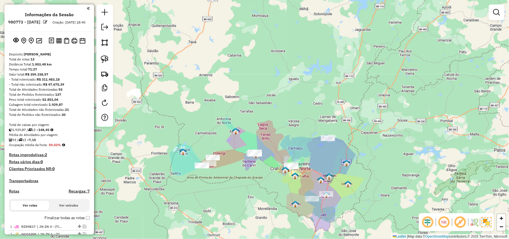
click at [58, 221] on label "Finalizar todas as rotas" at bounding box center [67, 218] width 45 height 6
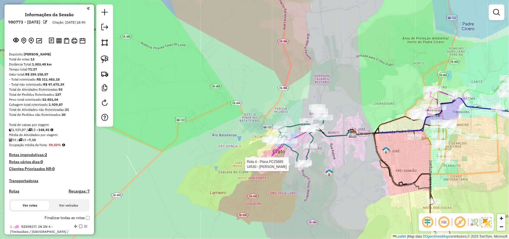
select select "*********"
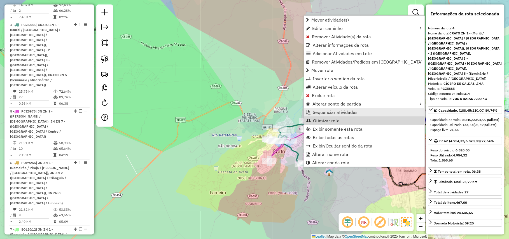
scroll to position [333, 0]
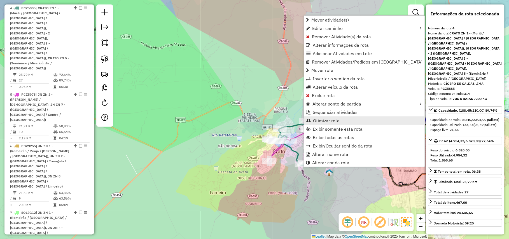
click at [253, 120] on span "Otimizar rota" at bounding box center [326, 120] width 27 height 4
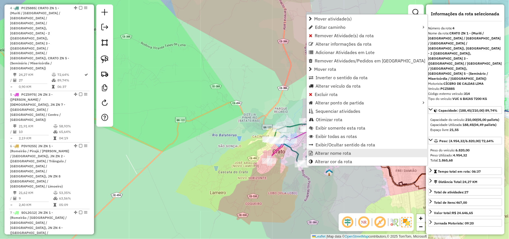
click at [253, 154] on span "Alterar nome rota" at bounding box center [333, 153] width 36 height 4
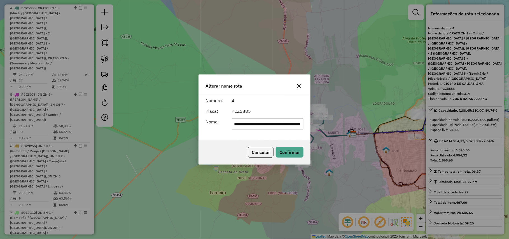
scroll to position [0, 0]
type input "*****"
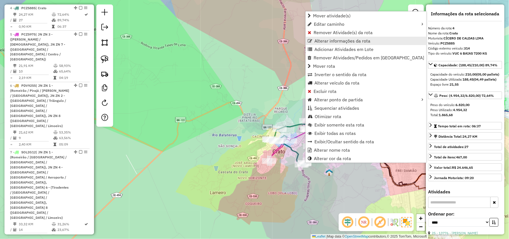
click at [253, 44] on link "Alterar informações da rota" at bounding box center [366, 41] width 121 height 8
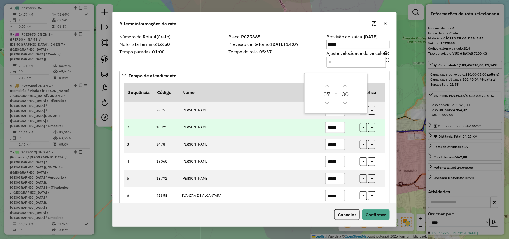
click at [253, 128] on input "*****" at bounding box center [335, 127] width 20 height 11
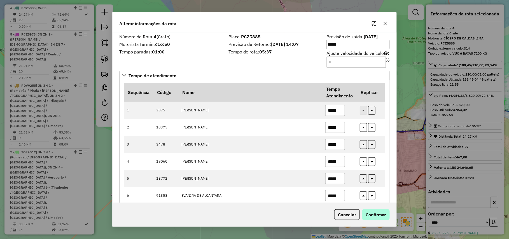
type input "*****"
click at [253, 219] on button "Confirmar" at bounding box center [376, 214] width 28 height 11
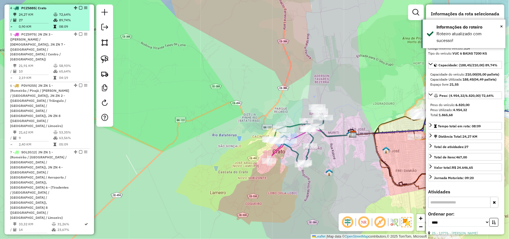
click at [81, 8] on em at bounding box center [80, 7] width 3 height 3
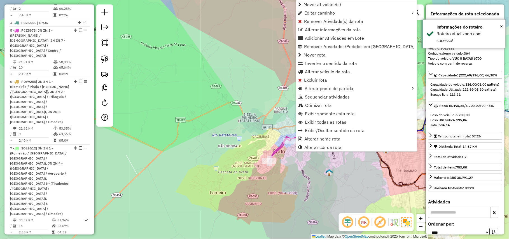
scroll to position [296, 0]
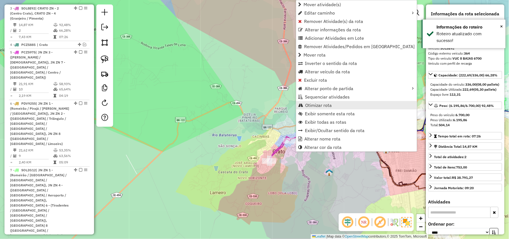
click at [253, 106] on span "Otimizar rota" at bounding box center [318, 105] width 27 height 4
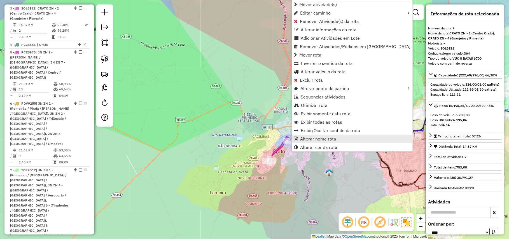
click at [253, 138] on span "Alterar nome rota" at bounding box center [318, 139] width 36 height 4
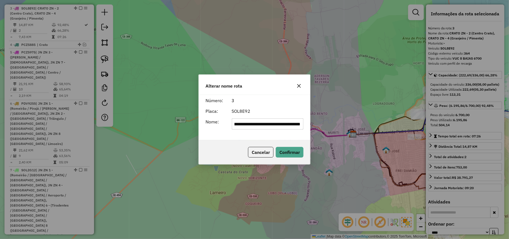
scroll to position [0, 0]
type input "**********"
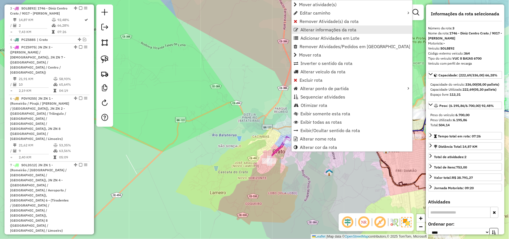
click at [253, 29] on span "Alterar informações da rota" at bounding box center [328, 29] width 56 height 4
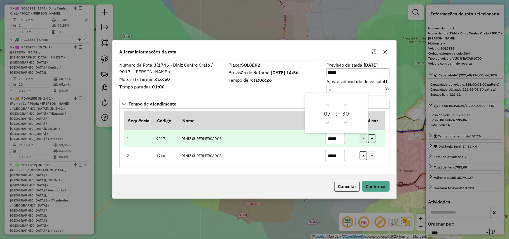
click at [253, 137] on input "*****" at bounding box center [335, 138] width 20 height 11
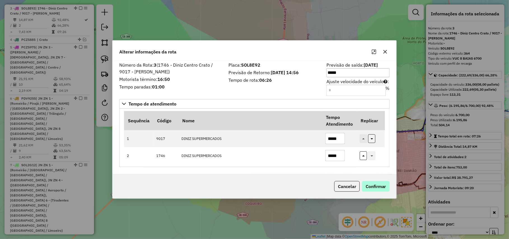
type input "*****"
click at [253, 187] on button "Confirmar" at bounding box center [376, 186] width 28 height 11
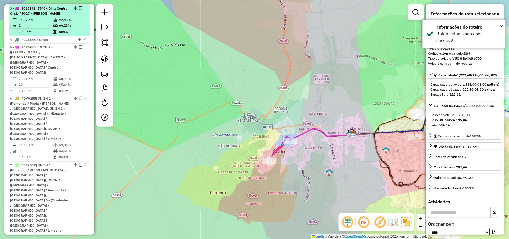
click at [79, 9] on em at bounding box center [80, 7] width 3 height 3
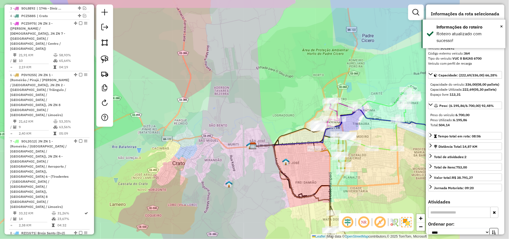
drag, startPoint x: 292, startPoint y: 69, endPoint x: 191, endPoint y: 81, distance: 100.9
click at [191, 81] on div "Janela de atendimento Grade de atendimento Capacidade Transportadoras Veículos …" at bounding box center [254, 119] width 509 height 239
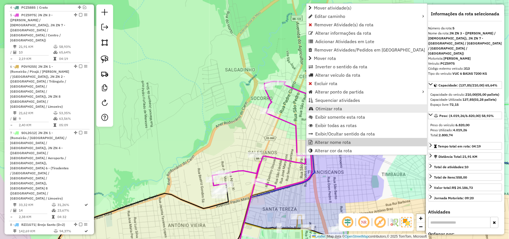
scroll to position [312, 0]
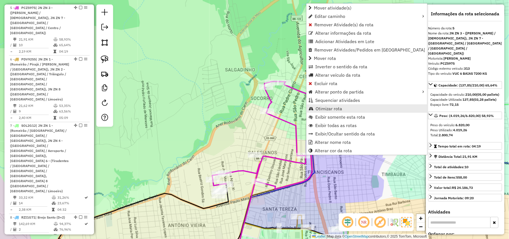
click at [253, 107] on span "Otimizar rota" at bounding box center [328, 108] width 27 height 4
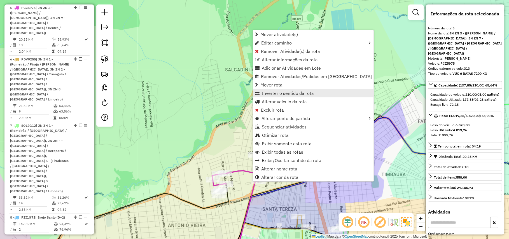
click at [253, 94] on span "Inverter o sentido da rota" at bounding box center [288, 93] width 52 height 4
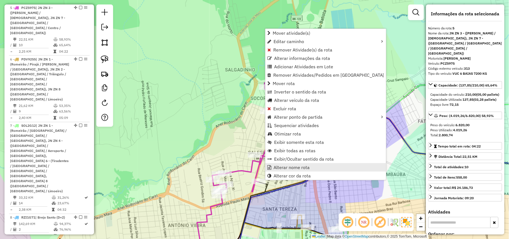
click at [253, 170] on link "Alterar nome rota" at bounding box center [325, 167] width 121 height 8
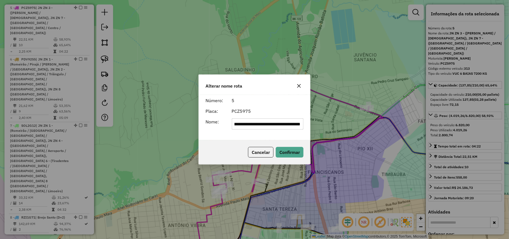
scroll to position [0, 0]
type input "**********"
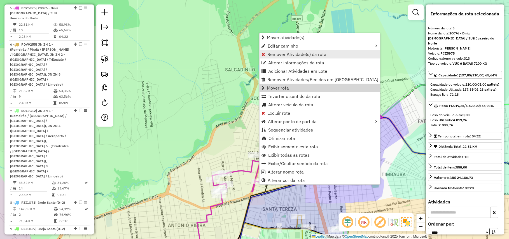
scroll to position [312, 0]
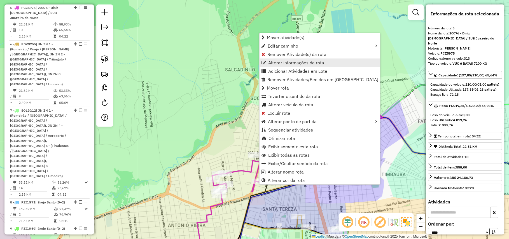
click at [253, 59] on link "Alterar informações da rota" at bounding box center [319, 62] width 121 height 8
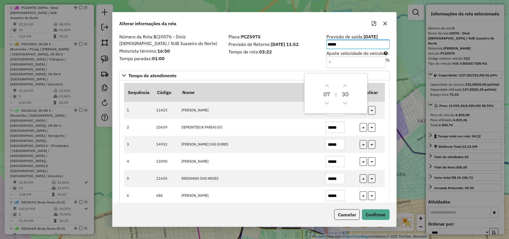
click at [241, 58] on div "Placa: PCZ5975 Previsão de Retorno: 18/08/2025 11:52 Tempo de rota: 03:22" at bounding box center [274, 51] width 98 height 32
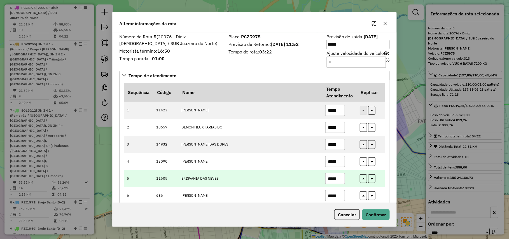
scroll to position [82, 0]
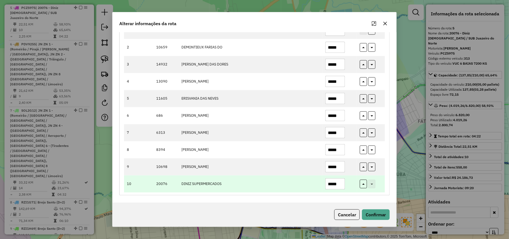
click at [253, 185] on input "*****" at bounding box center [335, 183] width 20 height 11
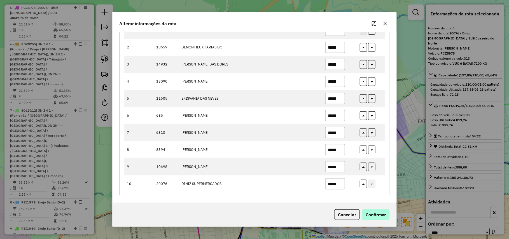
type input "*****"
click at [253, 215] on button "Confirmar" at bounding box center [376, 214] width 28 height 11
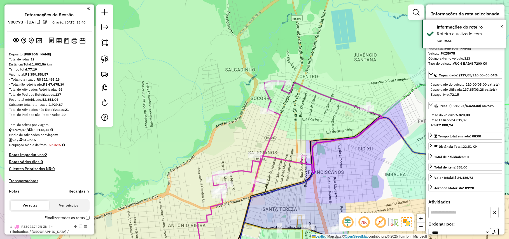
select select "*********"
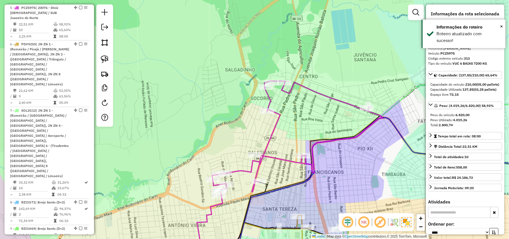
click at [80, 7] on em at bounding box center [80, 7] width 3 height 3
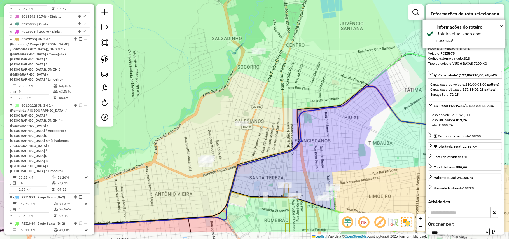
drag, startPoint x: 223, startPoint y: 83, endPoint x: 182, endPoint y: -15, distance: 106.1
click at [182, 0] on html "Aguarde... Pop-up bloqueado! Seu navegador bloqueou automáticamente a abertura …" at bounding box center [254, 119] width 509 height 239
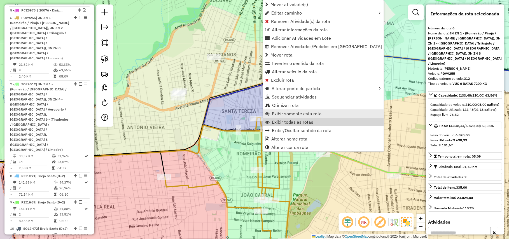
scroll to position [319, 0]
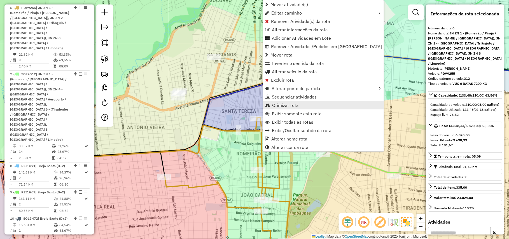
click at [280, 106] on span "Otimizar rota" at bounding box center [285, 105] width 27 height 4
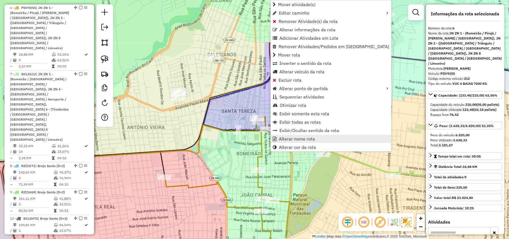
click at [291, 138] on span "Alterar nome rota" at bounding box center [297, 139] width 36 height 4
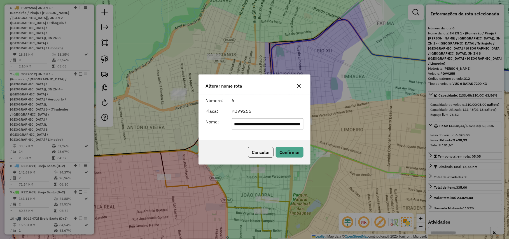
scroll to position [0, 0]
type input "**********"
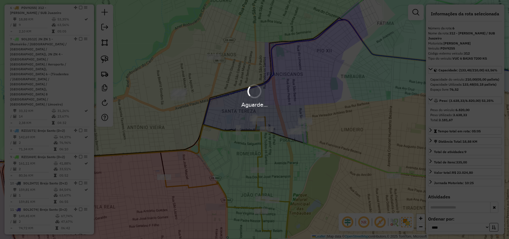
scroll to position [299, 0]
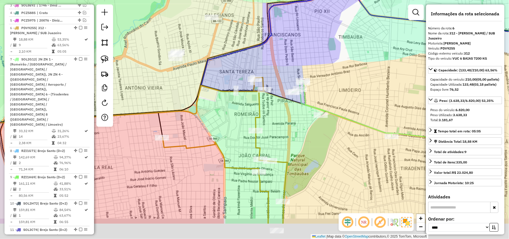
drag, startPoint x: 237, startPoint y: 195, endPoint x: 233, endPoint y: 132, distance: 62.9
click at [233, 132] on div "Janela de atendimento Grade de atendimento Capacidade Transportadoras Veículos …" at bounding box center [254, 119] width 509 height 239
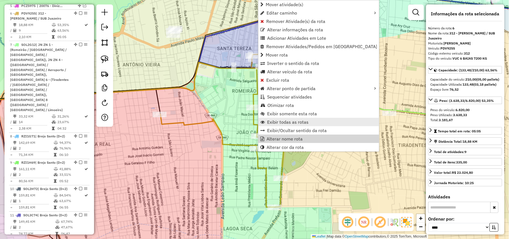
scroll to position [319, 0]
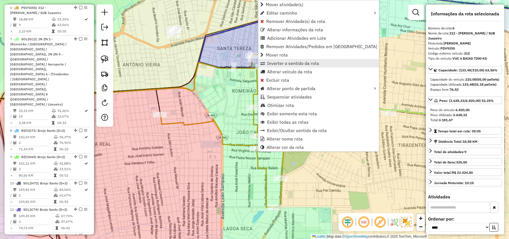
click at [294, 63] on span "Inverter o sentido da rota" at bounding box center [293, 63] width 52 height 4
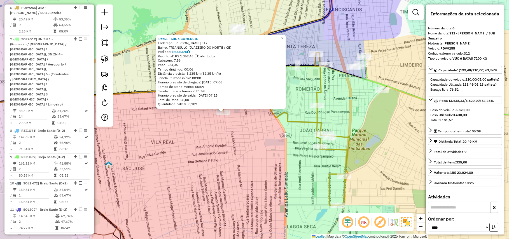
drag, startPoint x: 242, startPoint y: 168, endPoint x: 210, endPoint y: 161, distance: 32.1
click at [210, 161] on div "19951 - SBOX COMERCIO Endereço: SOCORRO NOROES MOTA 312 Bairro: TRIANGULO (JUAZ…" at bounding box center [254, 119] width 509 height 239
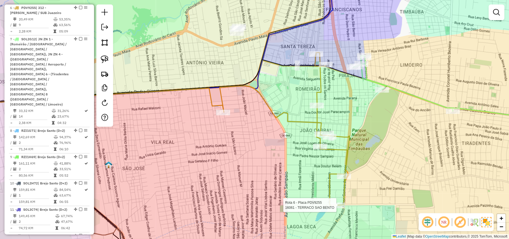
select select "*********"
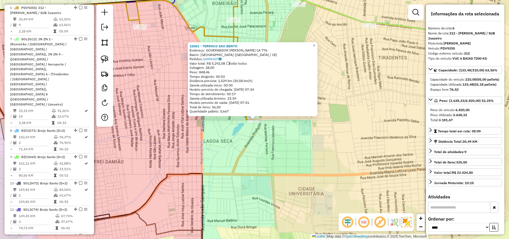
click at [247, 156] on div "16061 - TERRACO SAO BENTO Endereço: GOVERNADOR PLACIDO ADERALDO CA 776 Bairro: …" at bounding box center [254, 119] width 509 height 239
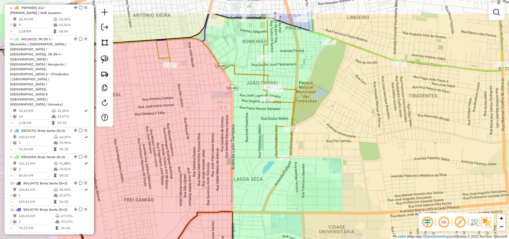
drag, startPoint x: 244, startPoint y: 132, endPoint x: 274, endPoint y: 170, distance: 48.6
click at [274, 170] on div "Janela de atendimento Grade de atendimento Capacidade Transportadoras Veículos …" at bounding box center [254, 119] width 509 height 239
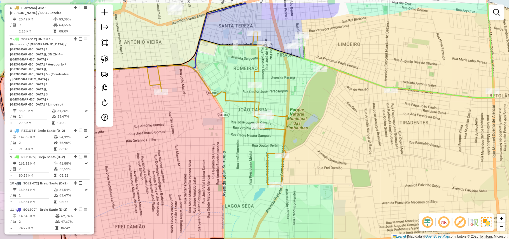
drag, startPoint x: 251, startPoint y: 105, endPoint x: 242, endPoint y: 141, distance: 37.3
click at [242, 141] on div "Janela de atendimento Grade de atendimento Capacidade Transportadoras Veículos …" at bounding box center [254, 119] width 509 height 239
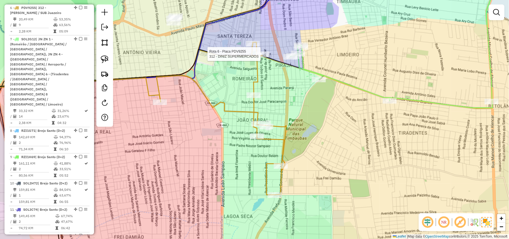
select select "*********"
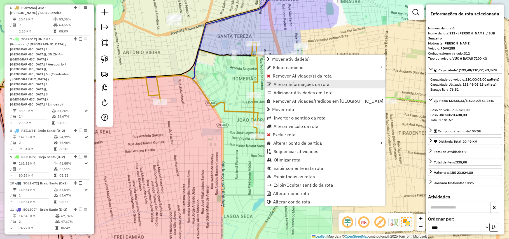
click at [282, 82] on span "Alterar informações da rota" at bounding box center [301, 84] width 56 height 4
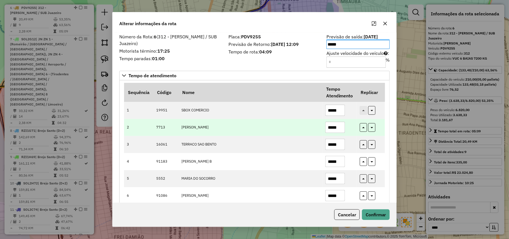
scroll to position [64, 0]
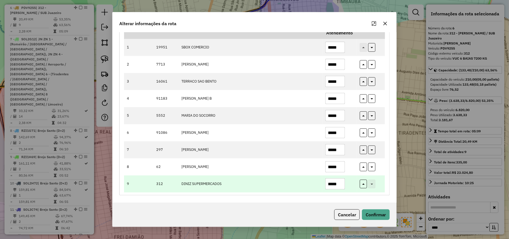
click at [328, 183] on input "*****" at bounding box center [335, 183] width 20 height 11
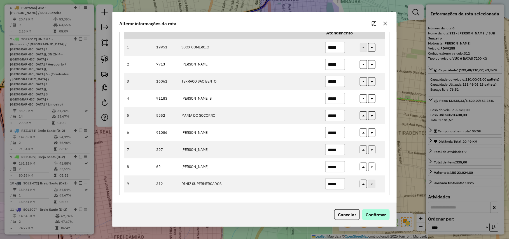
type input "*****"
click at [370, 215] on button "Confirmar" at bounding box center [376, 214] width 28 height 11
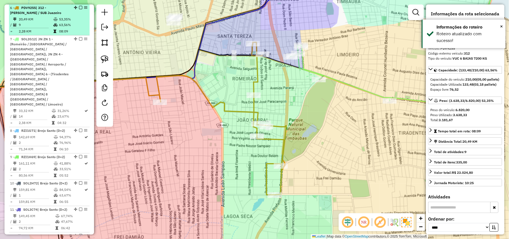
click at [79, 7] on em at bounding box center [80, 7] width 3 height 3
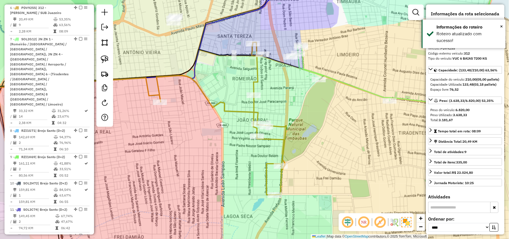
scroll to position [296, 0]
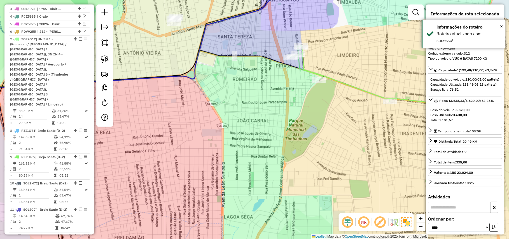
drag, startPoint x: 283, startPoint y: 92, endPoint x: 214, endPoint y: 136, distance: 81.5
click at [214, 136] on div "Janela de atendimento Grade de atendimento Capacidade Transportadoras Veículos …" at bounding box center [254, 119] width 509 height 239
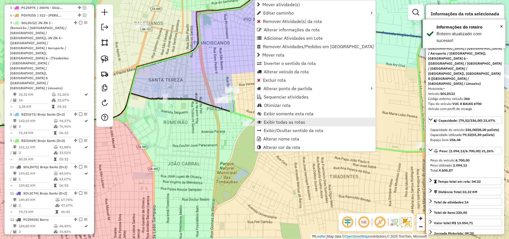
scroll to position [327, 0]
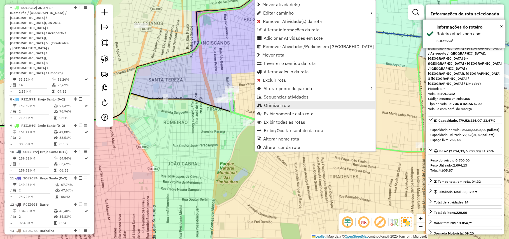
click at [286, 104] on span "Otimizar rota" at bounding box center [277, 105] width 27 height 4
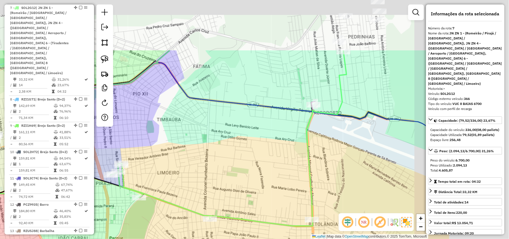
drag, startPoint x: 317, startPoint y: 106, endPoint x: 183, endPoint y: 199, distance: 163.1
click at [183, 199] on div "Janela de atendimento Grade de atendimento Capacidade Transportadoras Veículos …" at bounding box center [254, 119] width 509 height 239
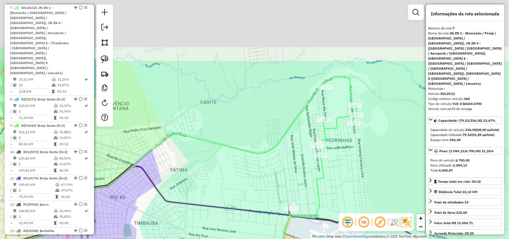
drag, startPoint x: 213, startPoint y: 95, endPoint x: 213, endPoint y: 180, distance: 85.6
click at [213, 180] on div "Janela de atendimento Grade de atendimento Capacidade Transportadoras Veículos …" at bounding box center [254, 119] width 509 height 239
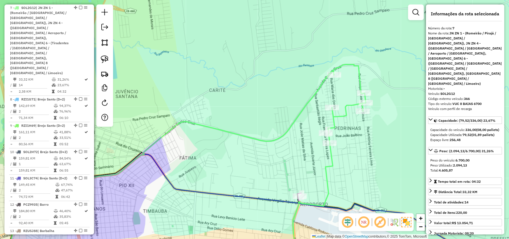
drag, startPoint x: 231, startPoint y: 164, endPoint x: 280, endPoint y: 67, distance: 108.5
click at [280, 67] on div "Janela de atendimento Grade de atendimento Capacidade Transportadoras Veículos …" at bounding box center [254, 119] width 509 height 239
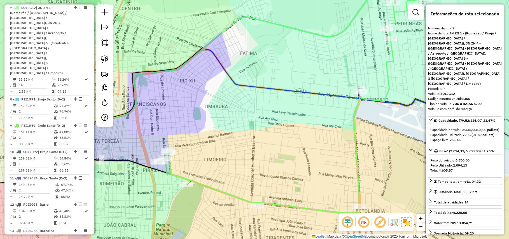
drag, startPoint x: 232, startPoint y: 170, endPoint x: 298, endPoint y: 135, distance: 74.4
click at [298, 135] on div "Janela de atendimento Grade de atendimento Capacidade Transportadoras Veículos …" at bounding box center [254, 119] width 509 height 239
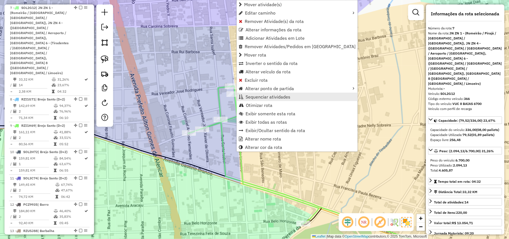
click at [263, 98] on span "Sequenciar atividades" at bounding box center [267, 97] width 45 height 4
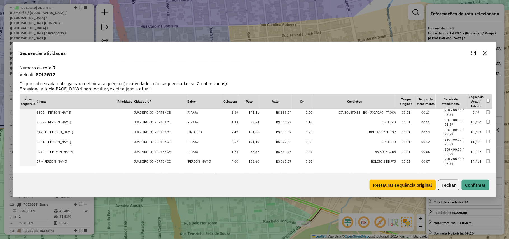
scroll to position [40, 0]
drag, startPoint x: 478, startPoint y: 149, endPoint x: 477, endPoint y: 146, distance: 4.0
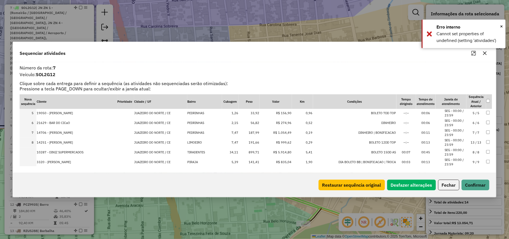
scroll to position [85, 0]
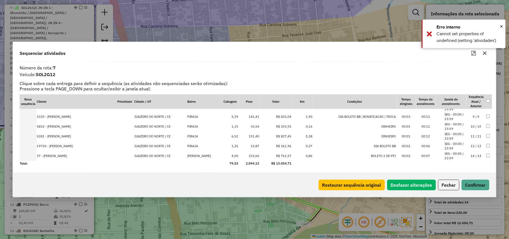
click at [479, 136] on td "11 / 11" at bounding box center [476, 137] width 20 height 10
click at [474, 192] on div "Restaurar sequência original Desfazer alterações Fechar Confirmar" at bounding box center [254, 185] width 483 height 24
click at [475, 191] on div "Restaurar sequência original Desfazer alterações Fechar Confirmar" at bounding box center [254, 185] width 483 height 24
click at [477, 184] on button "Confirmar" at bounding box center [476, 185] width 28 height 11
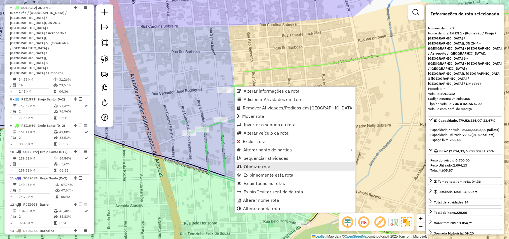
click at [261, 166] on span "Otimizar rota" at bounding box center [257, 166] width 27 height 4
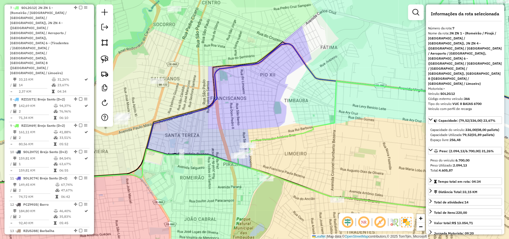
drag, startPoint x: 322, startPoint y: 164, endPoint x: 310, endPoint y: 157, distance: 14.4
click at [310, 157] on div "Janela de atendimento Grade de atendimento Capacidade Transportadoras Veículos …" at bounding box center [254, 119] width 509 height 239
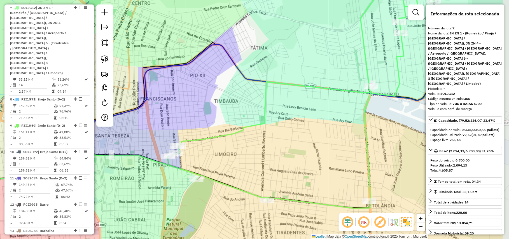
drag, startPoint x: 353, startPoint y: 162, endPoint x: 296, endPoint y: 169, distance: 57.5
click at [296, 169] on div "Janela de atendimento Grade de atendimento Capacidade Transportadoras Veículos …" at bounding box center [254, 119] width 509 height 239
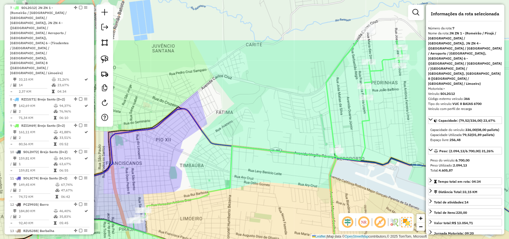
drag, startPoint x: 326, startPoint y: 140, endPoint x: 306, endPoint y: 189, distance: 52.2
click at [306, 189] on div "Janela de atendimento Grade de atendimento Capacidade Transportadoras Veículos …" at bounding box center [254, 119] width 509 height 239
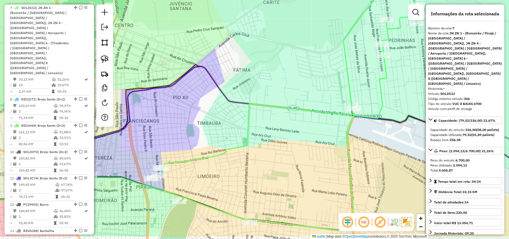
drag, startPoint x: 268, startPoint y: 174, endPoint x: 268, endPoint y: 130, distance: 43.9
click at [268, 130] on div "Janela de atendimento Grade de atendimento Capacidade Transportadoras Veículos …" at bounding box center [254, 119] width 509 height 239
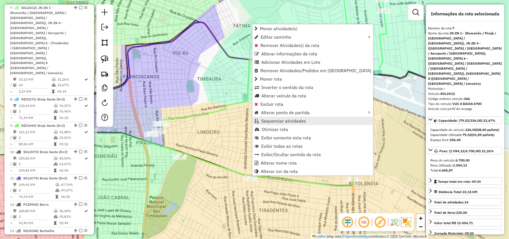
click at [282, 121] on span "Sequenciar atividades" at bounding box center [283, 121] width 45 height 4
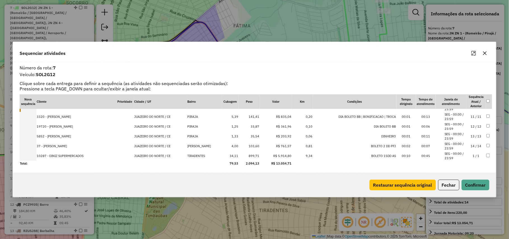
drag, startPoint x: 469, startPoint y: 116, endPoint x: 471, endPoint y: 161, distance: 45.7
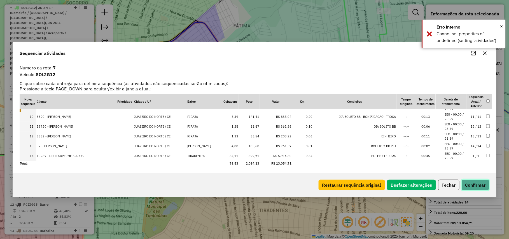
click at [473, 180] on button "Confirmar" at bounding box center [476, 185] width 28 height 11
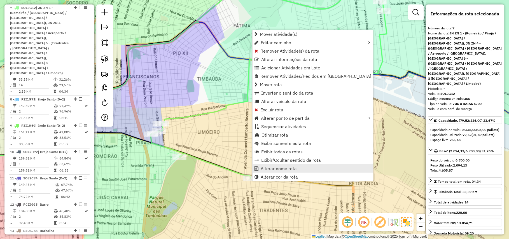
click at [272, 170] on span "Alterar nome rota" at bounding box center [279, 168] width 36 height 4
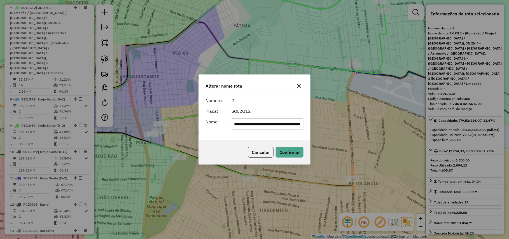
scroll to position [0, 0]
type input "**********"
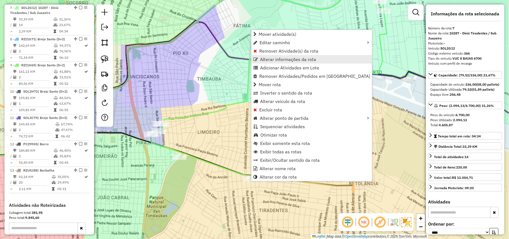
click at [275, 57] on span "Alterar informações da rota" at bounding box center [288, 59] width 56 height 4
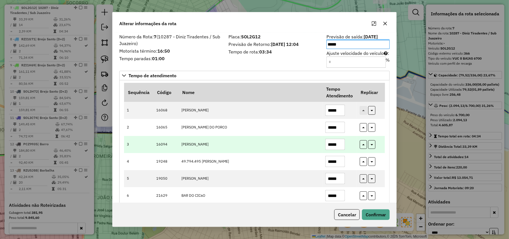
scroll to position [150, 0]
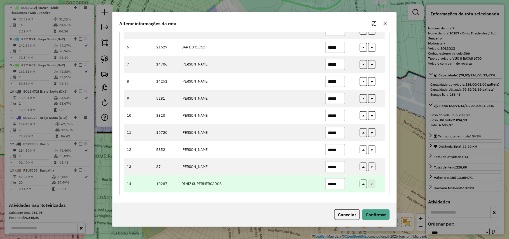
click at [332, 184] on input "*****" at bounding box center [335, 183] width 20 height 11
click at [330, 184] on input "*****" at bounding box center [335, 183] width 20 height 11
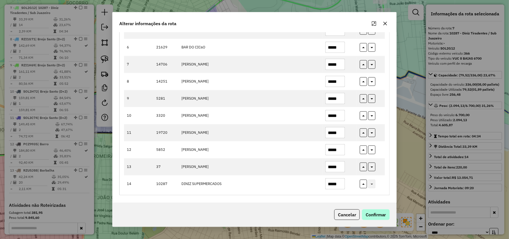
type input "*****"
click at [378, 210] on button "Confirmar" at bounding box center [376, 214] width 28 height 11
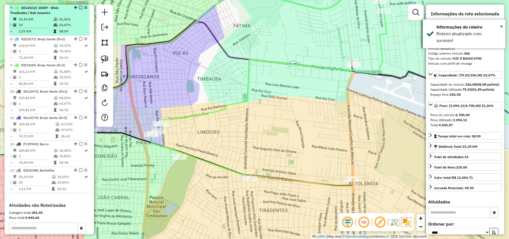
click at [80, 8] on em at bounding box center [80, 7] width 3 height 3
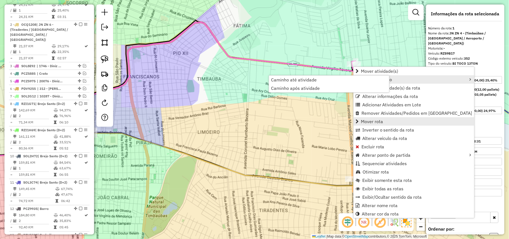
scroll to position [223, 0]
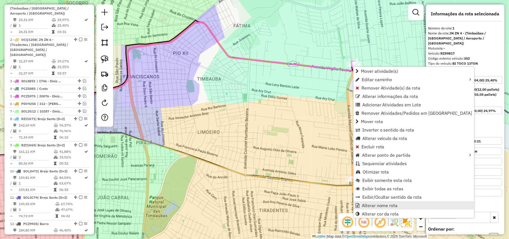
click at [378, 203] on span "Alterar nome rota" at bounding box center [380, 205] width 36 height 4
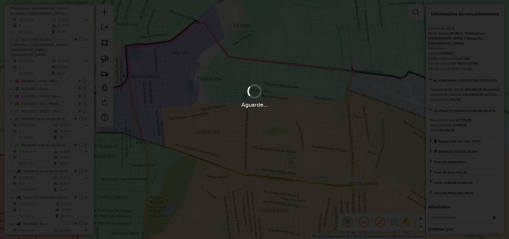
scroll to position [0, 0]
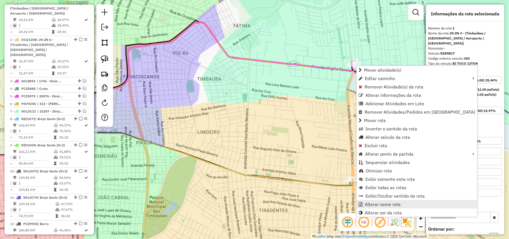
click at [382, 203] on span "Alterar nome rota" at bounding box center [383, 204] width 36 height 4
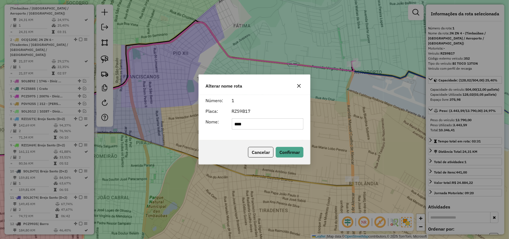
type input "**********"
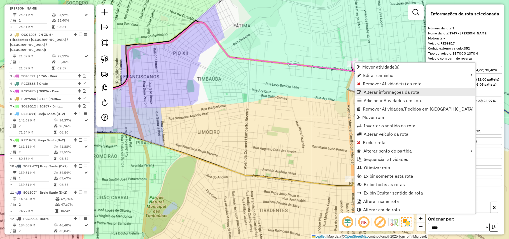
click at [369, 91] on span "Alterar informações da rota" at bounding box center [392, 92] width 56 height 4
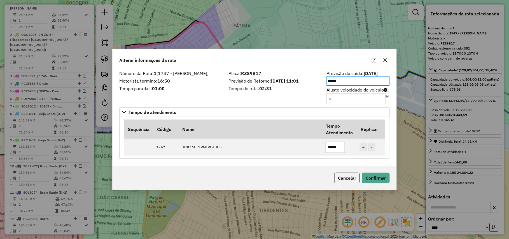
click at [252, 95] on div "Placa: RZS9B17 Previsão de Retorno: 18/08/2025 11:01 Tempo de rota: 02:31" at bounding box center [274, 87] width 98 height 32
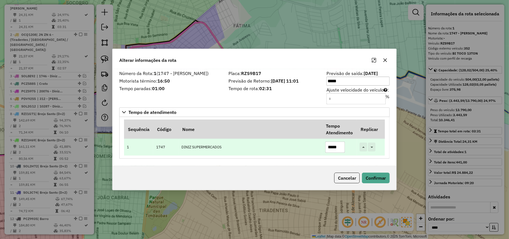
click at [329, 150] on input "*****" at bounding box center [335, 147] width 20 height 11
click at [331, 149] on input "*****" at bounding box center [335, 147] width 20 height 11
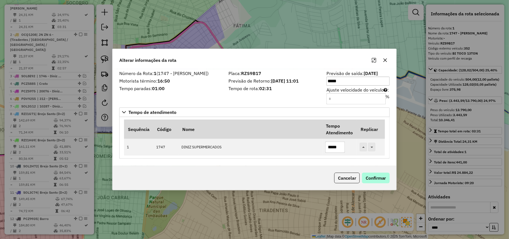
type input "*****"
click at [376, 178] on button "Confirmar" at bounding box center [376, 178] width 28 height 11
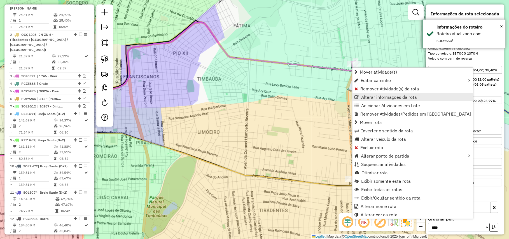
click at [371, 100] on link "Alterar informações da rota" at bounding box center [412, 97] width 121 height 8
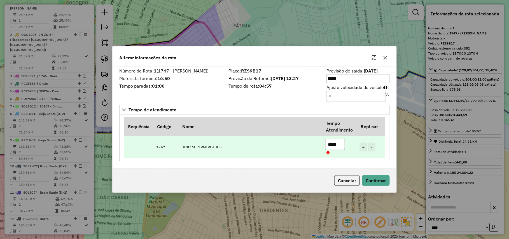
click at [331, 144] on input "*****" at bounding box center [335, 144] width 20 height 11
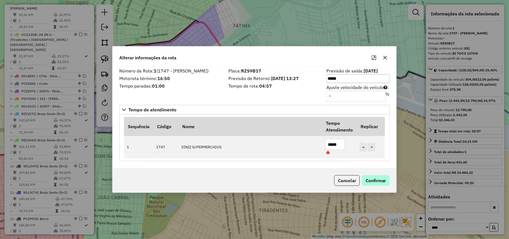
type input "*****"
click at [383, 185] on button "Confirmar" at bounding box center [376, 180] width 28 height 11
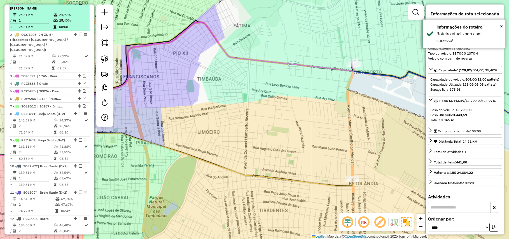
click at [79, 5] on em at bounding box center [80, 2] width 3 height 3
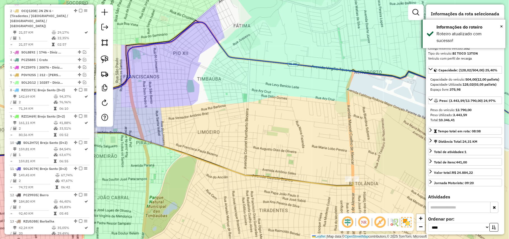
scroll to position [200, 0]
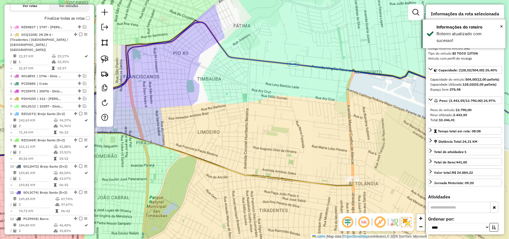
drag, startPoint x: 298, startPoint y: 119, endPoint x: 267, endPoint y: 44, distance: 81.1
click at [258, 42] on div "Janela de atendimento Grade de atendimento Capacidade Transportadoras Veículos …" at bounding box center [254, 119] width 509 height 239
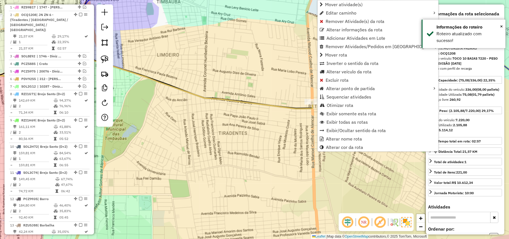
scroll to position [231, 0]
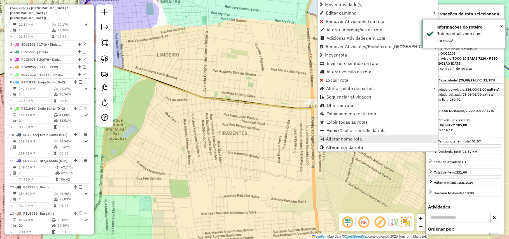
click at [343, 138] on span "Alterar nome rota" at bounding box center [344, 139] width 36 height 4
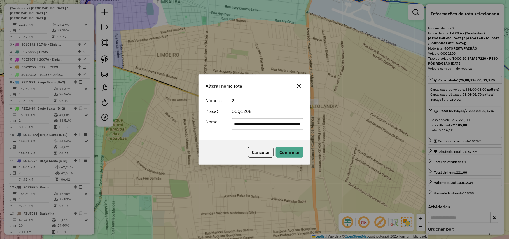
scroll to position [0, 0]
type input "**********"
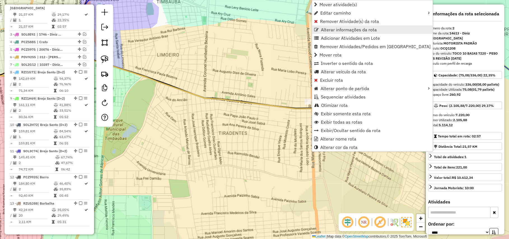
click at [322, 32] on span "Alterar informações da rota" at bounding box center [349, 29] width 56 height 4
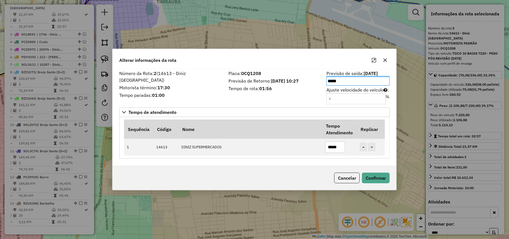
click at [251, 97] on div "Placa: OCQ1208 Previsão de Retorno: 18/08/2025 10:27 Tempo de rota: 01:56" at bounding box center [274, 87] width 98 height 32
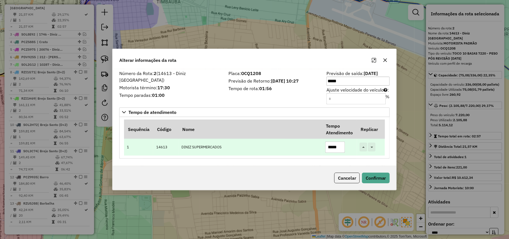
click at [331, 145] on input "*****" at bounding box center [335, 147] width 20 height 11
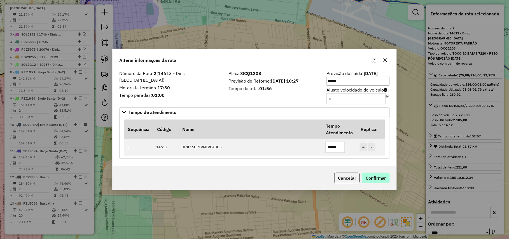
type input "*****"
click at [378, 177] on button "Confirmar" at bounding box center [376, 178] width 28 height 11
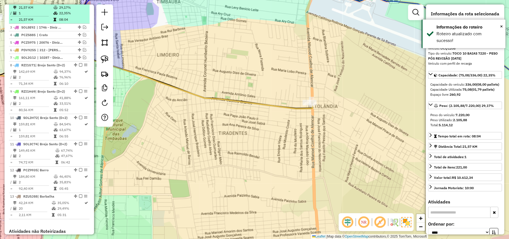
scroll to position [191, 0]
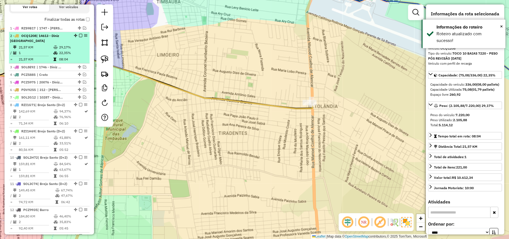
click at [80, 37] on em at bounding box center [80, 35] width 3 height 3
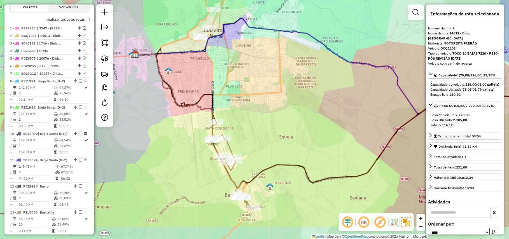
drag, startPoint x: 239, startPoint y: 124, endPoint x: 274, endPoint y: 76, distance: 59.4
click at [274, 76] on div "Janela de atendimento Grade de atendimento Capacidade Transportadoras Veículos …" at bounding box center [254, 119] width 509 height 239
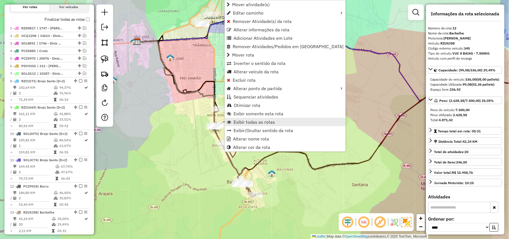
scroll to position [319, 0]
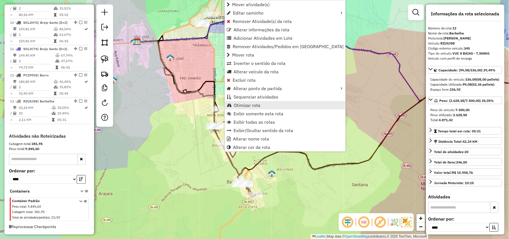
click at [267, 102] on link "Otimizar rota" at bounding box center [285, 105] width 121 height 8
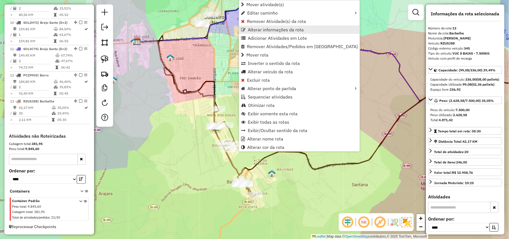
click at [249, 29] on span "Alterar informações da rota" at bounding box center [276, 29] width 56 height 4
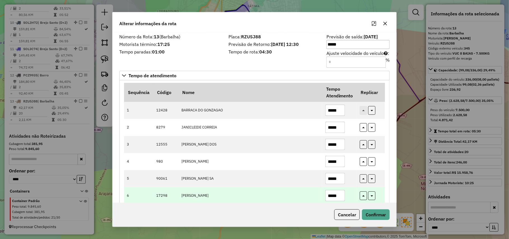
click at [330, 196] on input "*****" at bounding box center [335, 195] width 20 height 11
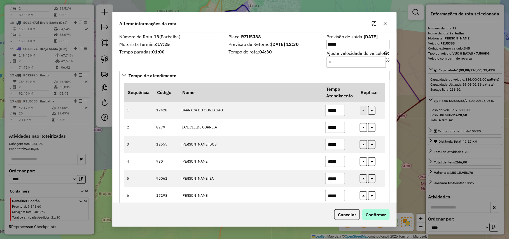
type input "*****"
click at [380, 214] on button "Confirmar" at bounding box center [376, 214] width 28 height 11
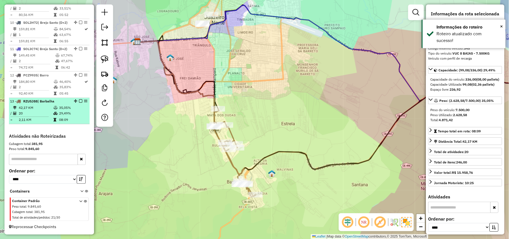
click at [80, 101] on em at bounding box center [80, 101] width 3 height 3
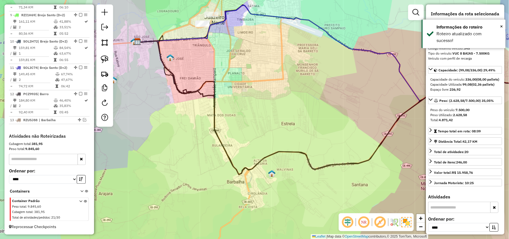
scroll to position [300, 0]
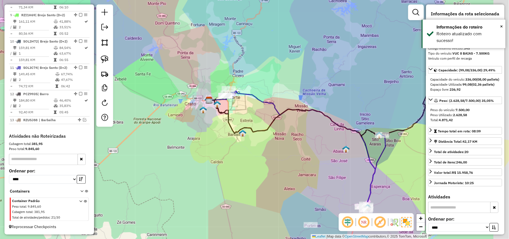
drag, startPoint x: 328, startPoint y: 152, endPoint x: 279, endPoint y: 155, distance: 49.0
click at [279, 155] on div "Janela de atendimento Grade de atendimento Capacidade Transportadoras Veículos …" at bounding box center [254, 119] width 509 height 239
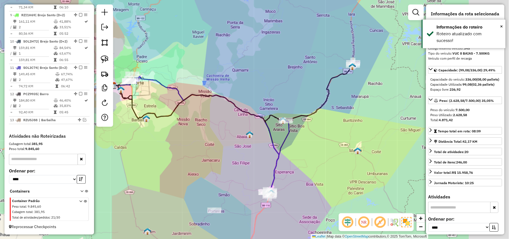
drag, startPoint x: 315, startPoint y: 157, endPoint x: 220, endPoint y: 142, distance: 96.0
click at [220, 142] on div "Janela de atendimento Grade de atendimento Capacidade Transportadoras Veículos …" at bounding box center [254, 119] width 509 height 239
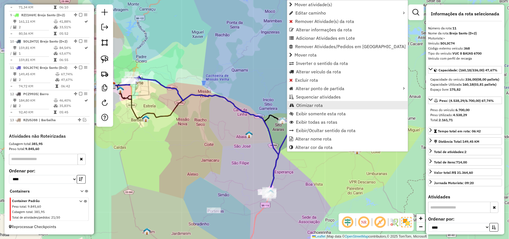
click at [302, 107] on span "Otimizar rota" at bounding box center [309, 105] width 27 height 4
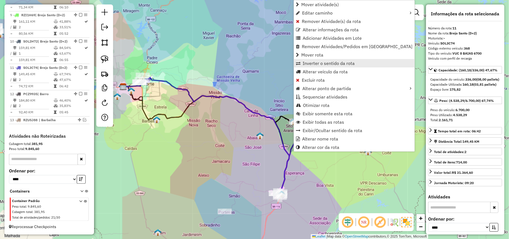
click at [315, 65] on span "Inverter o sentido da rota" at bounding box center [329, 63] width 52 height 4
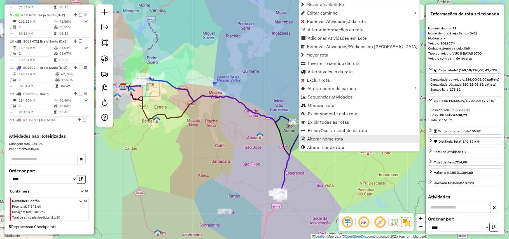
click at [312, 138] on span "Alterar nome rota" at bounding box center [325, 139] width 36 height 4
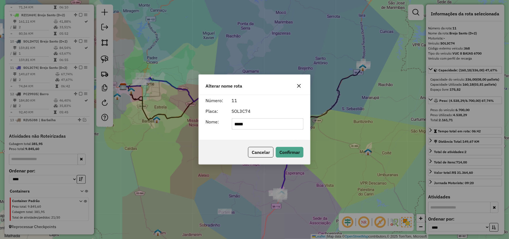
type input "**********"
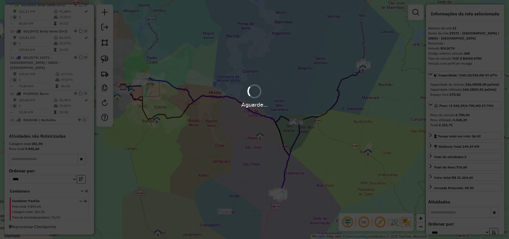
scroll to position [0, 0]
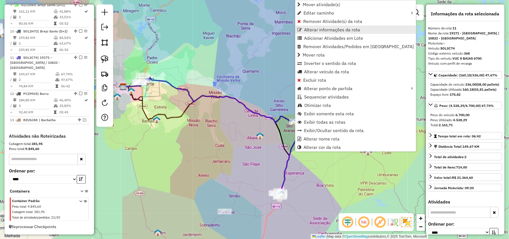
click at [331, 32] on span "Alterar informações da rota" at bounding box center [332, 29] width 56 height 4
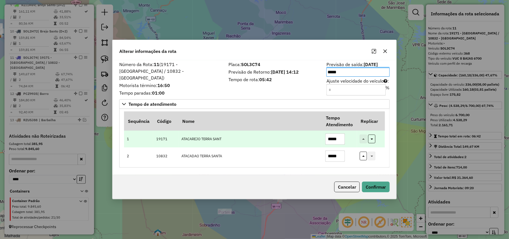
click at [331, 138] on input "*****" at bounding box center [335, 139] width 20 height 11
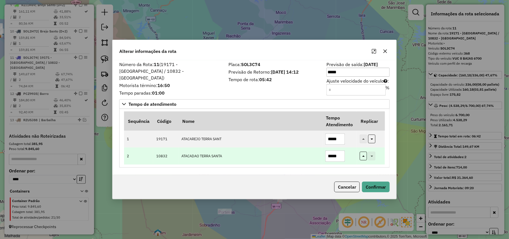
type input "*****"
click at [332, 155] on input "*****" at bounding box center [335, 156] width 20 height 11
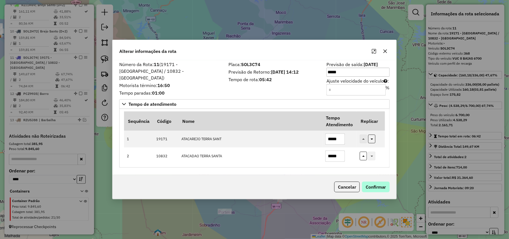
type input "*****"
click at [380, 190] on button "Confirmar" at bounding box center [376, 187] width 28 height 11
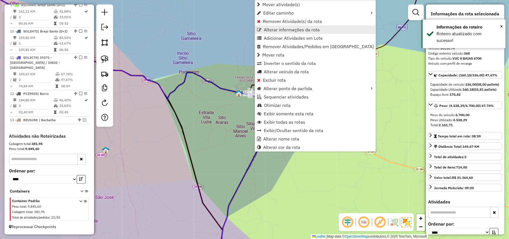
click at [265, 27] on span "Alterar informações da rota" at bounding box center [292, 29] width 56 height 4
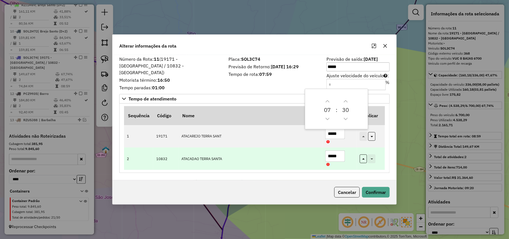
click at [332, 155] on input "*****" at bounding box center [335, 156] width 20 height 11
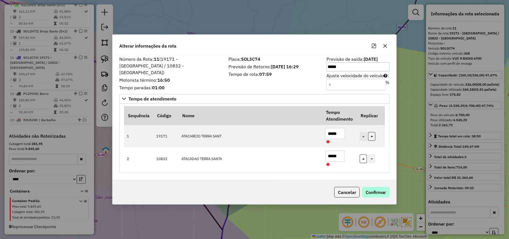
type input "*****"
click at [370, 197] on button "Confirmar" at bounding box center [376, 192] width 28 height 11
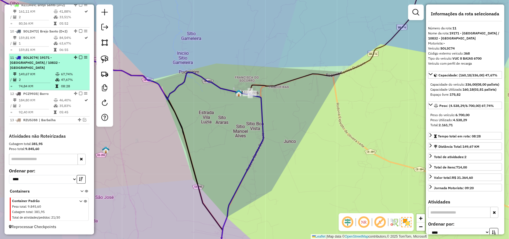
click at [79, 59] on em at bounding box center [80, 57] width 3 height 3
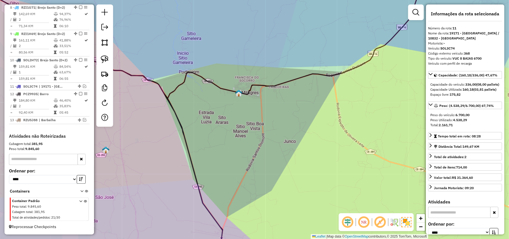
scroll to position [277, 0]
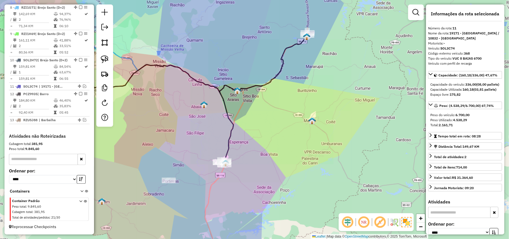
drag, startPoint x: 286, startPoint y: 61, endPoint x: 240, endPoint y: 86, distance: 52.6
click at [240, 86] on icon at bounding box center [186, 62] width 241 height 60
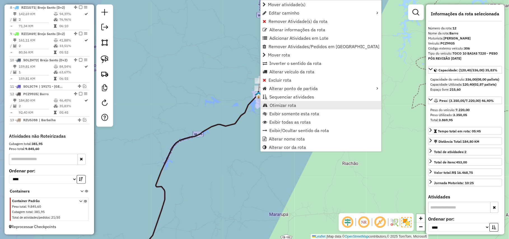
click at [283, 106] on span "Otimizar rota" at bounding box center [283, 105] width 27 height 4
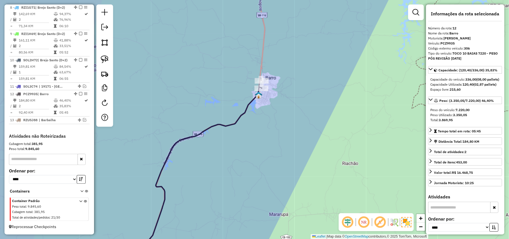
drag, startPoint x: 188, startPoint y: 161, endPoint x: 238, endPoint y: 72, distance: 101.9
click at [238, 72] on div "Janela de atendimento Grade de atendimento Capacidade Transportadoras Veículos …" at bounding box center [254, 119] width 509 height 239
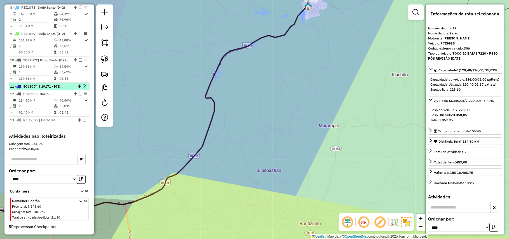
click at [83, 85] on em at bounding box center [84, 86] width 3 height 3
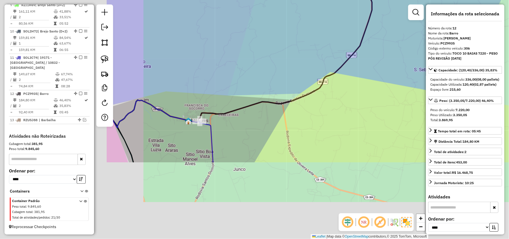
drag, startPoint x: 160, startPoint y: 108, endPoint x: 338, endPoint y: -22, distance: 220.4
click at [338, 0] on html "Aguarde... Pop-up bloqueado! Seu navegador bloqueou automáticamente a abertura …" at bounding box center [254, 119] width 509 height 239
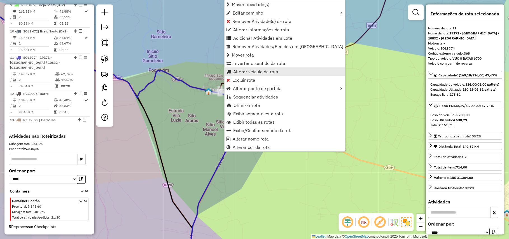
click at [241, 72] on span "Alterar veículo da rota" at bounding box center [255, 71] width 45 height 4
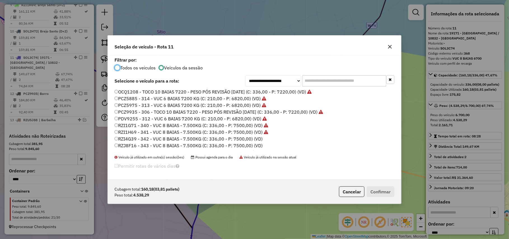
scroll to position [3, 2]
click at [142, 111] on label "PCZ9935 - 306 - TOCO 10 BAIAS 7220 - PESO PÓS REVISÃO 13/01/2025 (C: 336,00 - P…" at bounding box center [218, 112] width 209 height 7
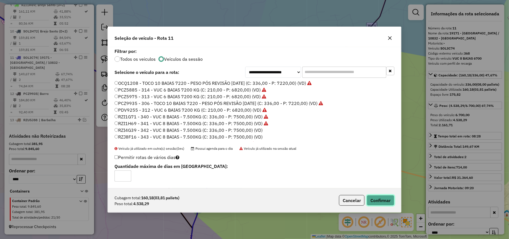
click at [378, 198] on button "Confirmar" at bounding box center [381, 200] width 28 height 11
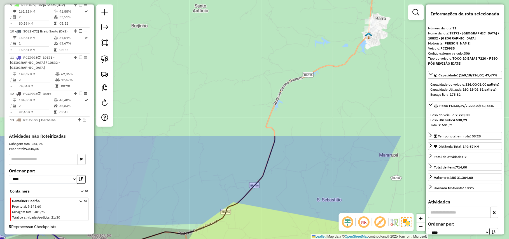
drag, startPoint x: 341, startPoint y: 80, endPoint x: 224, endPoint y: 240, distance: 198.2
click at [224, 239] on html "Aguarde... Pop-up bloqueado! Seu navegador bloqueou automáticamente a abertura …" at bounding box center [254, 119] width 509 height 239
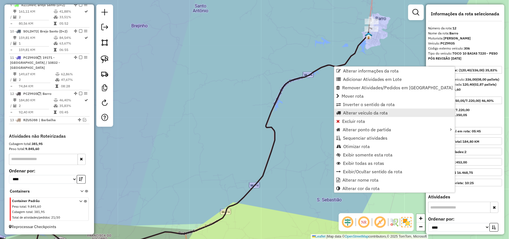
click at [346, 112] on span "Alterar veículo da rota" at bounding box center [365, 113] width 45 height 4
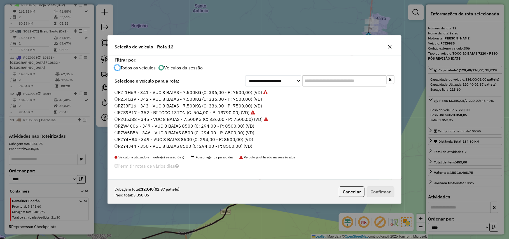
scroll to position [79, 0]
click at [157, 104] on label "RZY4J44 - 350 - VUC 8 BAIAS 8500 (C: 294,00 - P: 8500,00) (VD)" at bounding box center [183, 106] width 138 height 7
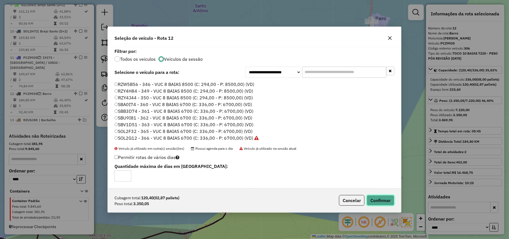
click at [380, 199] on button "Confirmar" at bounding box center [381, 200] width 28 height 11
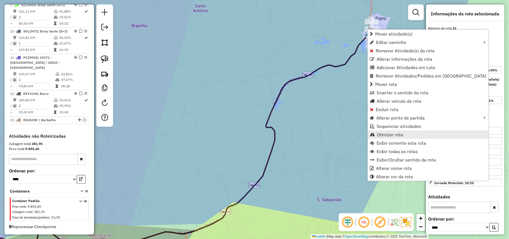
click at [377, 134] on span "Otimizar rota" at bounding box center [390, 134] width 27 height 4
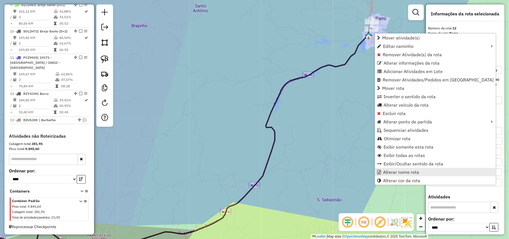
click at [388, 170] on span "Alterar nome rota" at bounding box center [401, 172] width 36 height 4
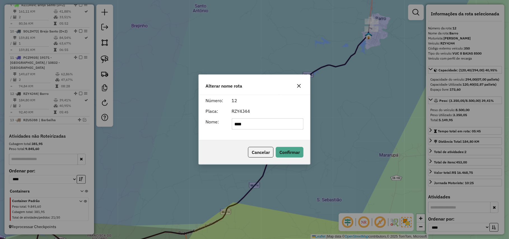
type input "**********"
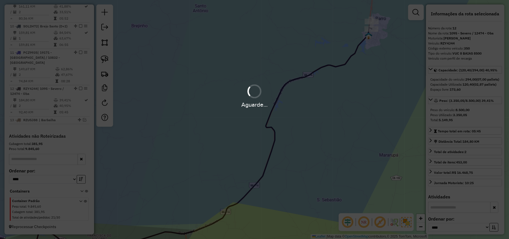
scroll to position [305, 0]
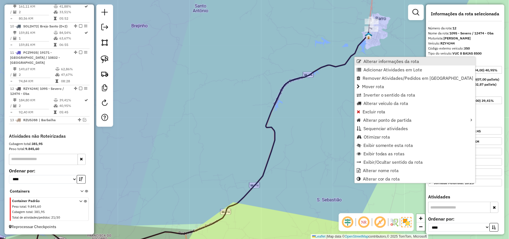
click at [371, 62] on span "Alterar informações da rota" at bounding box center [391, 61] width 56 height 4
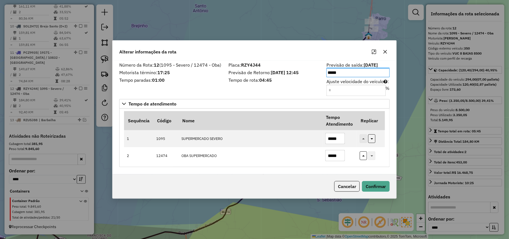
click at [256, 95] on div "Número da Rota: 12 (1095 - Severo / 12474 - Oba) Motorista término: 17:25 Tempo…" at bounding box center [255, 118] width 284 height 114
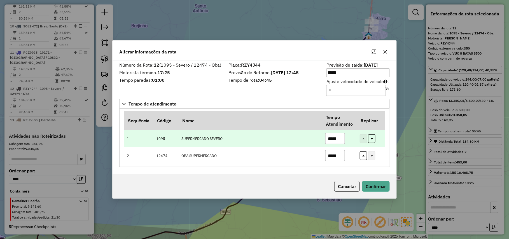
click at [330, 139] on input "*****" at bounding box center [335, 138] width 20 height 11
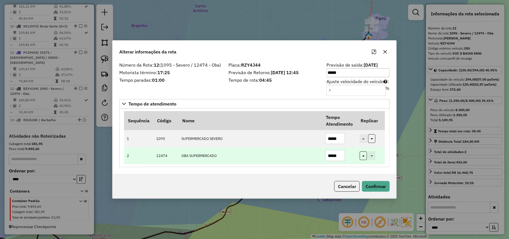
type input "*****"
click at [331, 156] on input "*****" at bounding box center [335, 155] width 20 height 11
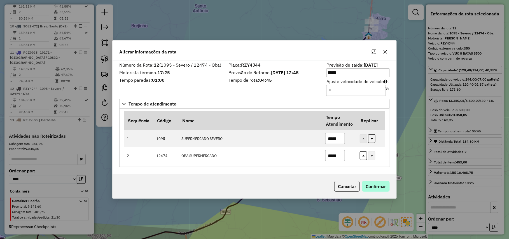
type input "*****"
click at [378, 189] on button "Confirmar" at bounding box center [376, 186] width 28 height 11
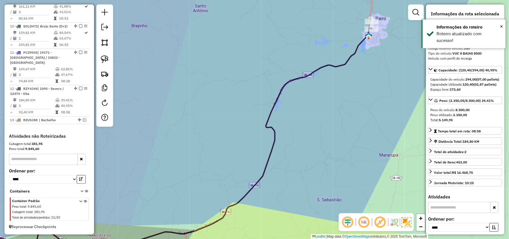
drag, startPoint x: 344, startPoint y: 93, endPoint x: 345, endPoint y: 142, distance: 49.3
click at [345, 142] on div "Janela de atendimento Grade de atendimento Capacidade Transportadoras Veículos …" at bounding box center [254, 119] width 509 height 239
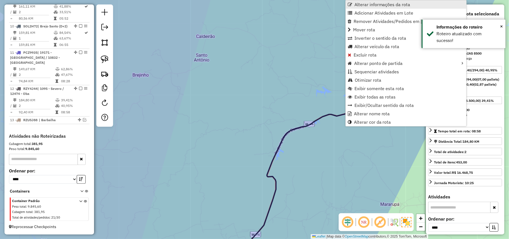
click at [361, 7] on span "Alterar informações da rota" at bounding box center [382, 4] width 56 height 4
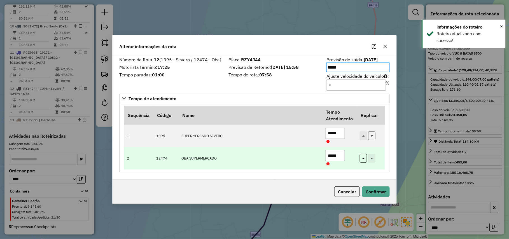
click at [331, 155] on input "*****" at bounding box center [335, 155] width 20 height 11
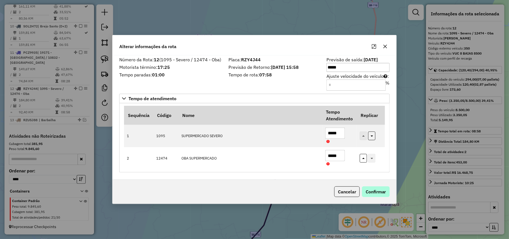
type input "*****"
click at [373, 195] on button "Confirmar" at bounding box center [376, 191] width 28 height 11
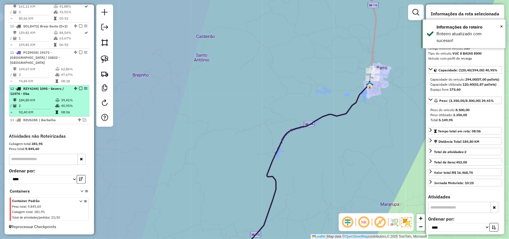
click at [79, 89] on em at bounding box center [80, 88] width 3 height 3
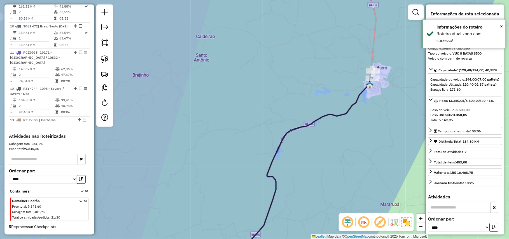
scroll to position [281, 0]
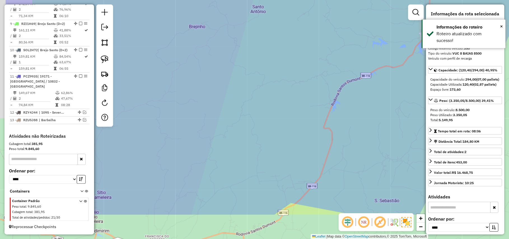
drag, startPoint x: 184, startPoint y: 146, endPoint x: 236, endPoint y: 94, distance: 73.2
click at [236, 94] on div "Janela de atendimento Grade de atendimento Capacidade Transportadoras Veículos …" at bounding box center [254, 119] width 509 height 239
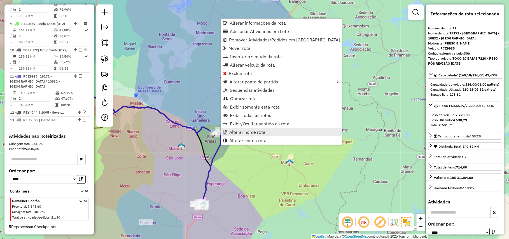
click at [245, 132] on span "Alterar nome rota" at bounding box center [247, 132] width 36 height 4
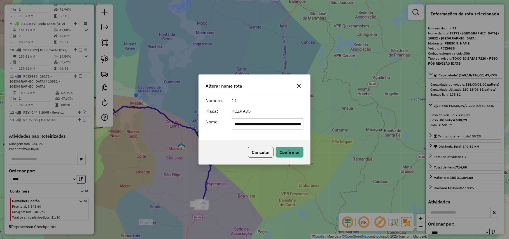
scroll to position [0, 36]
click at [299, 125] on input "**********" at bounding box center [268, 123] width 72 height 11
type input "**********"
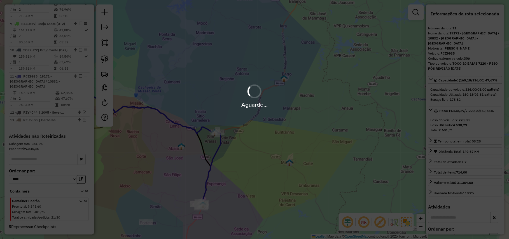
scroll to position [0, 0]
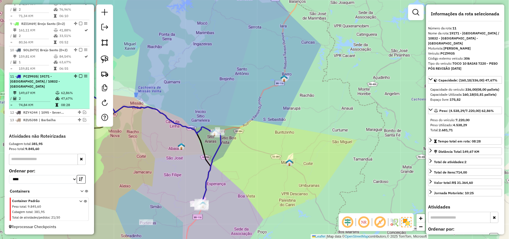
click at [79, 76] on em at bounding box center [80, 75] width 3 height 3
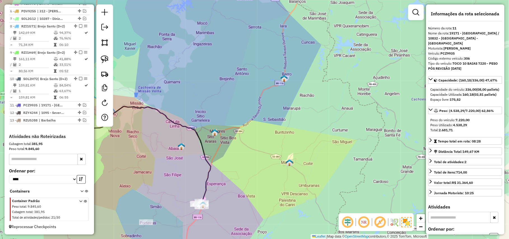
scroll to position [257, 0]
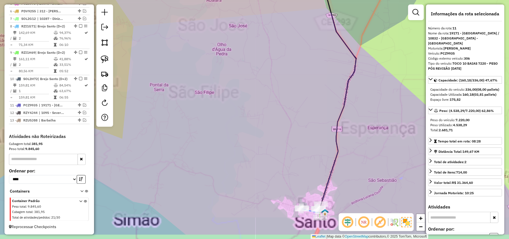
drag, startPoint x: 226, startPoint y: 161, endPoint x: 192, endPoint y: 81, distance: 86.7
click at [192, 81] on div "Janela de atendimento Grade de atendimento Capacidade Transportadoras Veículos …" at bounding box center [254, 119] width 509 height 239
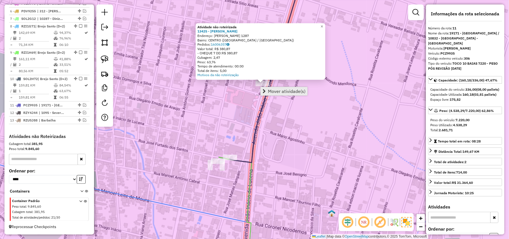
click at [270, 88] on link "Mover atividade(s)" at bounding box center [284, 91] width 47 height 8
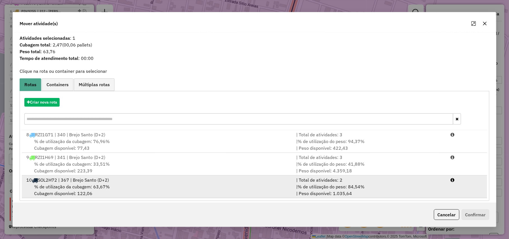
click at [125, 185] on div "% de utilização da cubagem: 63,67% Cubagem disponível: 122,06" at bounding box center [158, 189] width 270 height 13
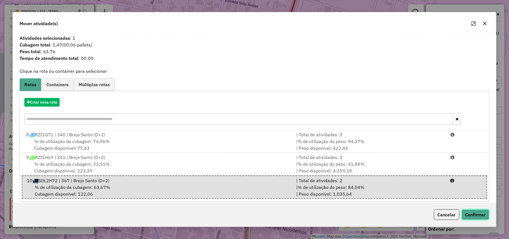
click at [475, 213] on button "Confirmar" at bounding box center [476, 214] width 28 height 11
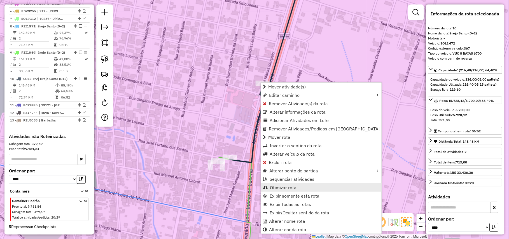
click at [280, 186] on span "Otimizar rota" at bounding box center [283, 187] width 27 height 4
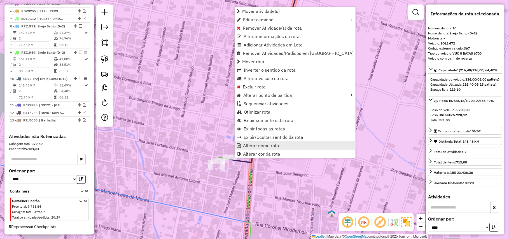
click at [255, 144] on span "Alterar nome rota" at bounding box center [261, 145] width 36 height 4
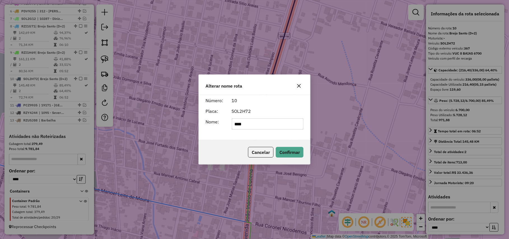
type input "**********"
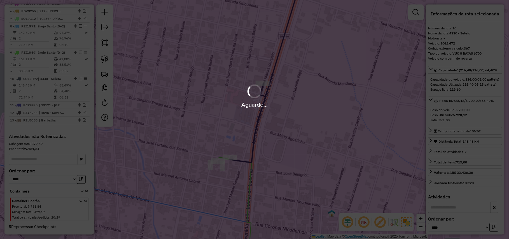
scroll to position [252, 0]
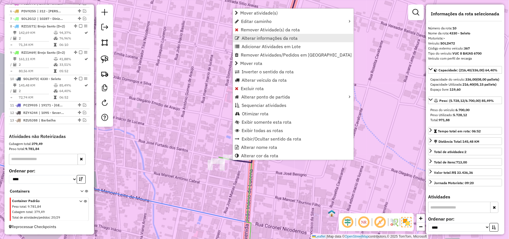
click at [259, 38] on span "Alterar informações da rota" at bounding box center [270, 38] width 56 height 4
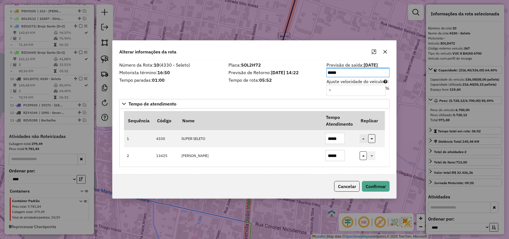
click at [230, 83] on div "Placa: SOL2H72 Previsão de Retorno: 18/08/2025 14:22 Tempo de rota: 05:52" at bounding box center [274, 79] width 98 height 32
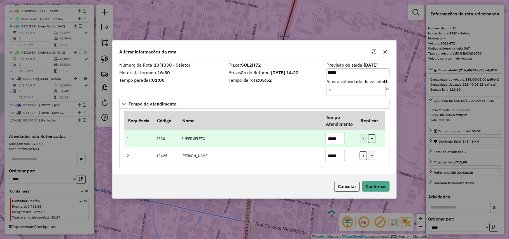
click at [331, 137] on input "*****" at bounding box center [335, 138] width 20 height 11
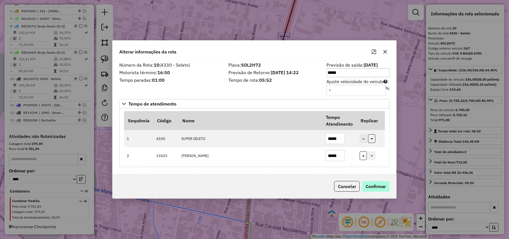
type input "*****"
click at [376, 185] on button "Confirmar" at bounding box center [376, 186] width 28 height 11
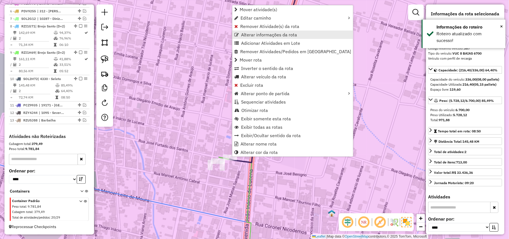
click at [245, 34] on span "Alterar informações da rota" at bounding box center [269, 34] width 56 height 4
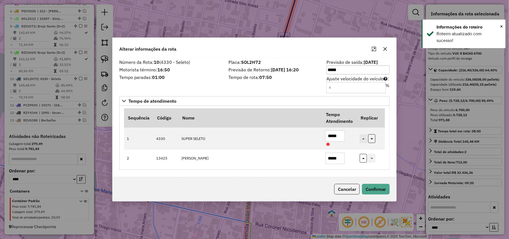
click at [258, 90] on div "Placa: SOL2H72 Previsão de Retorno: 18/08/2025 16:20 Tempo de rota: 07:50" at bounding box center [274, 76] width 98 height 32
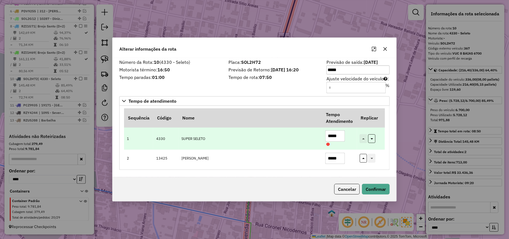
click at [335, 136] on input "*****" at bounding box center [335, 135] width 20 height 11
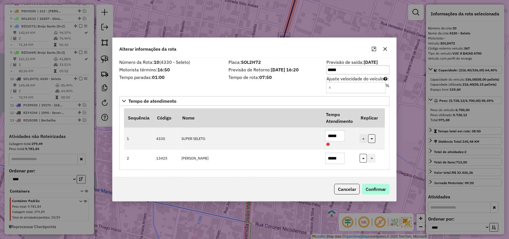
type input "*****"
click at [371, 186] on button "Confirmar" at bounding box center [376, 189] width 28 height 11
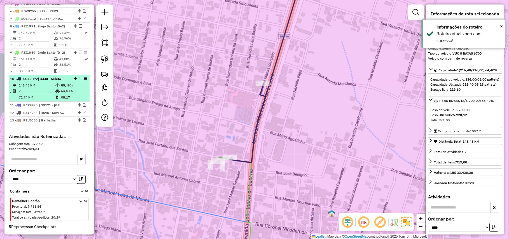
click at [80, 78] on em at bounding box center [80, 78] width 3 height 3
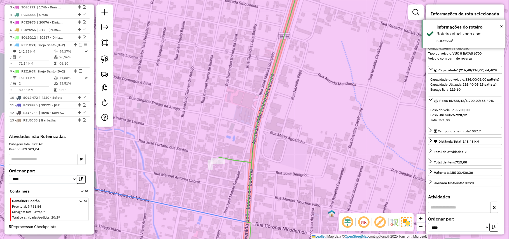
scroll to position [234, 0]
drag, startPoint x: 184, startPoint y: 133, endPoint x: 190, endPoint y: 47, distance: 86.4
click at [190, 50] on div "Janela de atendimento Grade de atendimento Capacidade Transportadoras Veículos …" at bounding box center [254, 119] width 509 height 239
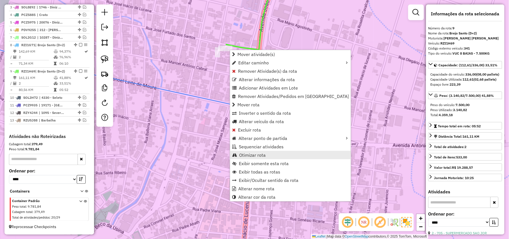
click at [262, 156] on span "Otimizar rota" at bounding box center [252, 155] width 27 height 4
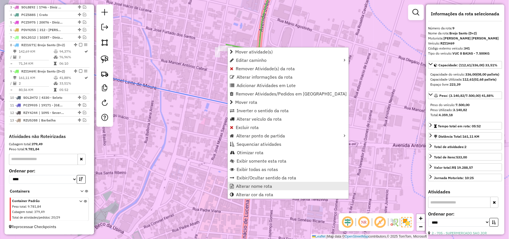
click at [241, 185] on span "Alterar nome rota" at bounding box center [254, 186] width 36 height 4
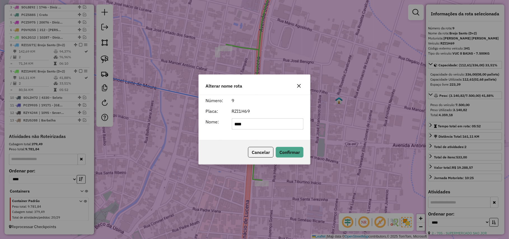
type input "**********"
click at [276, 147] on button "Confirmar" at bounding box center [290, 152] width 28 height 11
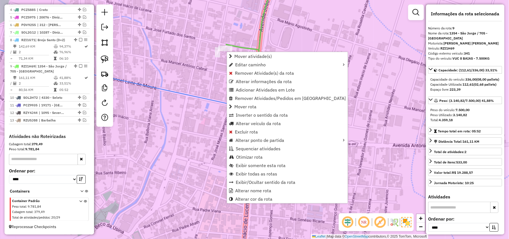
scroll to position [239, 0]
click at [250, 83] on span "Alterar informações da rota" at bounding box center [264, 81] width 56 height 4
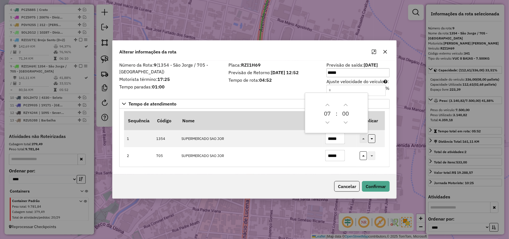
click at [242, 93] on div "Placa: RZI1H69 Previsão de Retorno: 18/08/2025 12:52 Tempo de rota: 04:52" at bounding box center [274, 79] width 98 height 32
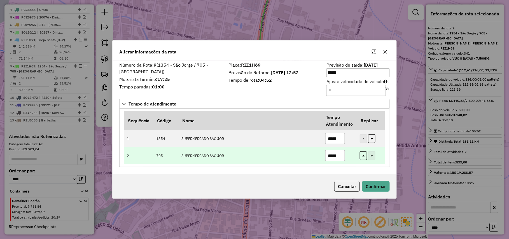
click at [332, 157] on input "*****" at bounding box center [335, 155] width 20 height 11
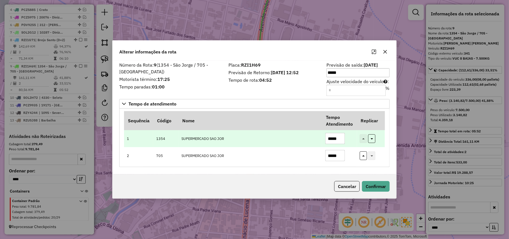
type input "*****"
click at [335, 137] on input "*****" at bounding box center [335, 138] width 20 height 11
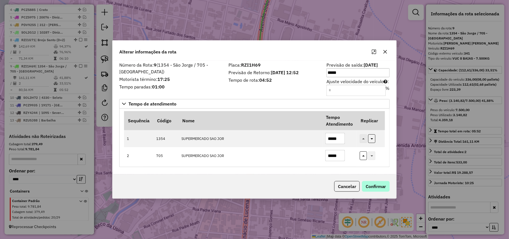
type input "*****"
click at [389, 186] on button "Confirmar" at bounding box center [376, 186] width 28 height 11
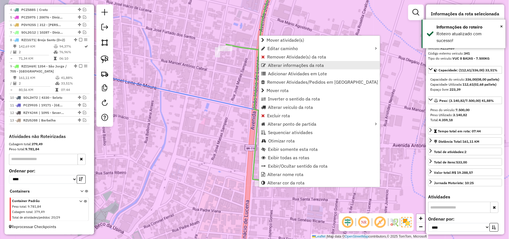
click at [283, 65] on span "Alterar informações da rota" at bounding box center [296, 65] width 56 height 4
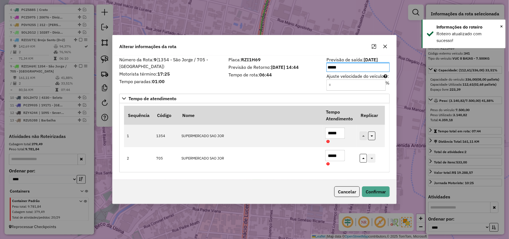
click at [267, 92] on div "Número da Rota: 9 (1354 - São Jorge / 705 - São Jorge) Motorista término: 17:25…" at bounding box center [255, 117] width 284 height 125
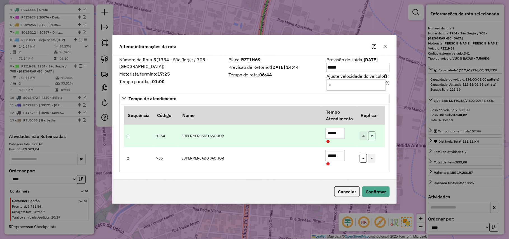
click at [334, 131] on input "*****" at bounding box center [335, 133] width 20 height 11
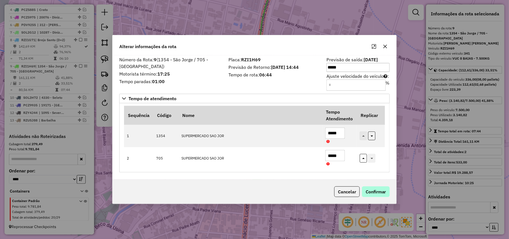
type input "*****"
click at [383, 190] on button "Confirmar" at bounding box center [376, 191] width 28 height 11
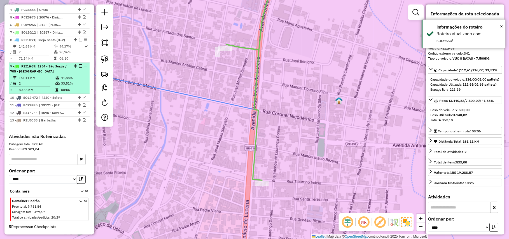
click at [79, 64] on em at bounding box center [80, 65] width 3 height 3
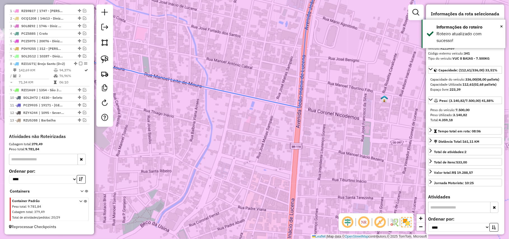
drag, startPoint x: 153, startPoint y: 147, endPoint x: 256, endPoint y: 146, distance: 103.0
click at [253, 146] on div "Janela de atendimento Grade de atendimento Capacidade Transportadoras Veículos …" at bounding box center [254, 119] width 509 height 239
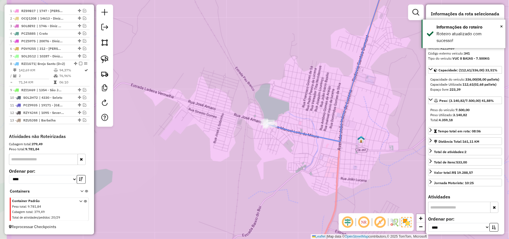
drag, startPoint x: 180, startPoint y: 146, endPoint x: 238, endPoint y: 151, distance: 57.9
click at [238, 151] on div "Janela de atendimento Grade de atendimento Capacidade Transportadoras Veículos …" at bounding box center [254, 119] width 509 height 239
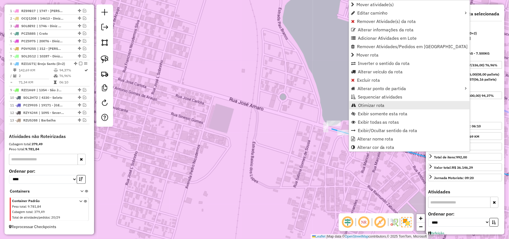
drag, startPoint x: 366, startPoint y: 101, endPoint x: 357, endPoint y: 105, distance: 9.5
click at [357, 105] on ul "Mover atividade(s) Editar caminho Remover Atividade(s) da rota Alterar informaç…" at bounding box center [409, 75] width 121 height 151
click at [357, 105] on link "Otimizar rota" at bounding box center [409, 105] width 121 height 8
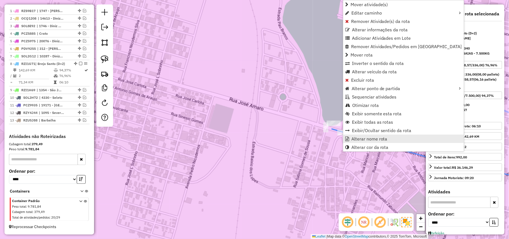
click at [369, 142] on link "Alterar nome rota" at bounding box center [403, 139] width 121 height 8
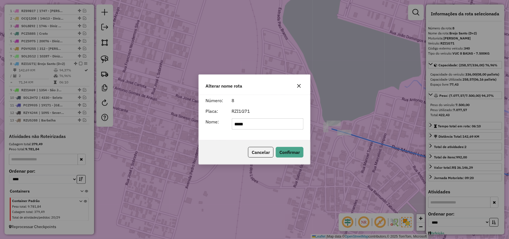
type input "**********"
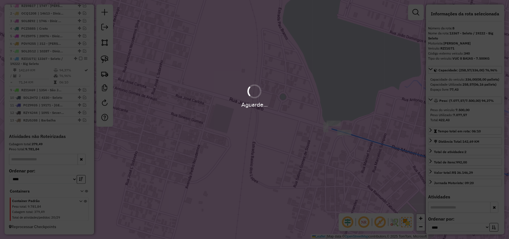
scroll to position [220, 0]
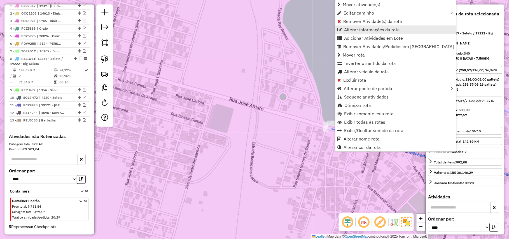
click at [349, 28] on span "Alterar informações da rota" at bounding box center [372, 29] width 56 height 4
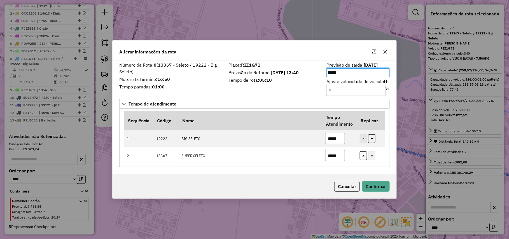
click at [238, 81] on label "Tempo de rota: 05:10" at bounding box center [273, 80] width 91 height 7
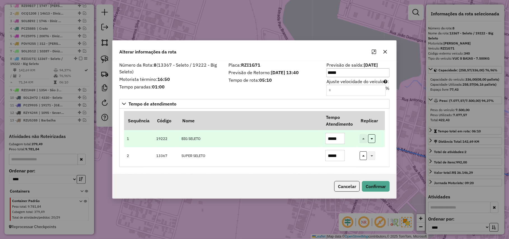
click at [330, 138] on input "*****" at bounding box center [335, 138] width 20 height 11
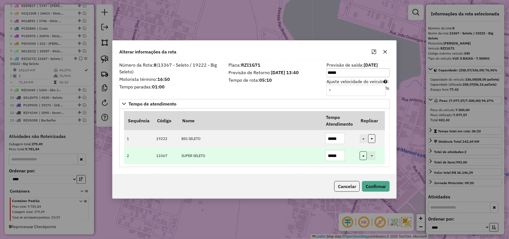
type input "*****"
drag, startPoint x: 330, startPoint y: 154, endPoint x: 334, endPoint y: 153, distance: 3.4
click at [334, 153] on input "*****" at bounding box center [335, 155] width 20 height 11
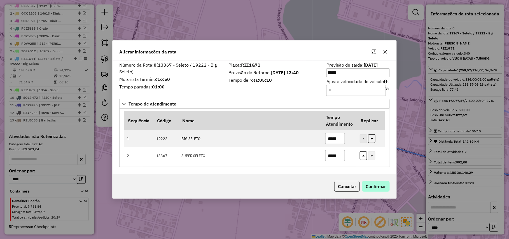
type input "*****"
click at [375, 187] on button "Confirmar" at bounding box center [376, 186] width 28 height 11
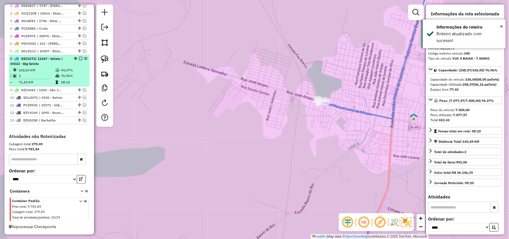
click at [79, 57] on em at bounding box center [80, 58] width 3 height 3
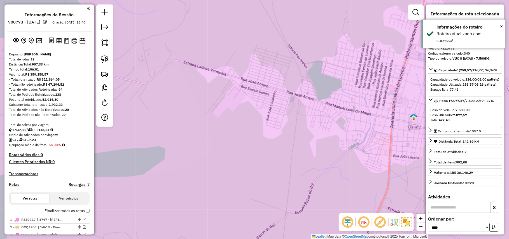
scroll to position [119, 0]
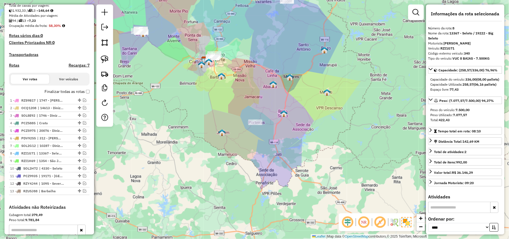
drag, startPoint x: 203, startPoint y: 120, endPoint x: 264, endPoint y: 129, distance: 62.1
click at [264, 129] on div "Janela de atendimento Grade de atendimento Capacidade Transportadoras Veículos …" at bounding box center [254, 119] width 509 height 239
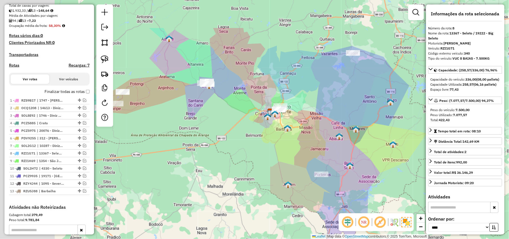
drag, startPoint x: 203, startPoint y: 104, endPoint x: 273, endPoint y: 157, distance: 88.1
click at [273, 157] on div "Janela de atendimento Grade de atendimento Capacidade Transportadoras Veículos …" at bounding box center [254, 119] width 509 height 239
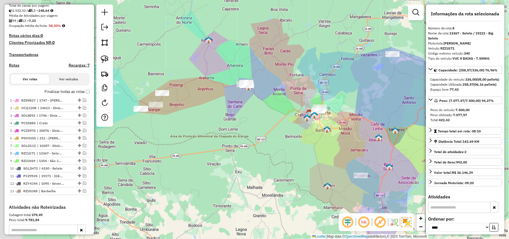
drag, startPoint x: 182, startPoint y: 100, endPoint x: 138, endPoint y: 56, distance: 61.9
click at [218, 100] on div "Janela de atendimento Grade de atendimento Capacidade Transportadoras Veículos …" at bounding box center [254, 119] width 509 height 239
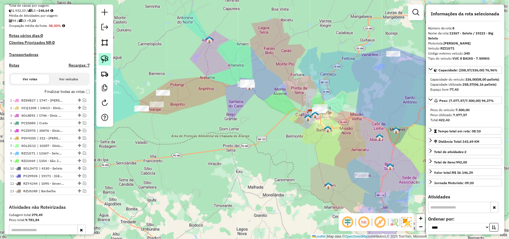
click at [103, 58] on img at bounding box center [105, 59] width 8 height 8
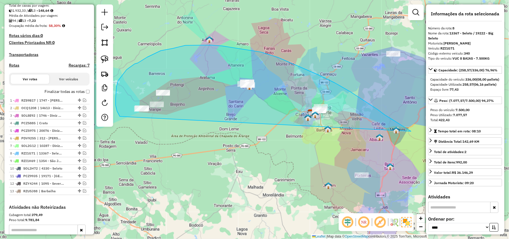
drag, startPoint x: 407, startPoint y: 129, endPoint x: 193, endPoint y: 150, distance: 215.4
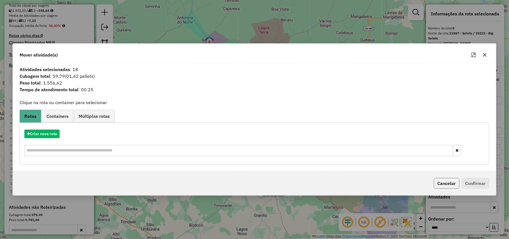
click at [451, 186] on button "Cancelar" at bounding box center [446, 183] width 25 height 11
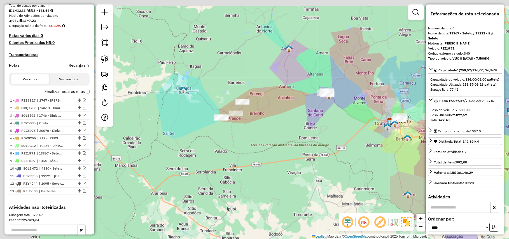
drag, startPoint x: 284, startPoint y: 149, endPoint x: 364, endPoint y: 158, distance: 80.0
click at [364, 158] on div "Janela de atendimento Grade de atendimento Capacidade Transportadoras Veículos …" at bounding box center [254, 119] width 509 height 239
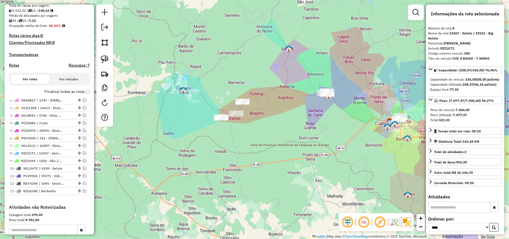
click at [358, 159] on div "Janela de atendimento Grade de atendimento Capacidade Transportadoras Veículos …" at bounding box center [254, 119] width 509 height 239
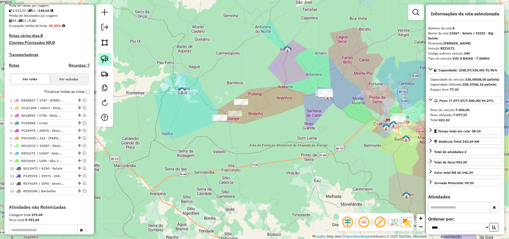
click at [107, 64] on link at bounding box center [105, 59] width 12 height 12
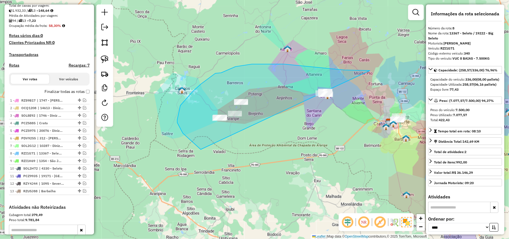
drag, startPoint x: 357, startPoint y: 71, endPoint x: 359, endPoint y: 134, distance: 63.3
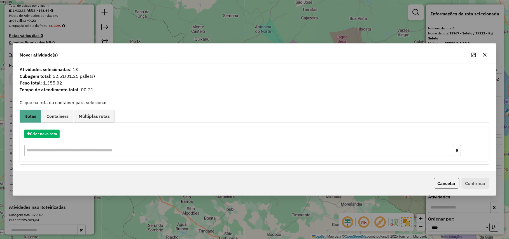
click at [444, 186] on button "Cancelar" at bounding box center [446, 183] width 25 height 11
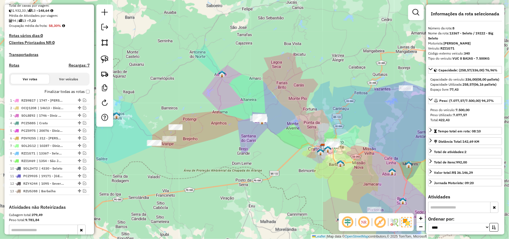
drag, startPoint x: 336, startPoint y: 171, endPoint x: 270, endPoint y: 196, distance: 70.2
click at [270, 196] on div "Janela de atendimento Grade de atendimento Capacidade Transportadoras Veículos …" at bounding box center [254, 119] width 509 height 239
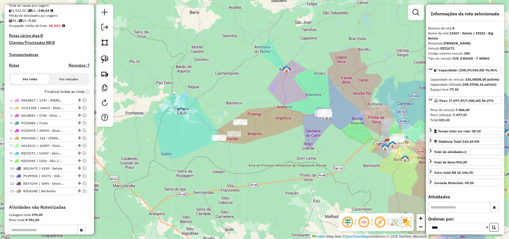
drag, startPoint x: 270, startPoint y: 196, endPoint x: 335, endPoint y: 191, distance: 64.8
click at [335, 191] on div "Janela de atendimento Grade de atendimento Capacidade Transportadoras Veículos …" at bounding box center [254, 119] width 509 height 239
click at [100, 58] on link at bounding box center [105, 59] width 12 height 12
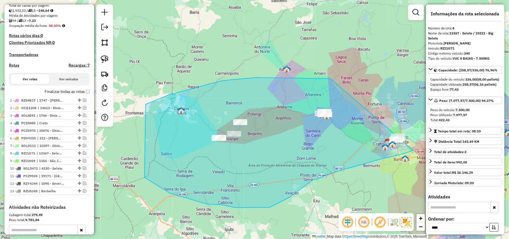
drag, startPoint x: 136, startPoint y: 110, endPoint x: 429, endPoint y: 122, distance: 293.3
click at [429, 122] on hb-router-mapa "Informações da Sessão 980773 - 18/08/2025 Criação: 16/08/2025 18:40 Depósito: J…" at bounding box center [254, 119] width 509 height 239
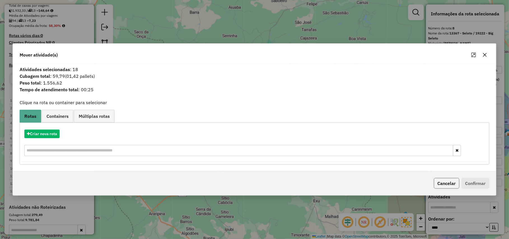
click at [446, 180] on button "Cancelar" at bounding box center [446, 183] width 25 height 11
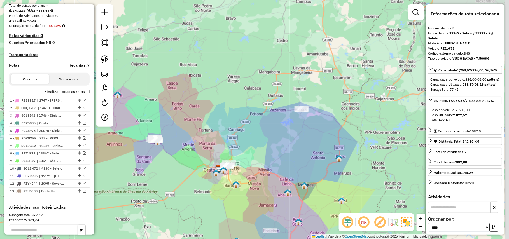
drag, startPoint x: 357, startPoint y: 178, endPoint x: 190, endPoint y: 204, distance: 169.7
click at [190, 204] on div "Janela de atendimento Grade de atendimento Capacidade Transportadoras Veículos …" at bounding box center [254, 119] width 509 height 239
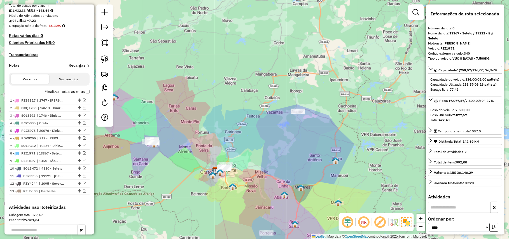
drag, startPoint x: 331, startPoint y: 165, endPoint x: 266, endPoint y: 202, distance: 74.0
click at [266, 202] on div "Janela de atendimento Grade de atendimento Capacidade Transportadoras Veículos …" at bounding box center [254, 119] width 509 height 239
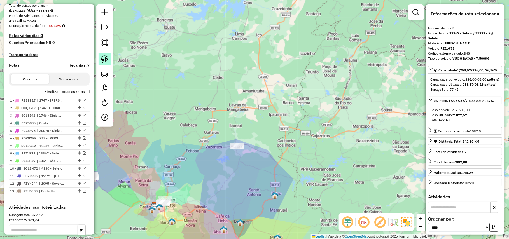
click at [104, 57] on img at bounding box center [105, 59] width 8 height 8
drag, startPoint x: 300, startPoint y: 122, endPoint x: 259, endPoint y: 125, distance: 41.5
click at [69, 95] on label "Finalizar todas as rotas" at bounding box center [67, 92] width 45 height 6
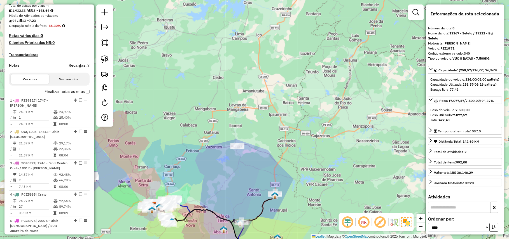
click at [14, 67] on h4 "Rotas" at bounding box center [14, 65] width 10 height 5
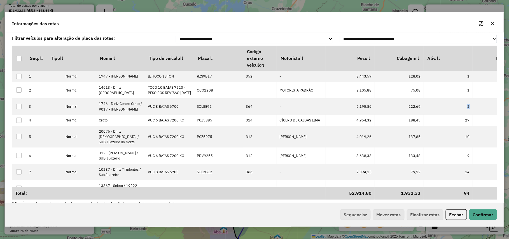
scroll to position [0, 98]
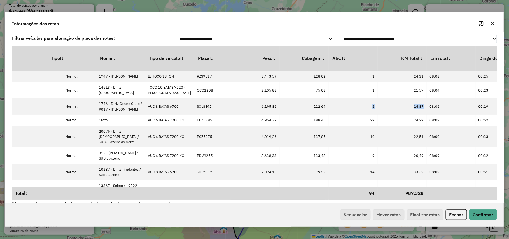
drag, startPoint x: 456, startPoint y: 117, endPoint x: 496, endPoint y: 116, distance: 40.3
click at [496, 116] on div "**********" at bounding box center [254, 117] width 498 height 170
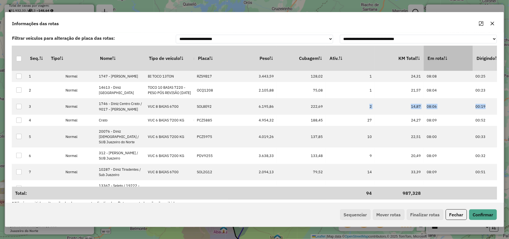
click at [437, 64] on th "Em rota" at bounding box center [448, 58] width 49 height 25
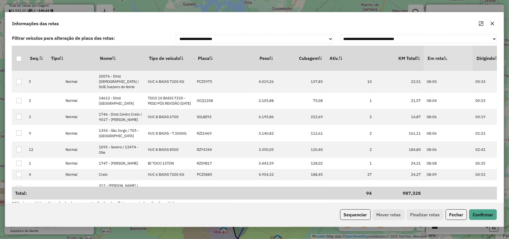
click at [437, 64] on th "Em rota" at bounding box center [448, 58] width 49 height 25
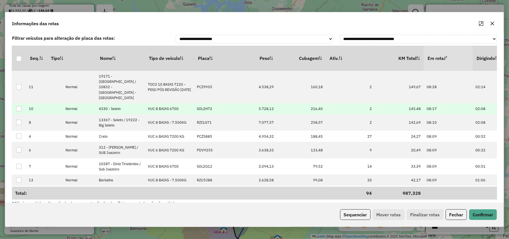
scroll to position [93, 98]
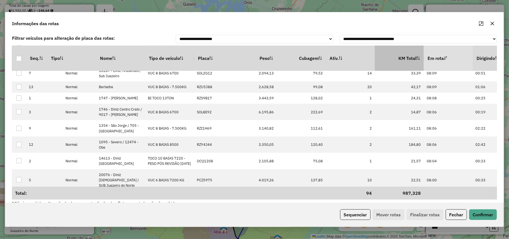
click at [403, 61] on th "KM Total" at bounding box center [399, 58] width 49 height 25
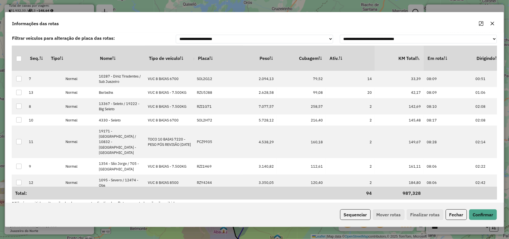
scroll to position [0, 98]
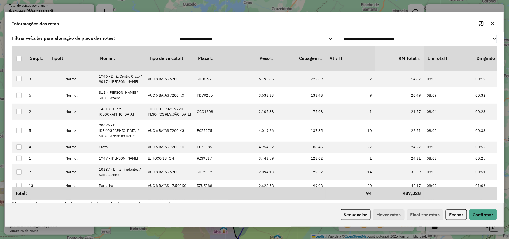
click at [403, 61] on th "KM Total" at bounding box center [399, 58] width 49 height 25
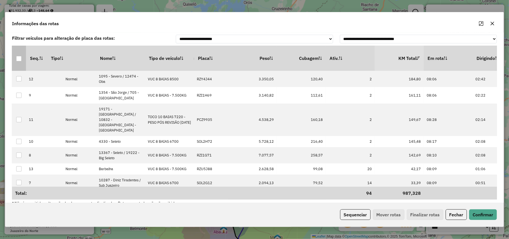
click at [20, 60] on div at bounding box center [18, 58] width 5 height 5
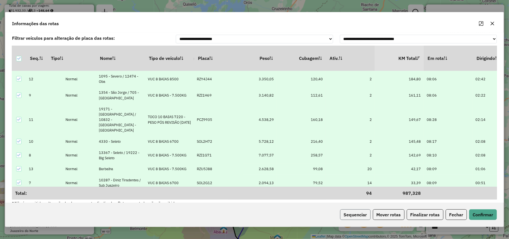
click at [362, 212] on button "Sequenciar" at bounding box center [355, 214] width 31 height 11
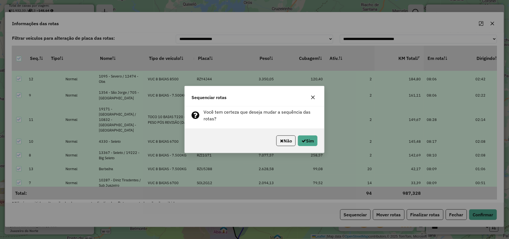
click at [311, 135] on div "Não Sim" at bounding box center [254, 141] width 139 height 24
click at [309, 135] on div "Não Sim" at bounding box center [254, 141] width 139 height 24
click at [307, 139] on button "Sim" at bounding box center [308, 140] width 20 height 11
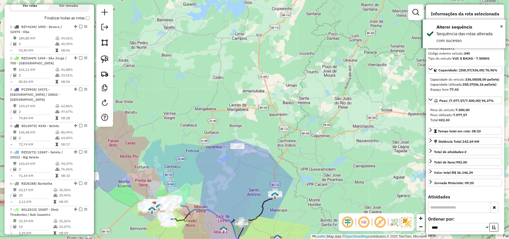
scroll to position [153, 0]
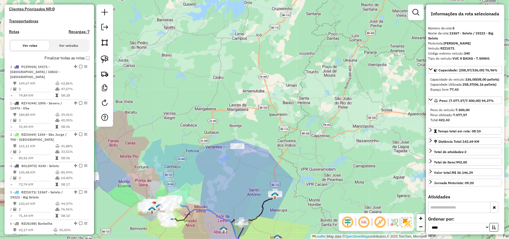
drag, startPoint x: 75, startPoint y: 134, endPoint x: 76, endPoint y: 77, distance: 57.1
click at [105, 57] on img at bounding box center [105, 59] width 8 height 8
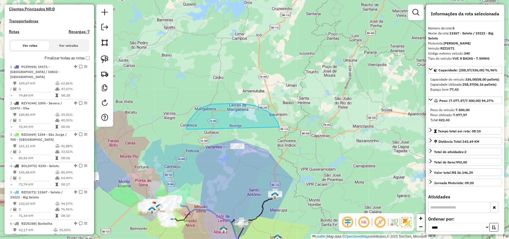
drag, startPoint x: 201, startPoint y: 108, endPoint x: 295, endPoint y: 125, distance: 95.7
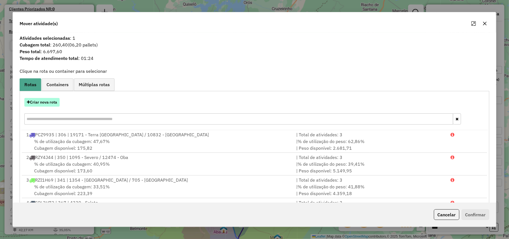
click at [40, 107] on button "Criar nova rota" at bounding box center [41, 102] width 35 height 9
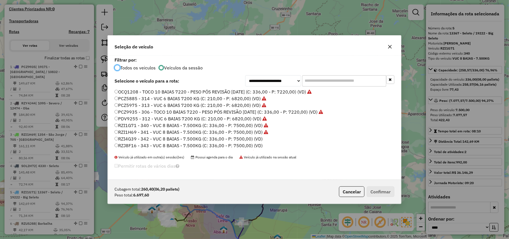
scroll to position [40, 0]
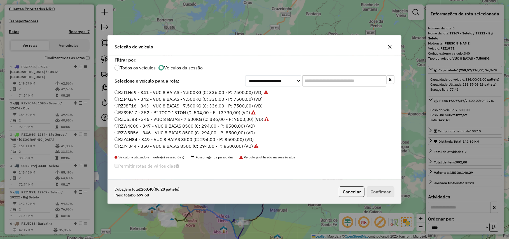
click at [352, 201] on div "Cubagem total: 260,40 (06,20 pallets) Peso total: 6.697,60 Cancelar Confirmar" at bounding box center [254, 192] width 293 height 24
click at [241, 134] on label "SOL3C74 - 368 - VUC 8 BAIAS 6700 (C: 336,00 - P: 6700,00) (VD)" at bounding box center [183, 133] width 139 height 7
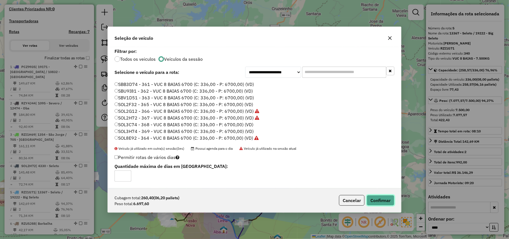
click at [377, 201] on button "Confirmar" at bounding box center [381, 200] width 28 height 11
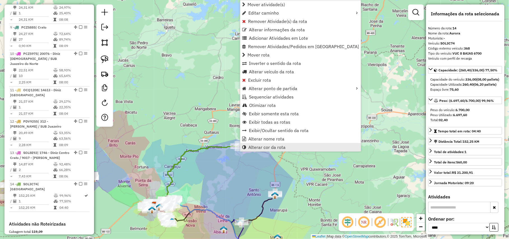
scroll to position [522, 0]
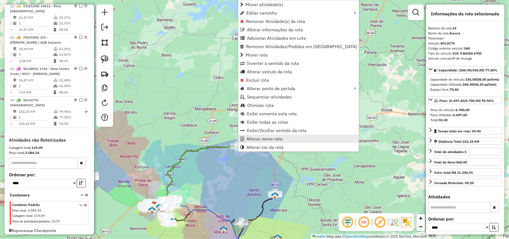
click at [266, 140] on span "Alterar nome rota" at bounding box center [264, 139] width 36 height 4
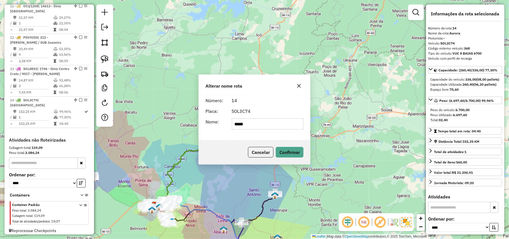
type input "*****"
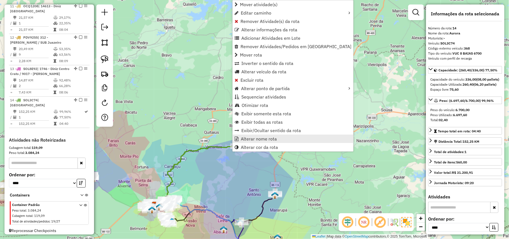
click at [252, 137] on span "Alterar nome rota" at bounding box center [259, 139] width 36 height 4
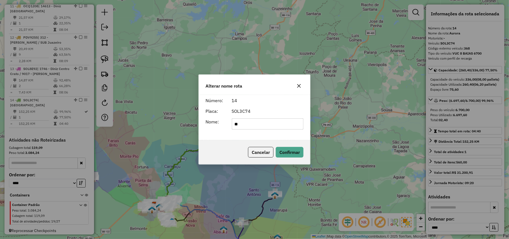
type input "**********"
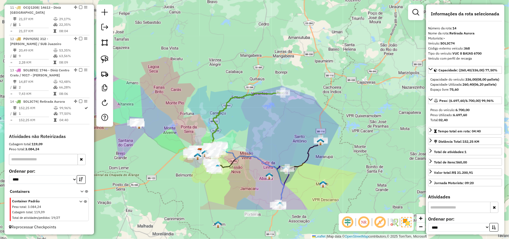
click at [258, 121] on div "Janela de atendimento Grade de atendimento Capacidade Transportadoras Veículos …" at bounding box center [254, 119] width 509 height 239
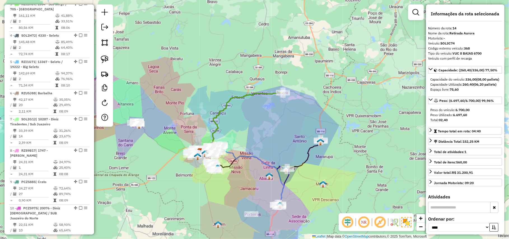
scroll to position [124, 0]
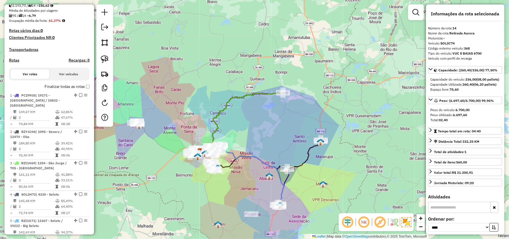
click at [72, 90] on label "Finalizar todas as rotas" at bounding box center [67, 87] width 45 height 6
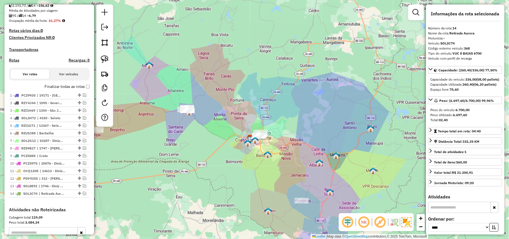
drag, startPoint x: 238, startPoint y: 125, endPoint x: 250, endPoint y: 120, distance: 13.3
click at [250, 120] on div "Janela de atendimento Grade de atendimento Capacidade Transportadoras Veículos …" at bounding box center [254, 119] width 509 height 239
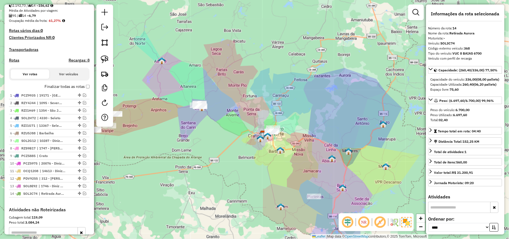
click at [312, 162] on div "Janela de atendimento Grade de atendimento Capacidade Transportadoras Veículos …" at bounding box center [254, 119] width 509 height 239
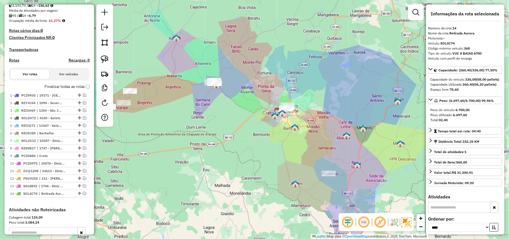
drag, startPoint x: 285, startPoint y: 159, endPoint x: 343, endPoint y: 175, distance: 60.3
click at [343, 175] on div "Janela de atendimento Grade de atendimento Capacidade Transportadoras Veículos …" at bounding box center [254, 119] width 509 height 239
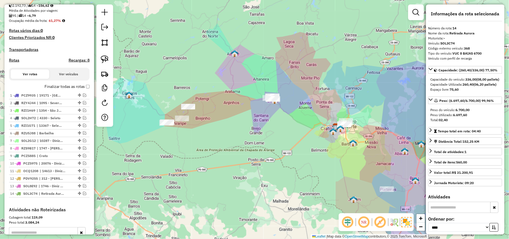
drag, startPoint x: 103, startPoint y: 59, endPoint x: 317, endPoint y: 71, distance: 213.9
click at [103, 59] on img at bounding box center [105, 59] width 8 height 8
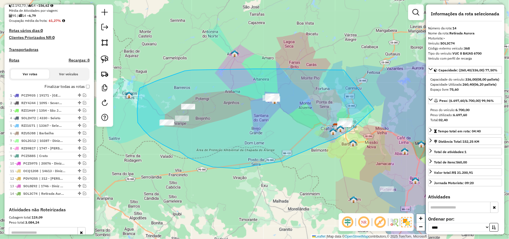
drag, startPoint x: 344, startPoint y: 70, endPoint x: 374, endPoint y: 109, distance: 49.4
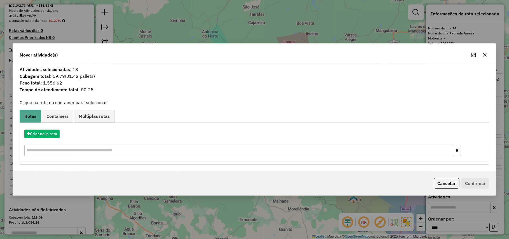
drag, startPoint x: 445, startPoint y: 189, endPoint x: 411, endPoint y: 157, distance: 45.9
click at [445, 189] on button "Cancelar" at bounding box center [446, 183] width 25 height 11
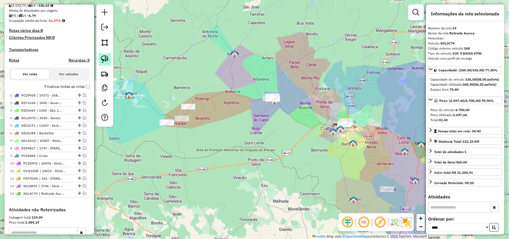
click at [101, 55] on img at bounding box center [105, 59] width 8 height 8
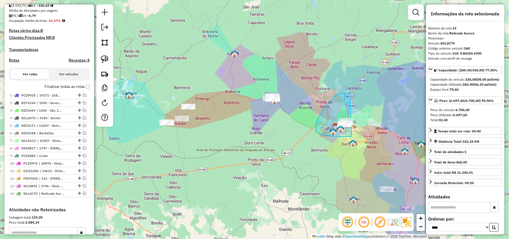
drag, startPoint x: 348, startPoint y: 93, endPoint x: 368, endPoint y: 84, distance: 21.3
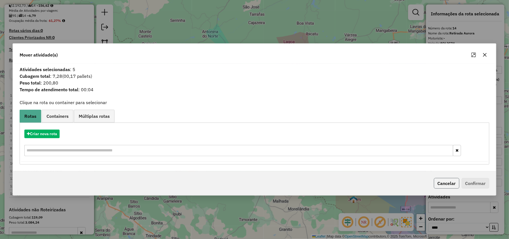
click at [446, 181] on button "Cancelar" at bounding box center [446, 183] width 25 height 11
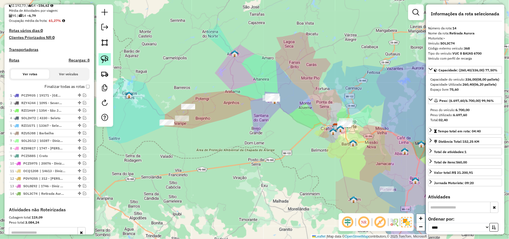
click at [100, 62] on link at bounding box center [105, 59] width 12 height 12
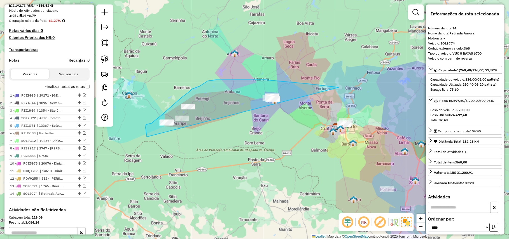
drag, startPoint x: 242, startPoint y: 80, endPoint x: 189, endPoint y: 150, distance: 87.6
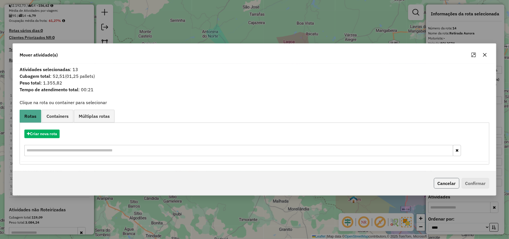
click at [448, 181] on button "Cancelar" at bounding box center [446, 183] width 25 height 11
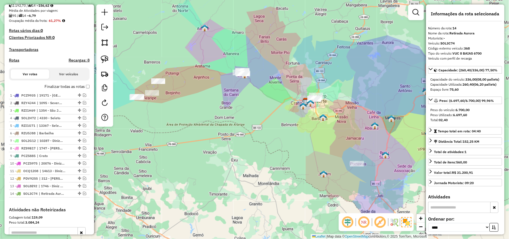
drag, startPoint x: 271, startPoint y: 195, endPoint x: 255, endPoint y: 176, distance: 25.0
click at [255, 176] on div "Janela de atendimento Grade de atendimento Capacidade Transportadoras Veículos …" at bounding box center [254, 119] width 509 height 239
click at [63, 90] on label "Finalizar todas as rotas" at bounding box center [67, 87] width 45 height 6
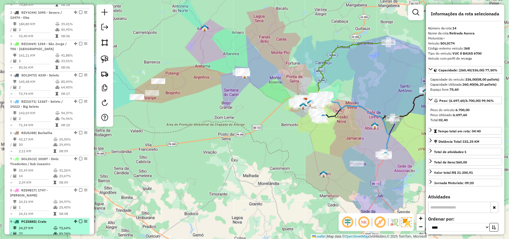
scroll to position [283, 0]
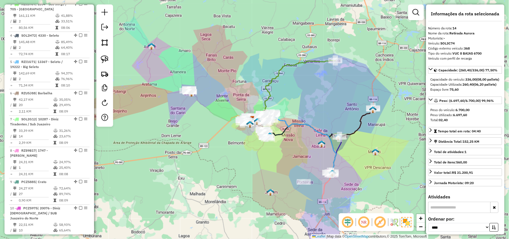
drag, startPoint x: 177, startPoint y: 149, endPoint x: 124, endPoint y: 167, distance: 56.2
click at [124, 167] on div "Janela de atendimento Grade de atendimento Capacidade Transportadoras Veículos …" at bounding box center [254, 119] width 509 height 239
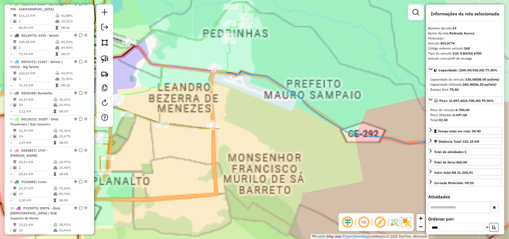
drag, startPoint x: 223, startPoint y: 66, endPoint x: 277, endPoint y: 113, distance: 71.4
click at [277, 113] on div "Janela de atendimento Grade de atendimento Capacidade Transportadoras Veículos …" at bounding box center [254, 119] width 509 height 239
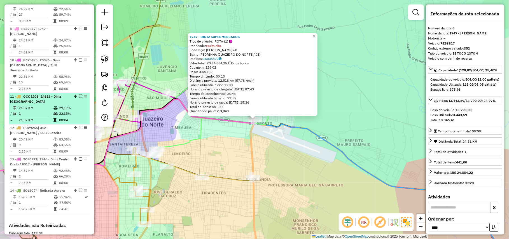
scroll to position [400, 0]
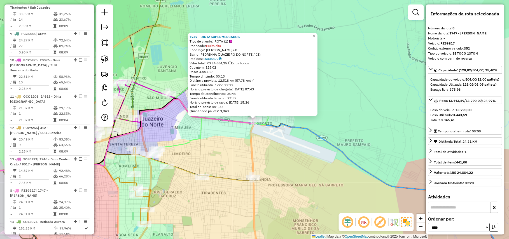
drag, startPoint x: 75, startPoint y: 8, endPoint x: 67, endPoint y: 210, distance: 202.5
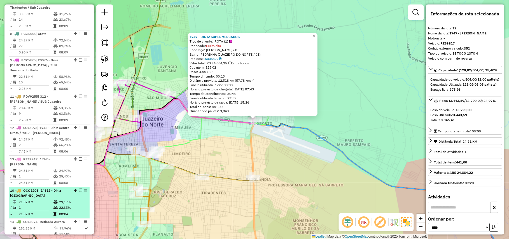
drag, startPoint x: 74, startPoint y: 95, endPoint x: 76, endPoint y: 207, distance: 111.4
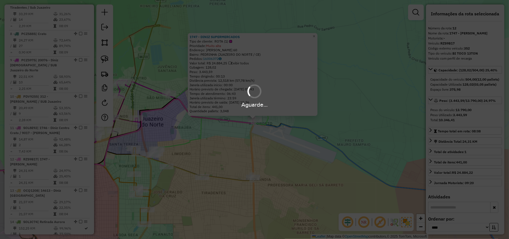
click at [293, 139] on hb-app "Aguarde... Pop-up bloqueado! Seu navegador bloqueou automáticamente a abertura …" at bounding box center [254, 119] width 509 height 239
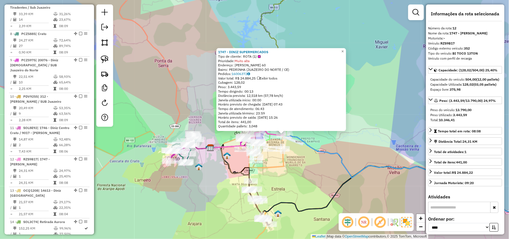
click at [302, 160] on div "1747 - DINIZ SUPERMERCADOS Tipo de cliente: ROTA (1) Prioridade: Muito alta End…" at bounding box center [254, 119] width 509 height 239
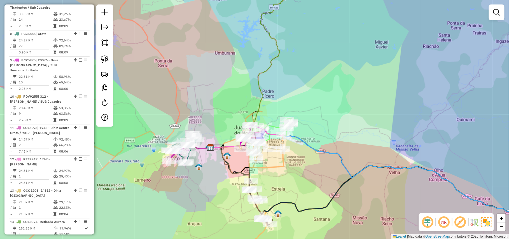
drag, startPoint x: 303, startPoint y: 178, endPoint x: 194, endPoint y: 113, distance: 126.6
click at [197, 115] on div "Janela de atendimento Grade de atendimento Capacidade Transportadoras Veículos …" at bounding box center [254, 119] width 509 height 239
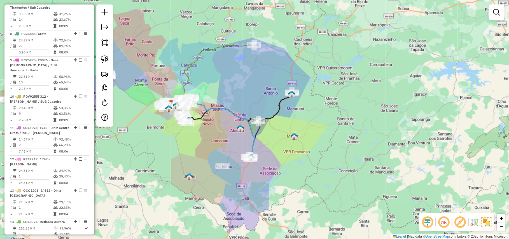
drag, startPoint x: 289, startPoint y: 143, endPoint x: 297, endPoint y: 145, distance: 8.0
click at [297, 145] on div "Janela de atendimento Grade de atendimento Capacidade Transportadoras Veículos …" at bounding box center [254, 119] width 509 height 239
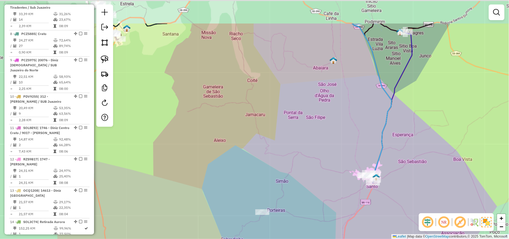
drag, startPoint x: 230, startPoint y: 99, endPoint x: 202, endPoint y: 139, distance: 49.1
click at [271, 147] on div "Janela de atendimento Grade de atendimento Capacidade Transportadoras Veículos …" at bounding box center [254, 119] width 509 height 239
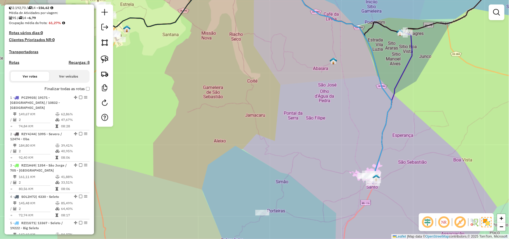
scroll to position [3, 0]
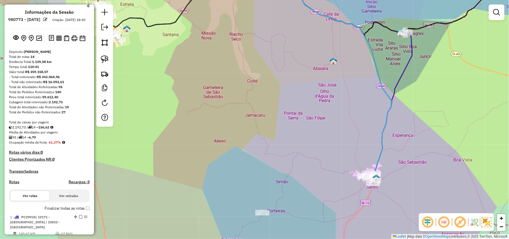
click at [70, 211] on label "Finalizar todas as rotas" at bounding box center [67, 208] width 45 height 6
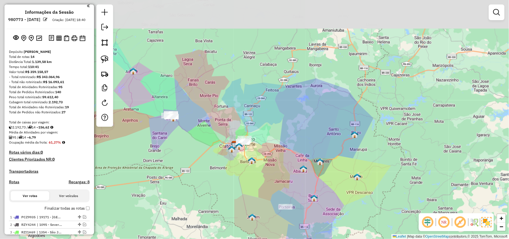
drag, startPoint x: 234, startPoint y: 140, endPoint x: 286, endPoint y: 173, distance: 61.0
click at [286, 173] on div "Janela de atendimento Grade de atendimento Capacidade Transportadoras Veículos …" at bounding box center [254, 119] width 509 height 239
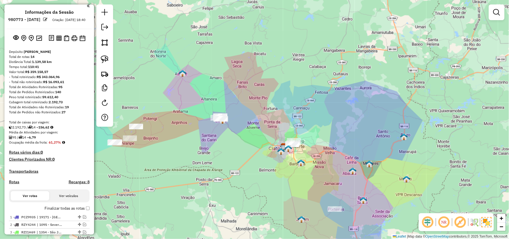
drag, startPoint x: 250, startPoint y: 173, endPoint x: 292, endPoint y: 175, distance: 42.0
click at [292, 175] on div "Janela de atendimento Grade de atendimento Capacidade Transportadoras Veículos …" at bounding box center [254, 119] width 509 height 239
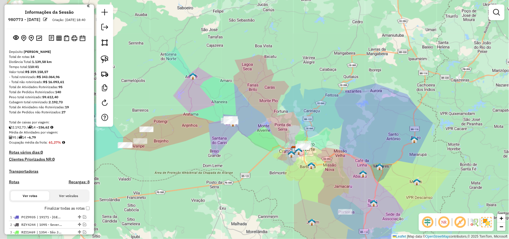
drag, startPoint x: 223, startPoint y: 163, endPoint x: 254, endPoint y: 171, distance: 31.2
click at [254, 171] on div "Janela de atendimento Grade de atendimento Capacidade Transportadoras Veículos …" at bounding box center [254, 119] width 509 height 239
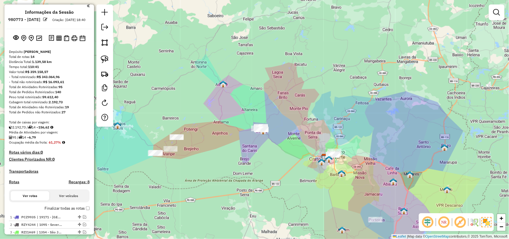
click at [101, 52] on div at bounding box center [104, 65] width 17 height 122
drag, startPoint x: 113, startPoint y: 56, endPoint x: 103, endPoint y: 55, distance: 10.4
click at [113, 56] on div "Janela de atendimento Grade de atendimento Capacidade Transportadoras Veículos …" at bounding box center [254, 119] width 509 height 239
click at [102, 55] on link at bounding box center [105, 59] width 12 height 12
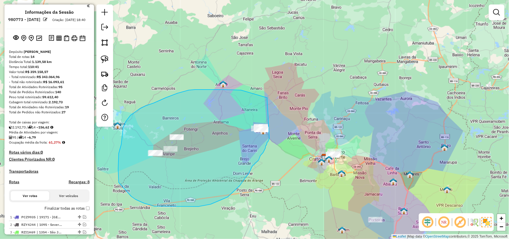
drag, startPoint x: 267, startPoint y: 98, endPoint x: 273, endPoint y: 132, distance: 35.0
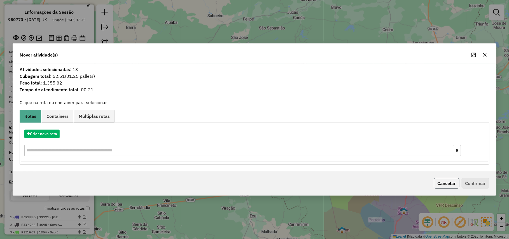
click at [434, 181] on button "Cancelar" at bounding box center [446, 183] width 25 height 11
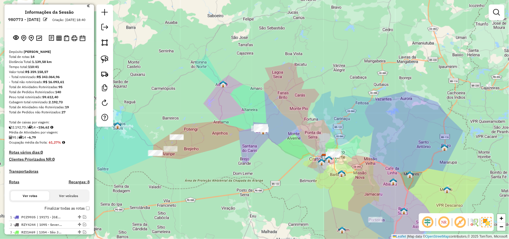
click at [54, 211] on label "Finalizar todas as rotas" at bounding box center [67, 208] width 45 height 6
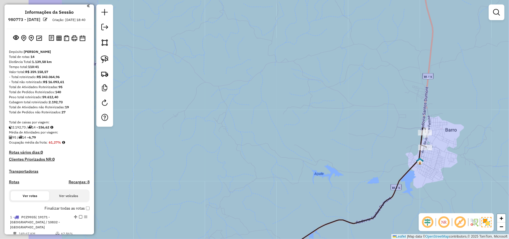
drag, startPoint x: 139, startPoint y: 158, endPoint x: 41, endPoint y: 156, distance: 98.5
click at [216, 156] on div "Janela de atendimento Grade de atendimento Capacidade Transportadoras Veículos …" at bounding box center [254, 119] width 509 height 239
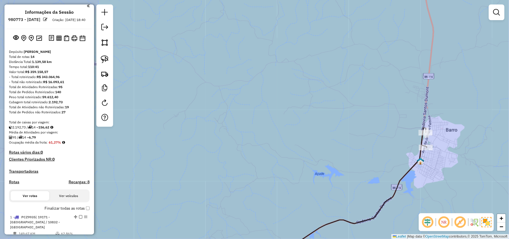
scroll to position [0, 0]
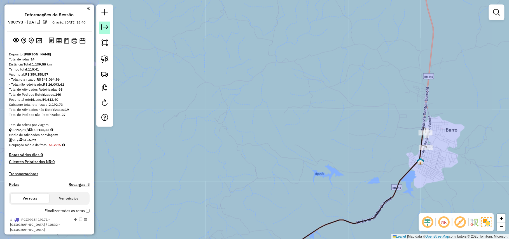
click at [100, 34] on link at bounding box center [104, 28] width 11 height 13
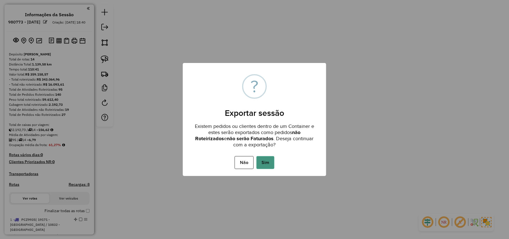
click at [266, 159] on button "Sim" at bounding box center [265, 162] width 18 height 13
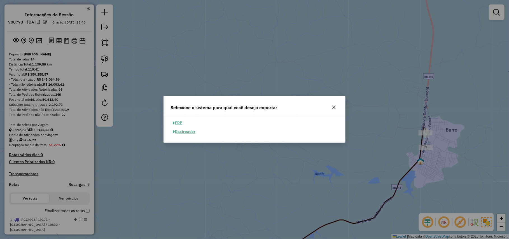
click at [185, 122] on button "ERP" at bounding box center [177, 123] width 14 height 9
select select "**"
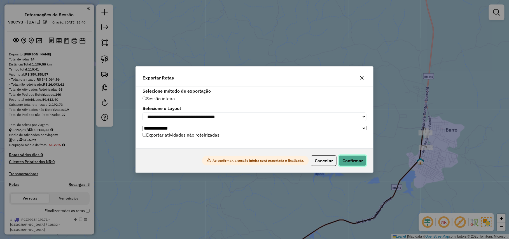
click at [356, 166] on button "Confirmar" at bounding box center [353, 160] width 28 height 11
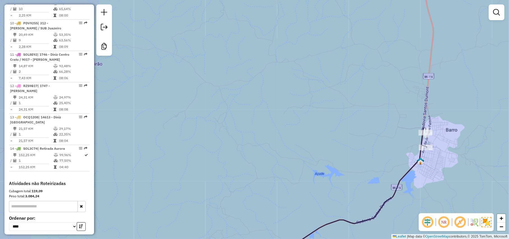
scroll to position [513, 0]
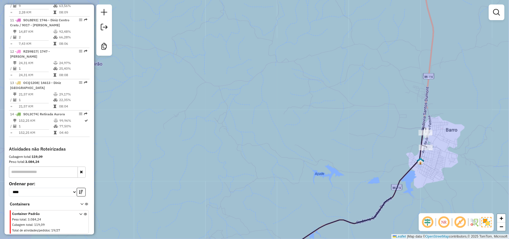
drag, startPoint x: 357, startPoint y: 30, endPoint x: 344, endPoint y: 29, distance: 13.2
click at [357, 30] on div "Janela de atendimento Grade de atendimento Capacidade Transportadoras Veículos …" at bounding box center [254, 119] width 509 height 239
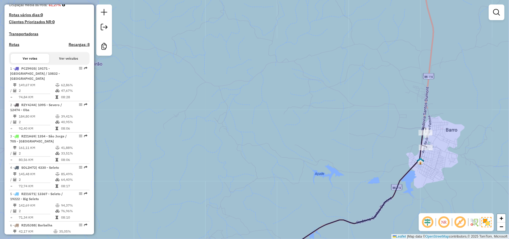
scroll to position [0, 0]
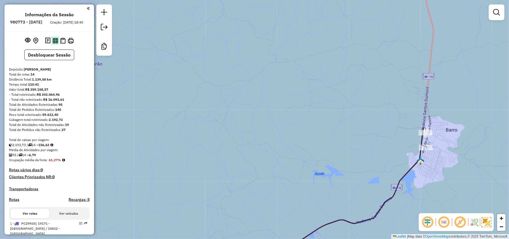
click at [51, 44] on button at bounding box center [55, 41] width 8 height 8
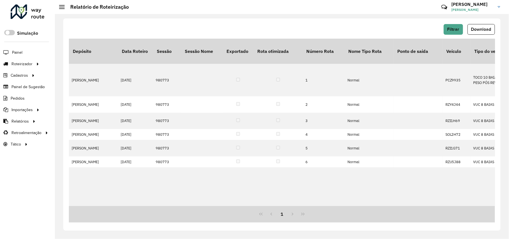
click at [470, 31] on button "Download" at bounding box center [480, 29] width 27 height 11
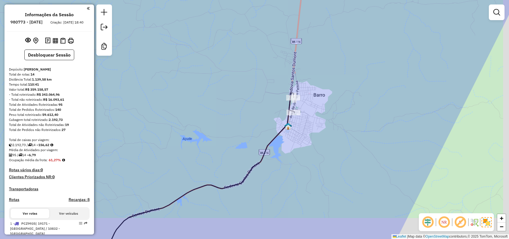
select select "*********"
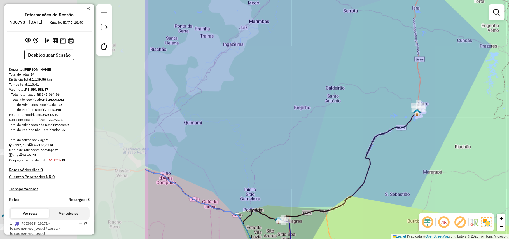
drag, startPoint x: 292, startPoint y: 113, endPoint x: 401, endPoint y: 112, distance: 108.3
click at [436, 111] on div "Janela de atendimento Grade de atendimento Capacidade Transportadoras Veículos …" at bounding box center [254, 119] width 509 height 239
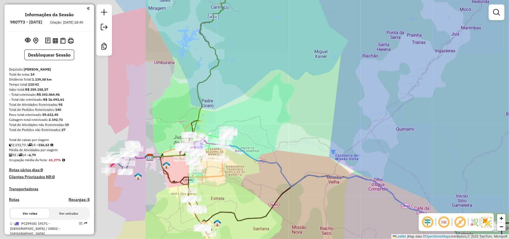
drag, startPoint x: 233, startPoint y: 118, endPoint x: 469, endPoint y: 122, distance: 236.2
click at [469, 122] on div "Rota 2 - Placa RZY4J44 12474 - OBA SUPERMERCADO Janela de atendimento Grade de …" at bounding box center [254, 119] width 509 height 239
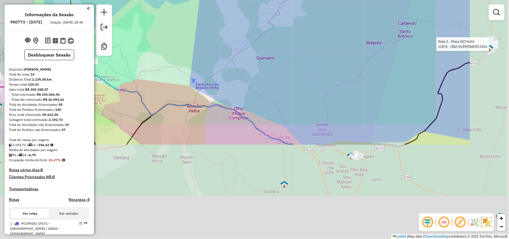
drag, startPoint x: 316, startPoint y: 185, endPoint x: 217, endPoint y: 50, distance: 167.8
click at [217, 50] on div "Rota 2 - Placa RZY4J44 12474 - OBA SUPERMERCADO Janela de atendimento Grade de …" at bounding box center [254, 119] width 509 height 239
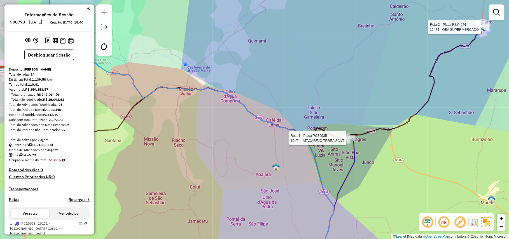
select select "*********"
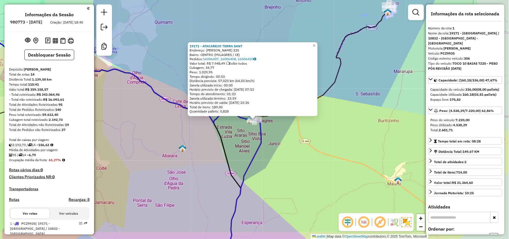
scroll to position [221, 0]
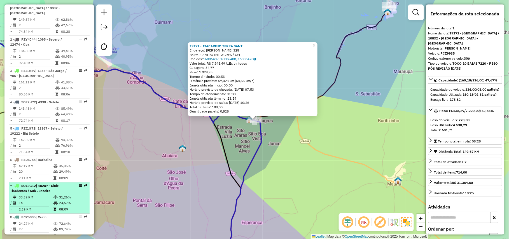
click at [65, 200] on td "31,26%" at bounding box center [73, 198] width 28 height 6
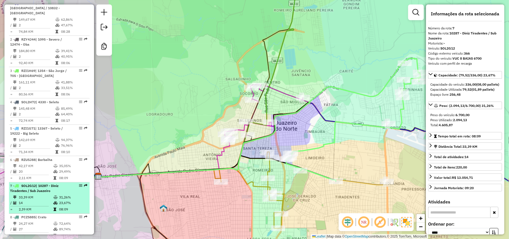
scroll to position [260, 0]
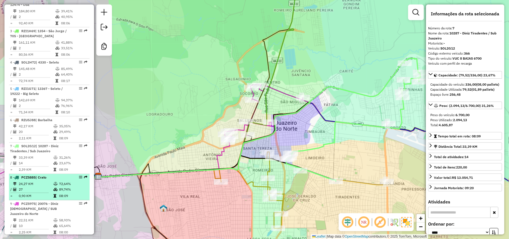
click at [65, 187] on td "72,64%" at bounding box center [73, 184] width 28 height 6
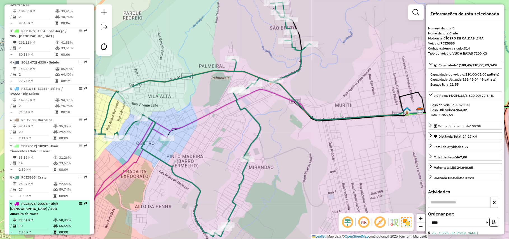
click at [55, 213] on span "| 20076 - Diniz Salesianos / SUB Juazeiro do Norte" at bounding box center [34, 209] width 48 height 14
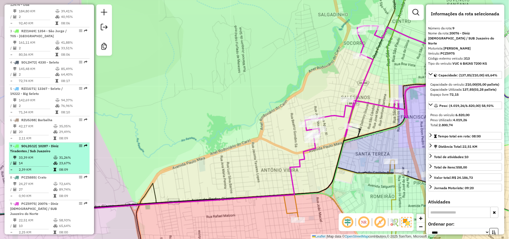
scroll to position [340, 0]
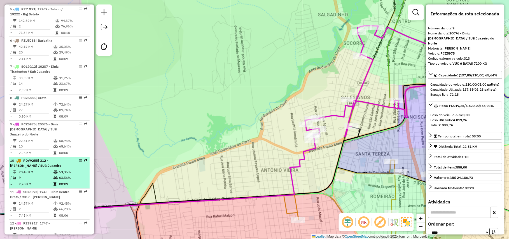
click at [54, 158] on li "10 - PDV9255 | 312 - Diniz Pirajá / SUB Juazeiro 20,49 KM 53,35% / 9 63,56% = 2…" at bounding box center [49, 172] width 81 height 31
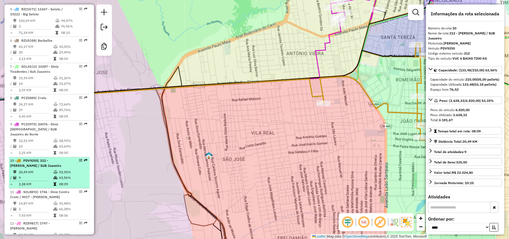
click at [61, 179] on td "63,56%" at bounding box center [73, 178] width 28 height 6
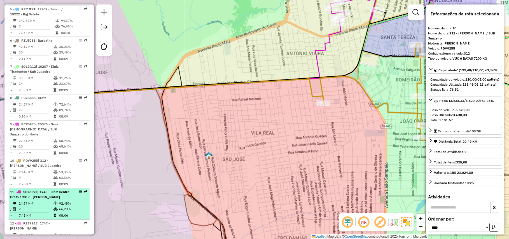
click at [50, 199] on span "| 1746 - Diniz Centro Crato / 9017 - Diniz Ossian" at bounding box center [39, 194] width 59 height 9
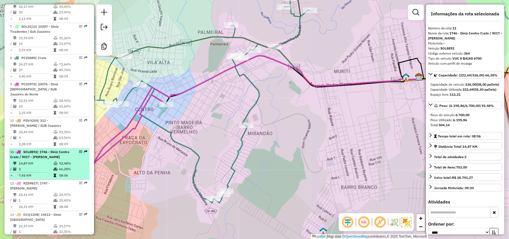
scroll to position [513, 0]
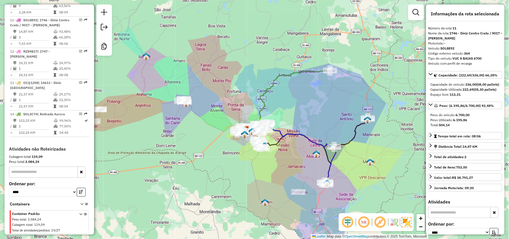
drag, startPoint x: 263, startPoint y: 178, endPoint x: 255, endPoint y: 162, distance: 17.6
click at [255, 162] on div "Janela de atendimento Grade de atendimento Capacidade Transportadoras Veículos …" at bounding box center [254, 119] width 509 height 239
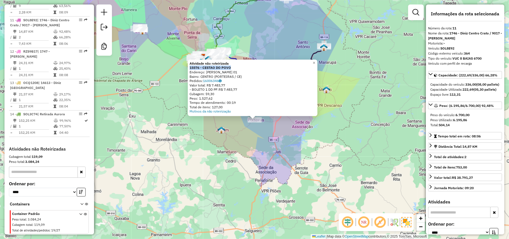
drag, startPoint x: 235, startPoint y: 67, endPoint x: 189, endPoint y: 66, distance: 45.9
click at [189, 66] on div "Atividade não roteirizada 15576 - CESTAO DO POVO Endereço: JERONIMA TAVARES NEV…" at bounding box center [253, 88] width 130 height 57
copy strong "15576 - CESTAO DO POVO"
click at [318, 155] on div "Atividade não roteirizada 15576 - CESTAO DO POVO Endereço: JERONIMA TAVARES NEV…" at bounding box center [254, 119] width 509 height 239
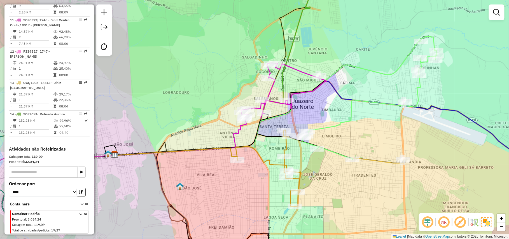
drag, startPoint x: 258, startPoint y: 97, endPoint x: 282, endPoint y: 112, distance: 29.2
click at [282, 112] on icon at bounding box center [263, 98] width 316 height 118
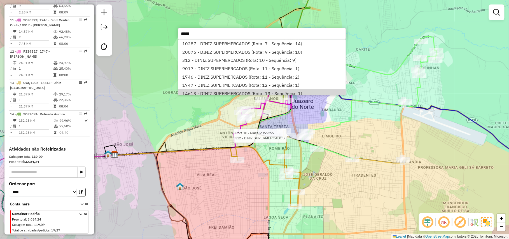
scroll to position [3, 0]
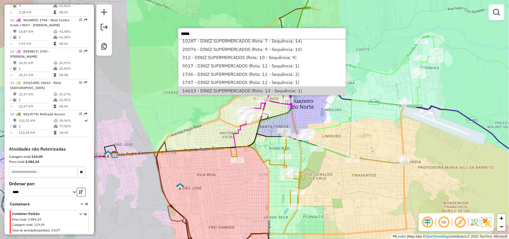
type input "*****"
click at [209, 200] on div "Rota 10 - Placa PDV9255 312 - DINIZ SUPERMERCADOS Janela de atendimento Grade d…" at bounding box center [254, 119] width 509 height 239
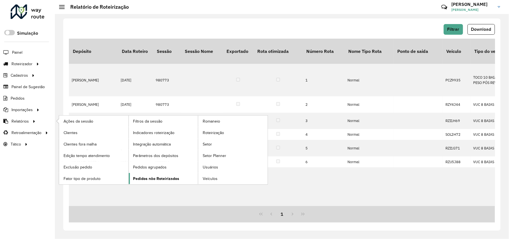
click at [158, 176] on link "Pedidos não Roteirizados" at bounding box center [163, 178] width 69 height 11
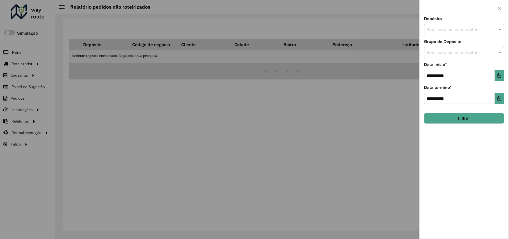
click at [442, 32] on input "text" at bounding box center [461, 30] width 72 height 7
click at [447, 58] on div "[PERSON_NAME]" at bounding box center [464, 58] width 79 height 10
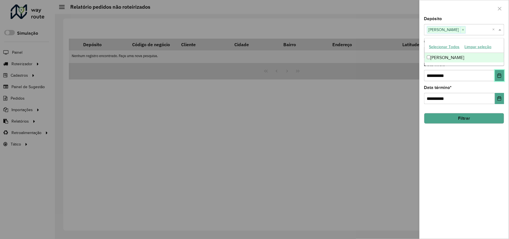
click at [502, 74] on icon "Choose Date" at bounding box center [499, 75] width 4 height 4
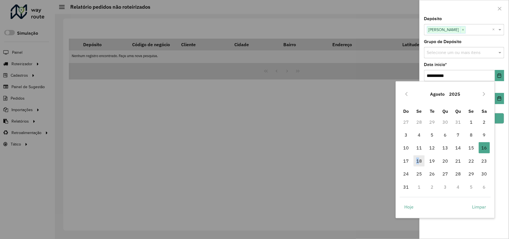
drag, startPoint x: 412, startPoint y: 161, endPoint x: 419, endPoint y: 161, distance: 7.3
click at [419, 161] on tr "17 18 19 20 21 22 23" at bounding box center [445, 160] width 91 height 13
click at [419, 161] on span "18" at bounding box center [418, 160] width 11 height 11
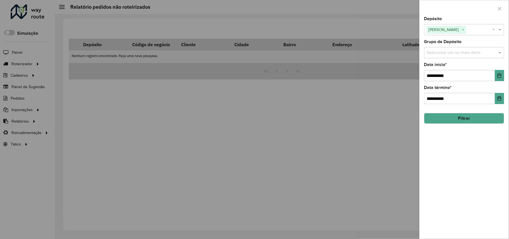
click at [470, 125] on div "**********" at bounding box center [464, 128] width 89 height 222
click at [471, 118] on button "Filtrar" at bounding box center [464, 118] width 80 height 11
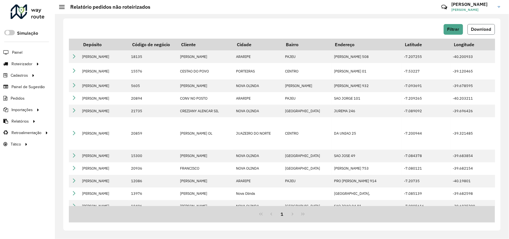
click at [471, 34] on button "Download" at bounding box center [480, 29] width 27 height 11
click at [486, 28] on span "Download" at bounding box center [481, 29] width 20 height 5
